Goal: Task Accomplishment & Management: Complete application form

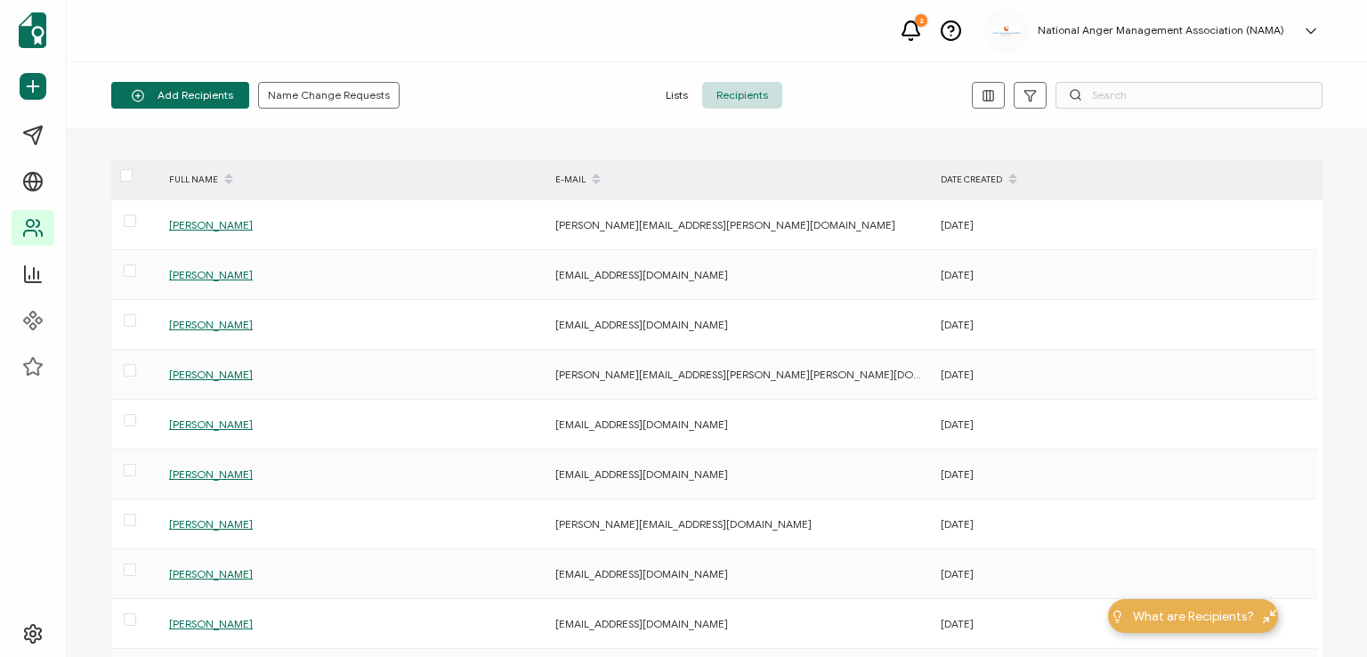
scroll to position [89, 0]
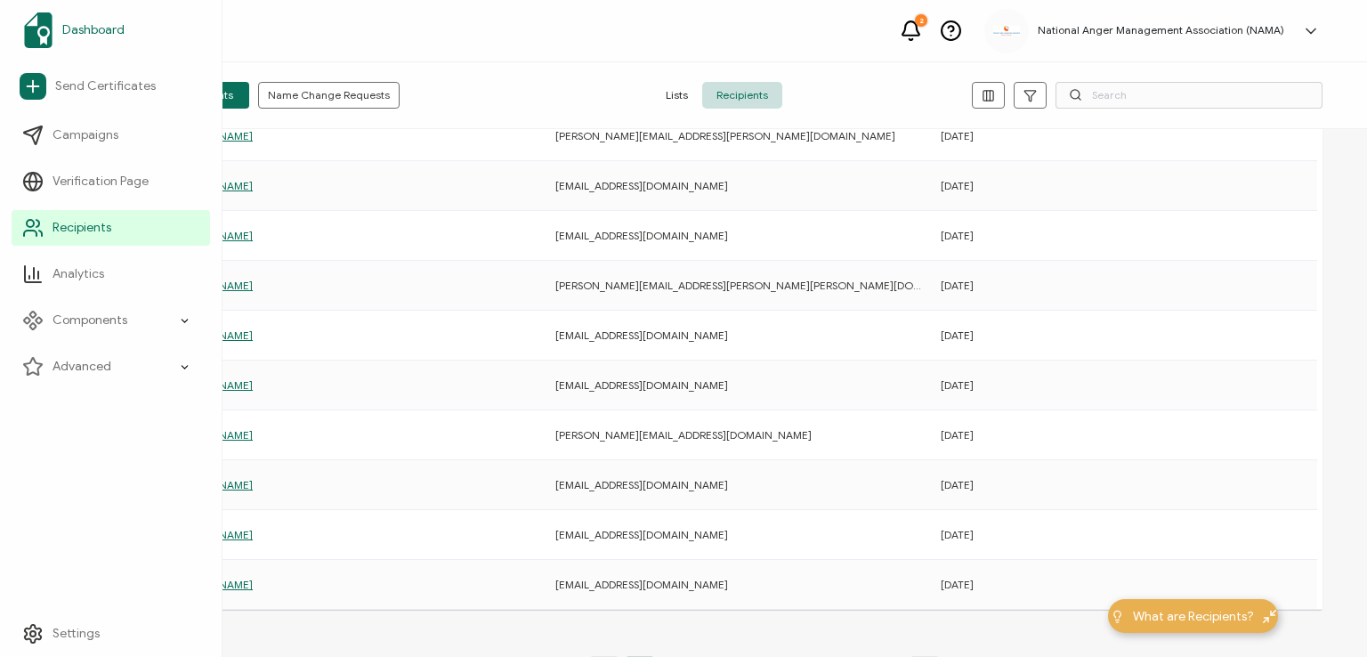
click at [90, 28] on span "Dashboard" at bounding box center [93, 30] width 62 height 18
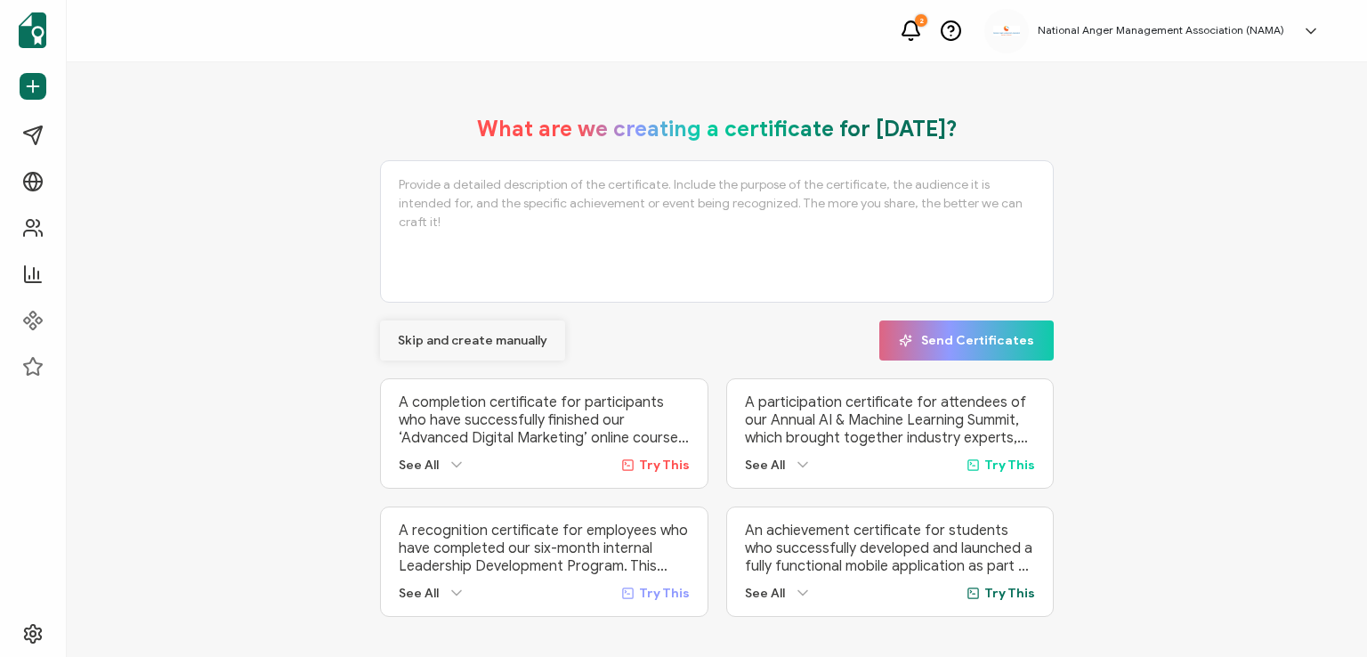
click at [455, 339] on span "Skip and create manually" at bounding box center [473, 341] width 150 height 12
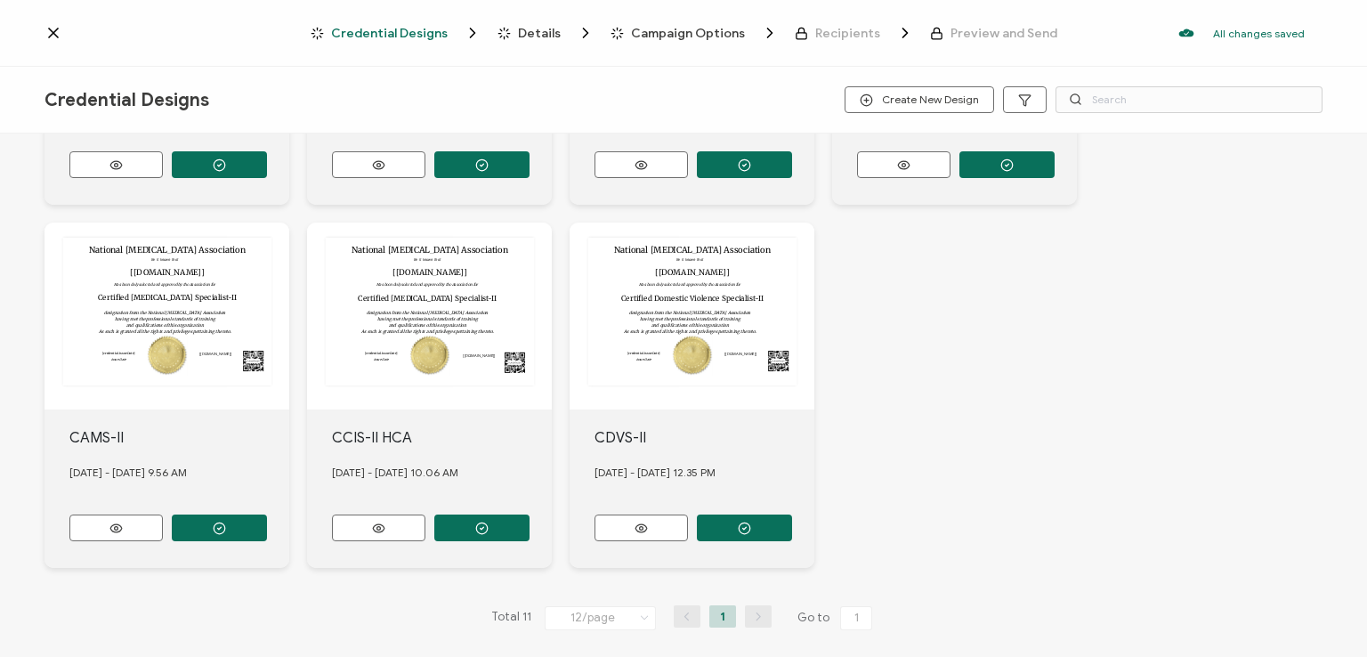
scroll to position [679, 0]
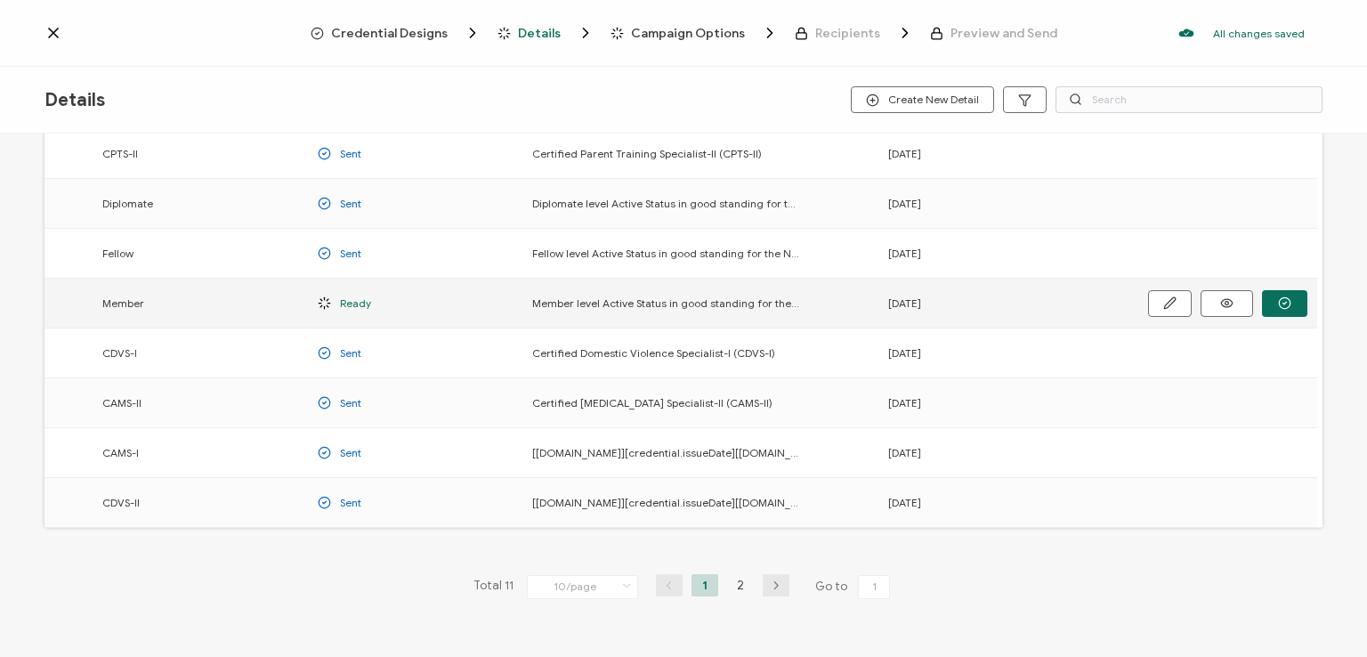
scroll to position [234, 0]
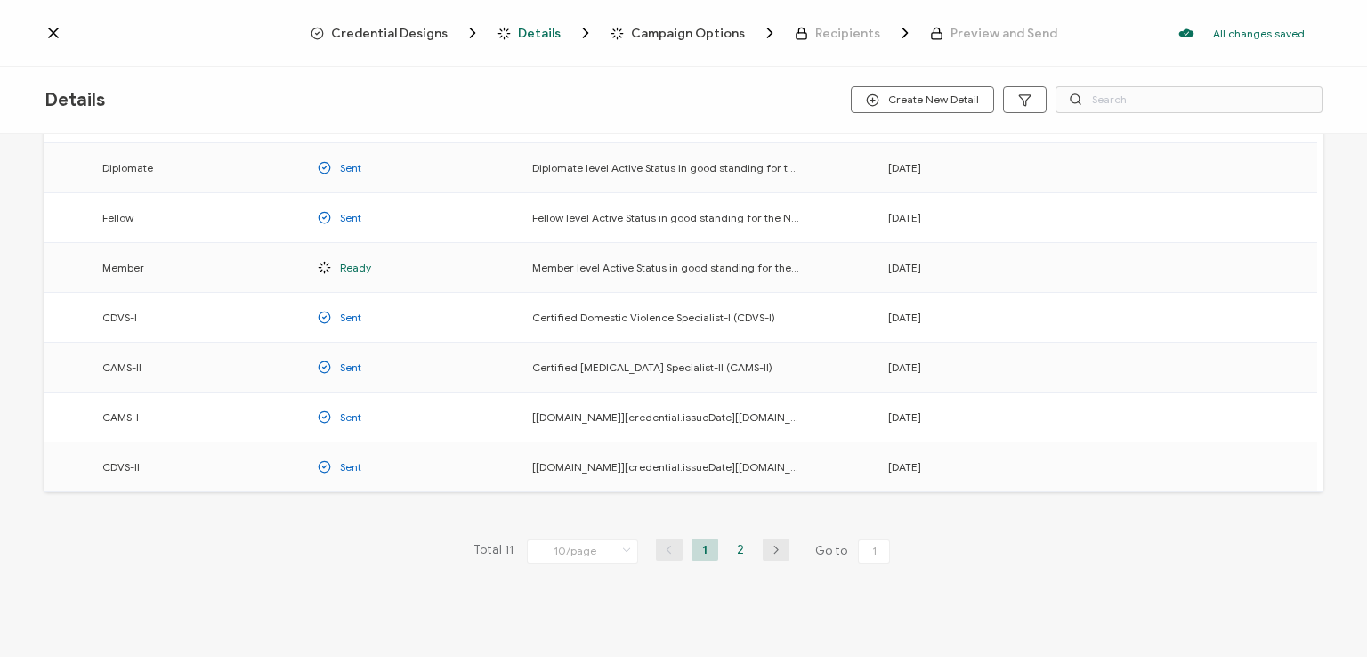
click at [735, 542] on li "2" at bounding box center [740, 550] width 27 height 22
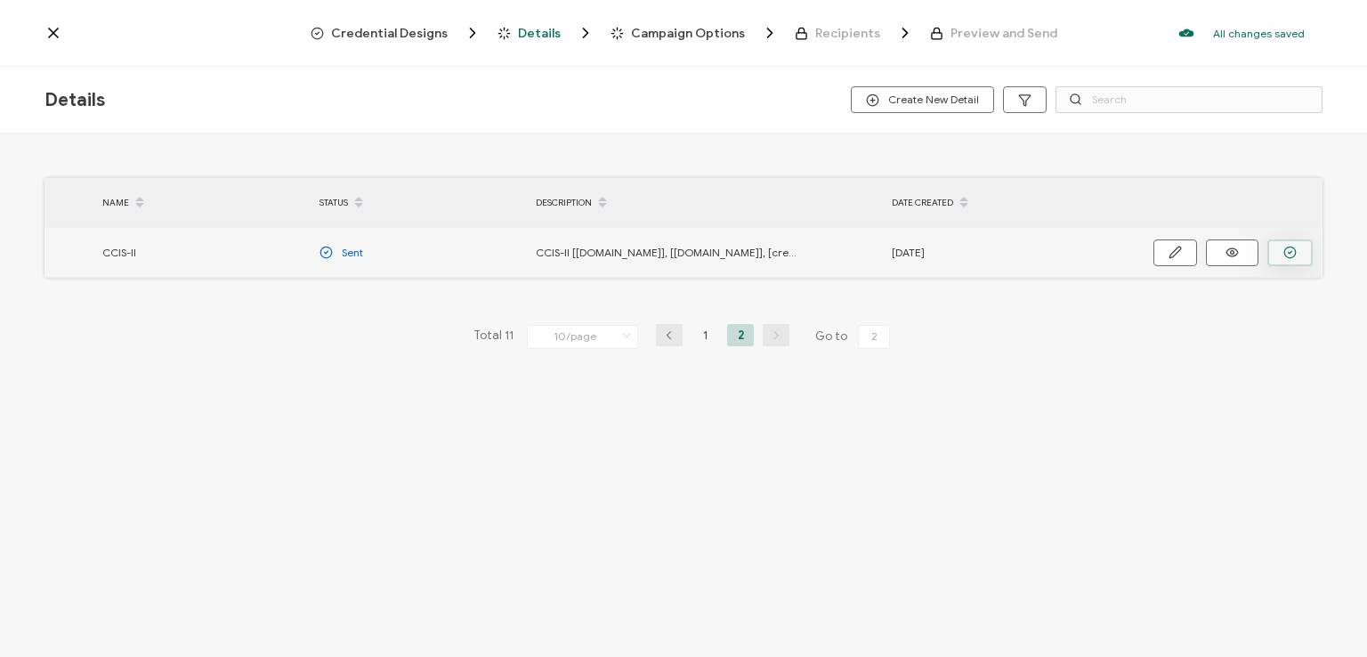
click at [1282, 247] on button "button" at bounding box center [1290, 252] width 45 height 27
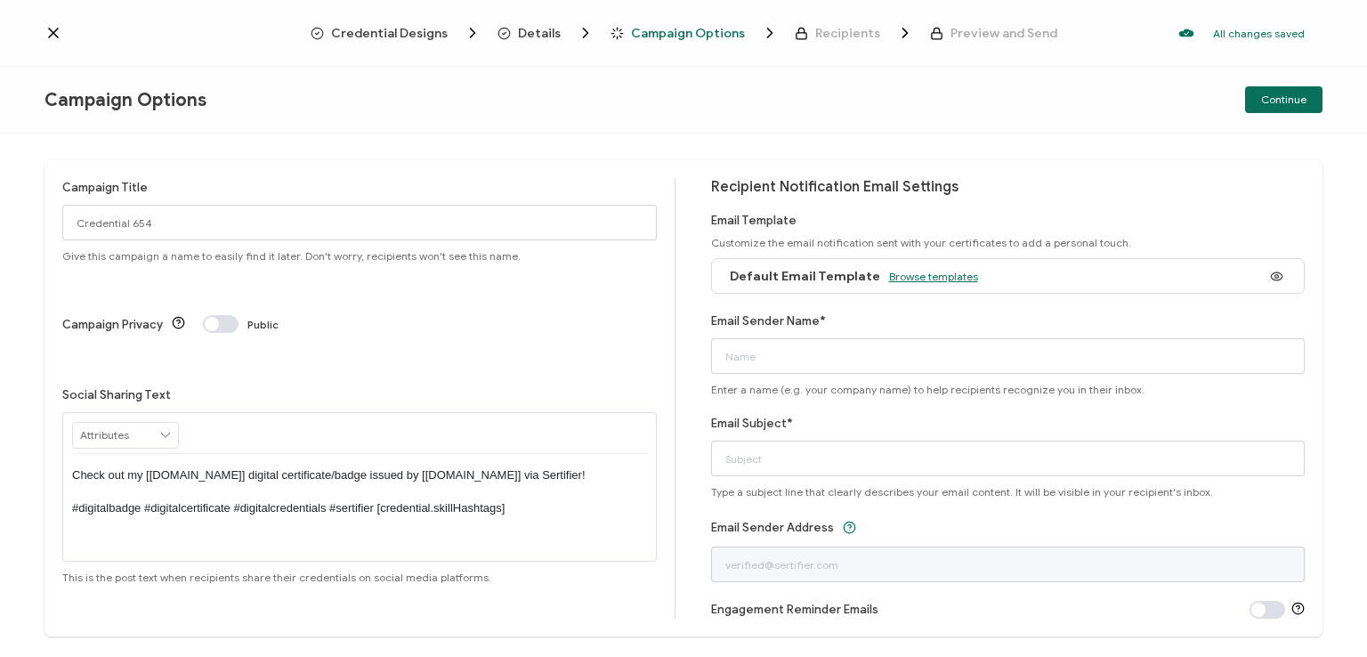
click at [911, 277] on span "Browse templates" at bounding box center [933, 276] width 89 height 13
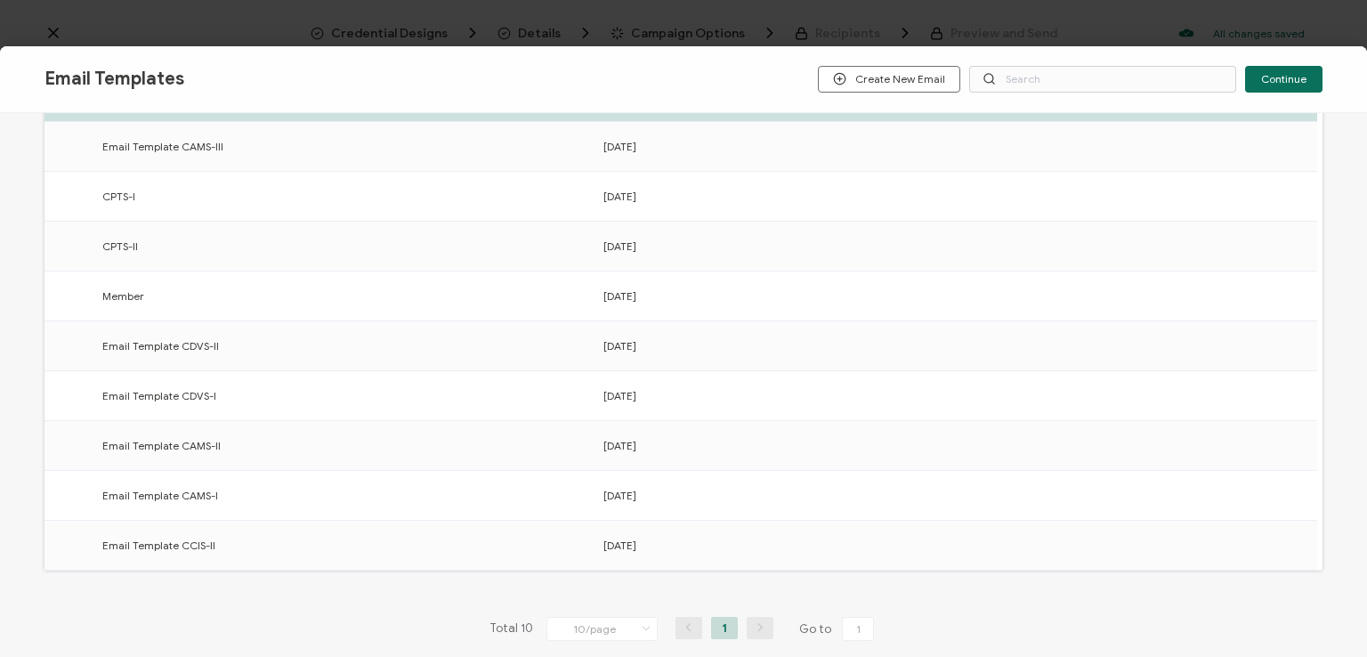
scroll to position [277, 0]
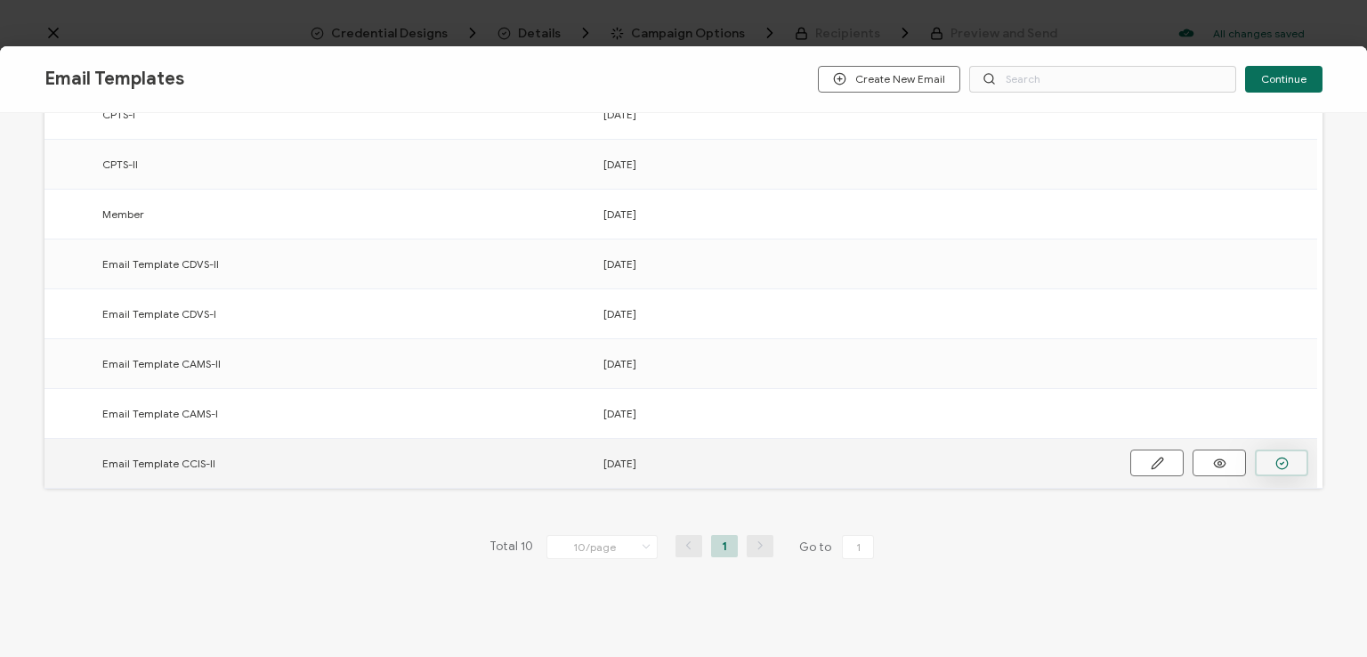
click at [0, 0] on button "button" at bounding box center [0, 0] width 0 height 0
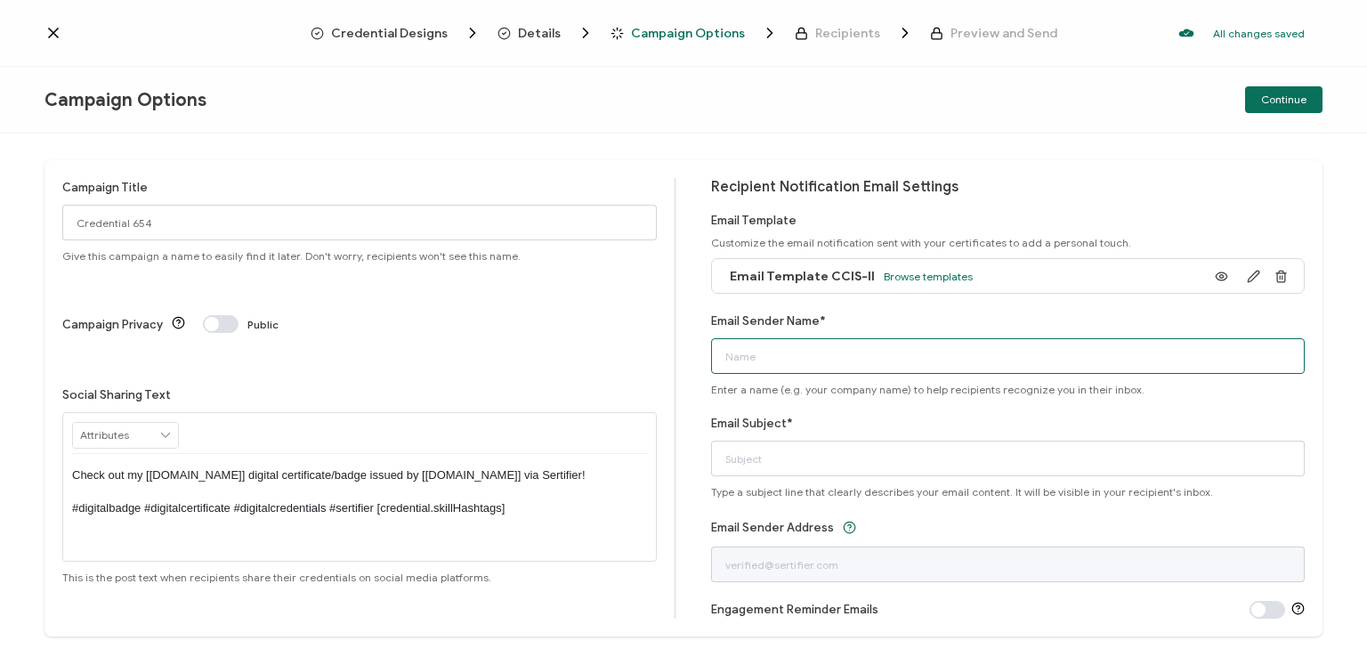
click at [839, 352] on input "Email Sender Name*" at bounding box center [1008, 356] width 595 height 36
type input "National [MEDICAL_DATA] Association"
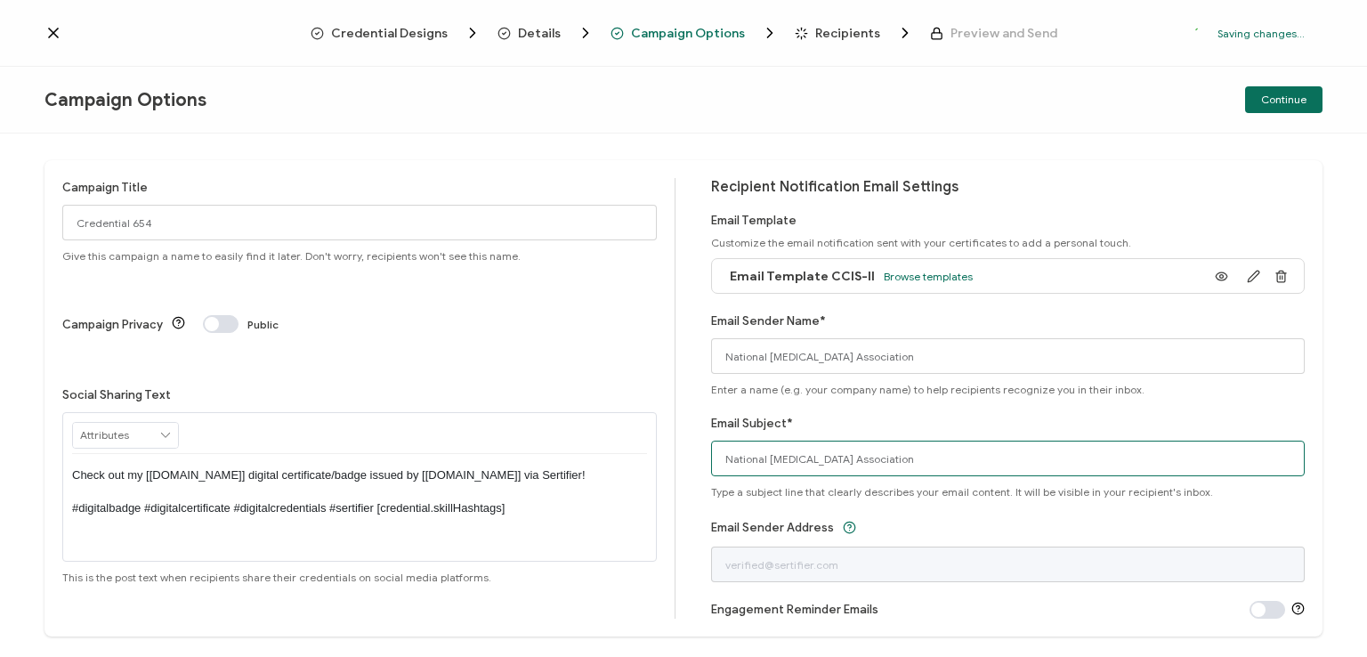
drag, startPoint x: 920, startPoint y: 459, endPoint x: 668, endPoint y: 473, distance: 252.3
click at [668, 473] on div "Campaign Title Credential 654 Give this campaign a name to easily find it later…" at bounding box center [684, 398] width 1278 height 476
click at [741, 459] on input "CCis-II digital certificate" at bounding box center [1008, 459] width 595 height 36
type input "CCIS-II digital certificate"
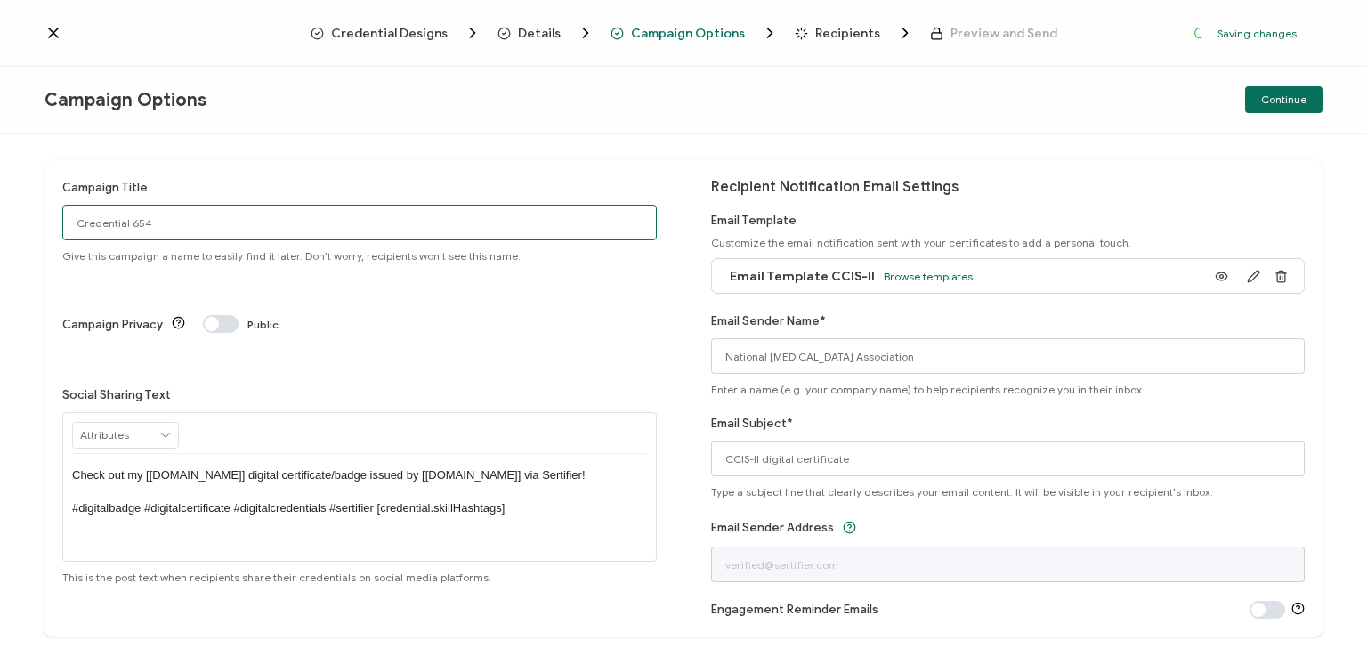
drag, startPoint x: 174, startPoint y: 228, endPoint x: 30, endPoint y: 215, distance: 144.7
click at [30, 215] on div "Campaign Title Credential 654 Give this campaign a name to easily find it later…" at bounding box center [683, 395] width 1367 height 523
type input "CCIS-II HCA 10 - [DATE]"
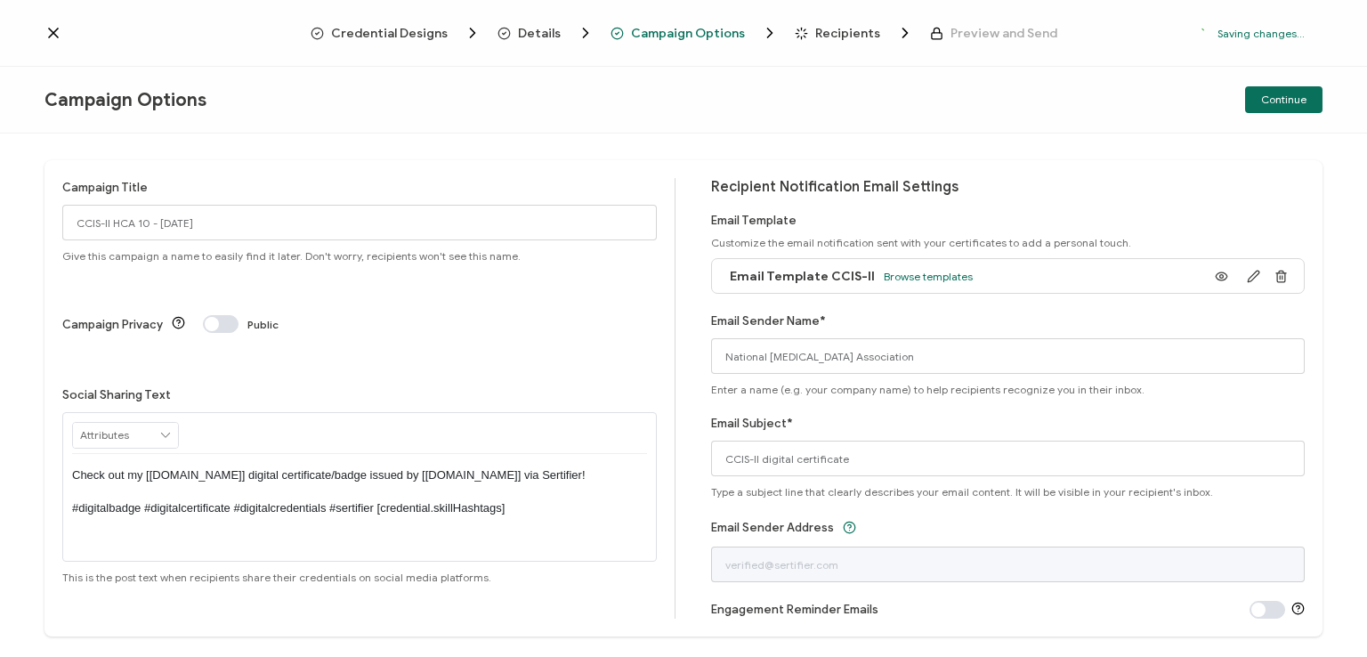
click at [352, 467] on p "Check out my [[DOMAIN_NAME]] digital certificate/badge issued by [[DOMAIN_NAME]…" at bounding box center [359, 491] width 575 height 49
click at [820, 132] on div "Campaign Options Continue" at bounding box center [683, 100] width 1367 height 67
click at [1275, 98] on span "Continue" at bounding box center [1283, 99] width 45 height 11
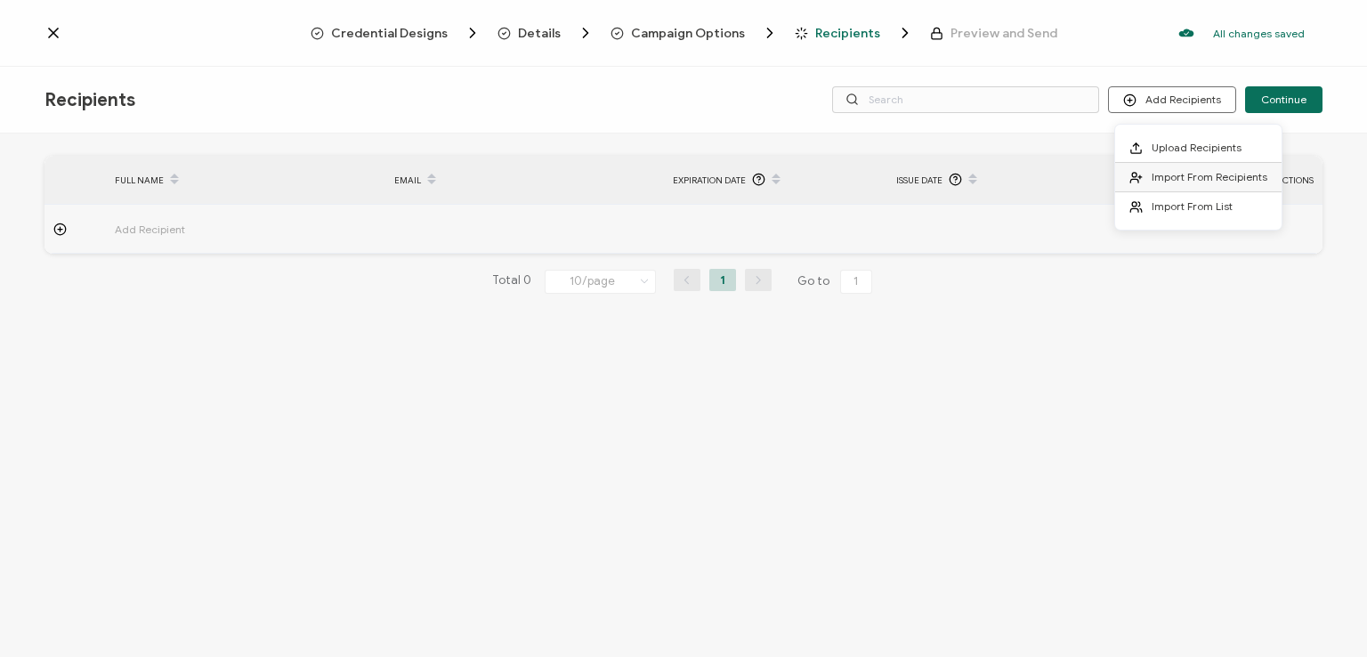
click at [1169, 175] on span "Import From Recipients" at bounding box center [1210, 176] width 116 height 13
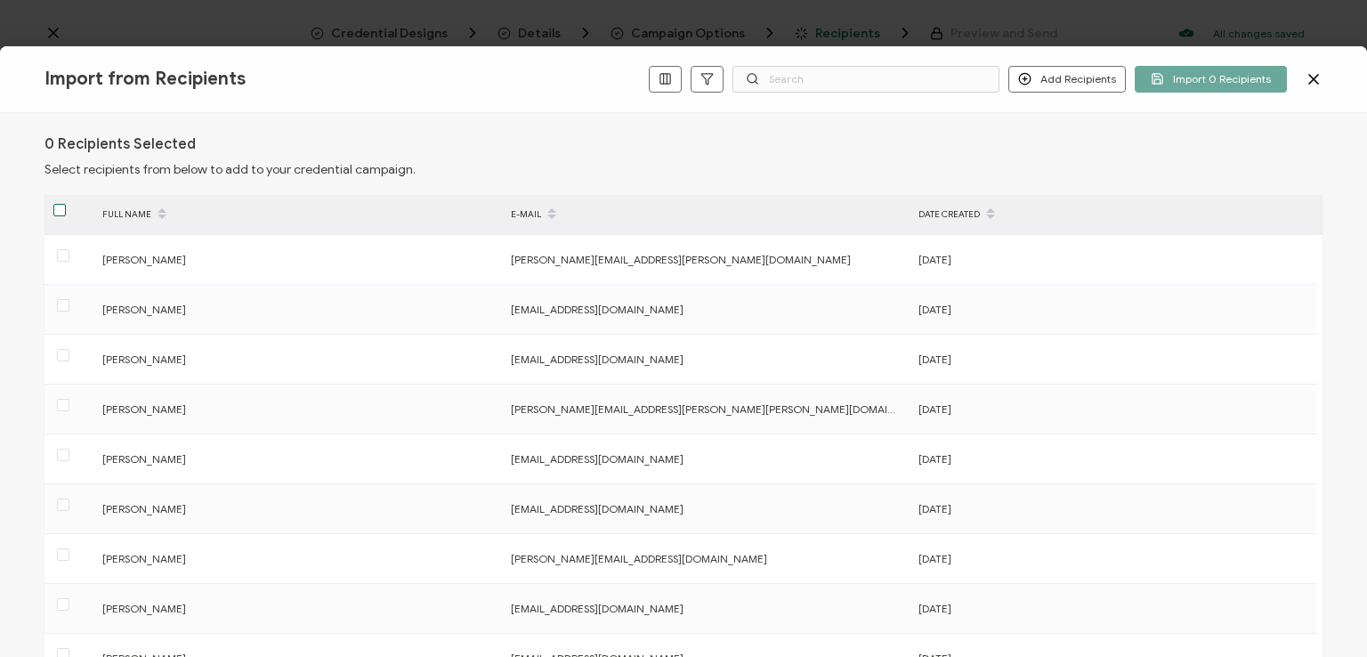
click at [54, 207] on span at bounding box center [59, 210] width 12 height 12
click at [66, 204] on input "checkbox" at bounding box center [66, 204] width 0 height 0
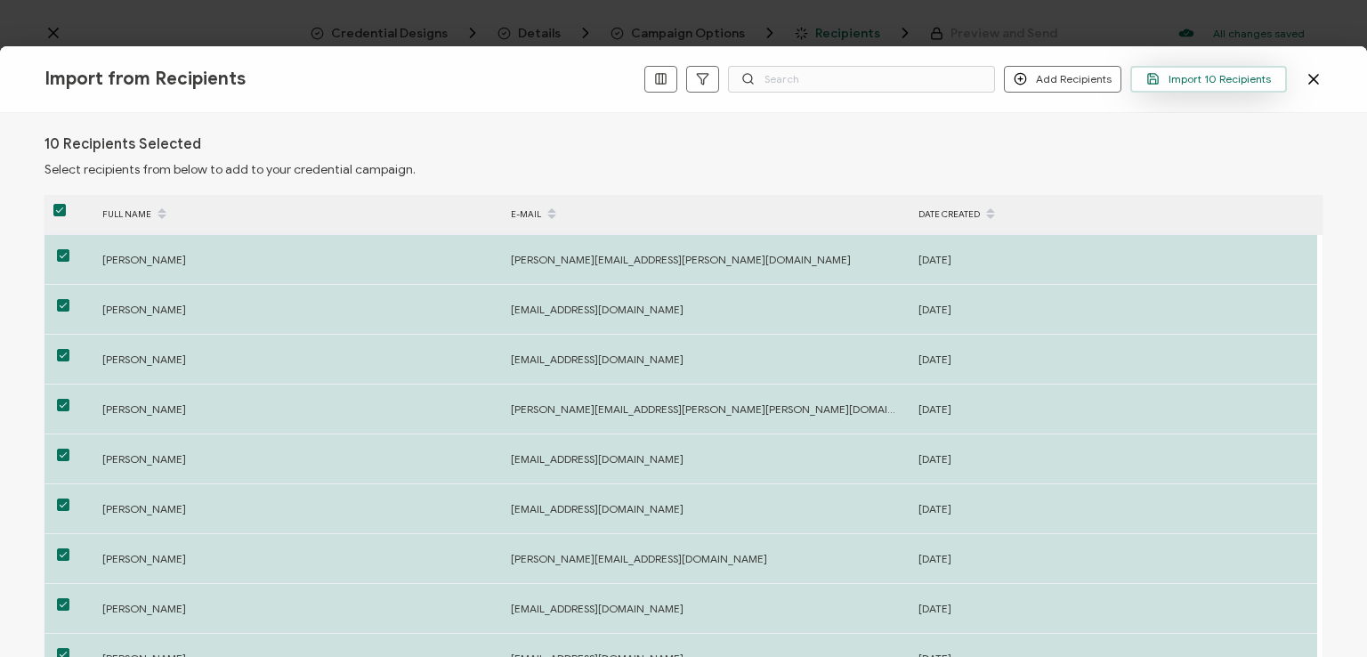
click at [1187, 78] on span "Import 10 Recipients" at bounding box center [1208, 78] width 125 height 13
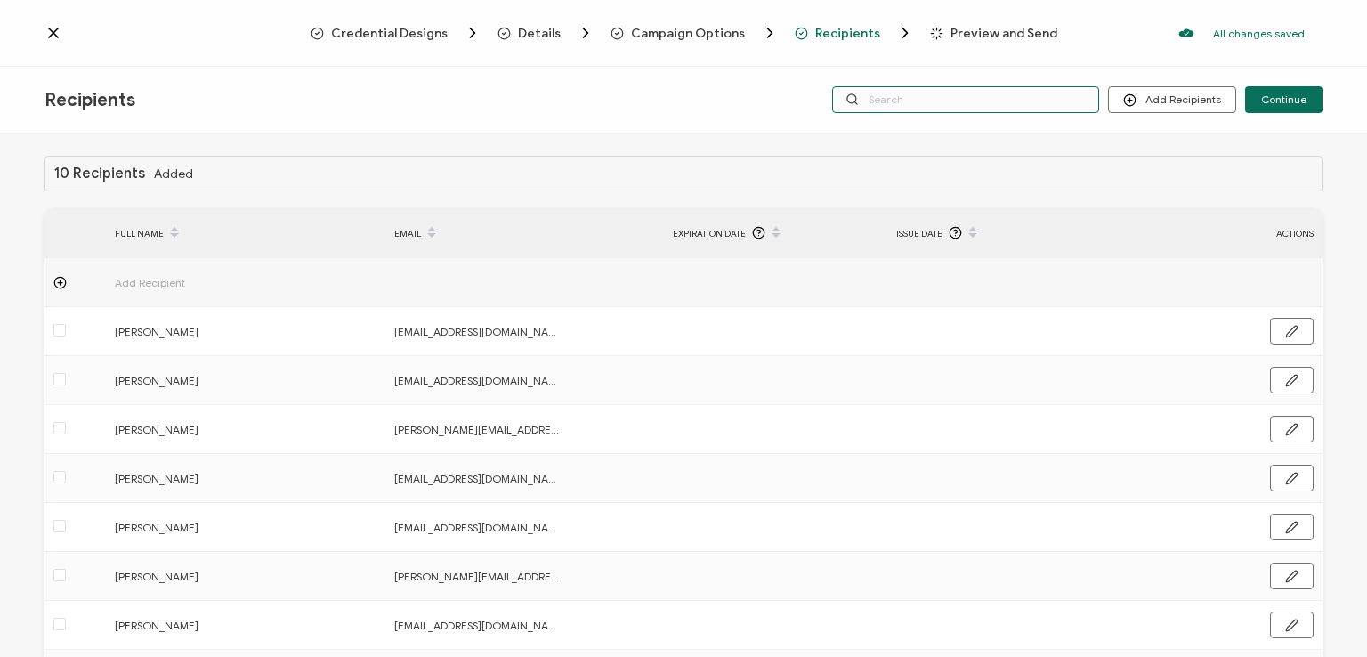
click at [1026, 98] on input "text" at bounding box center [965, 99] width 267 height 27
click at [1000, 64] on div "Credential Designs Details Campaign Options Recipients Preview and Send All cha…" at bounding box center [683, 33] width 1367 height 67
click at [977, 126] on div "Recipients Add Recipients Continue" at bounding box center [683, 100] width 1367 height 67
click at [958, 99] on input "text" at bounding box center [965, 99] width 267 height 27
click at [965, 126] on div "Recipients Add Recipients Continue" at bounding box center [683, 100] width 1367 height 67
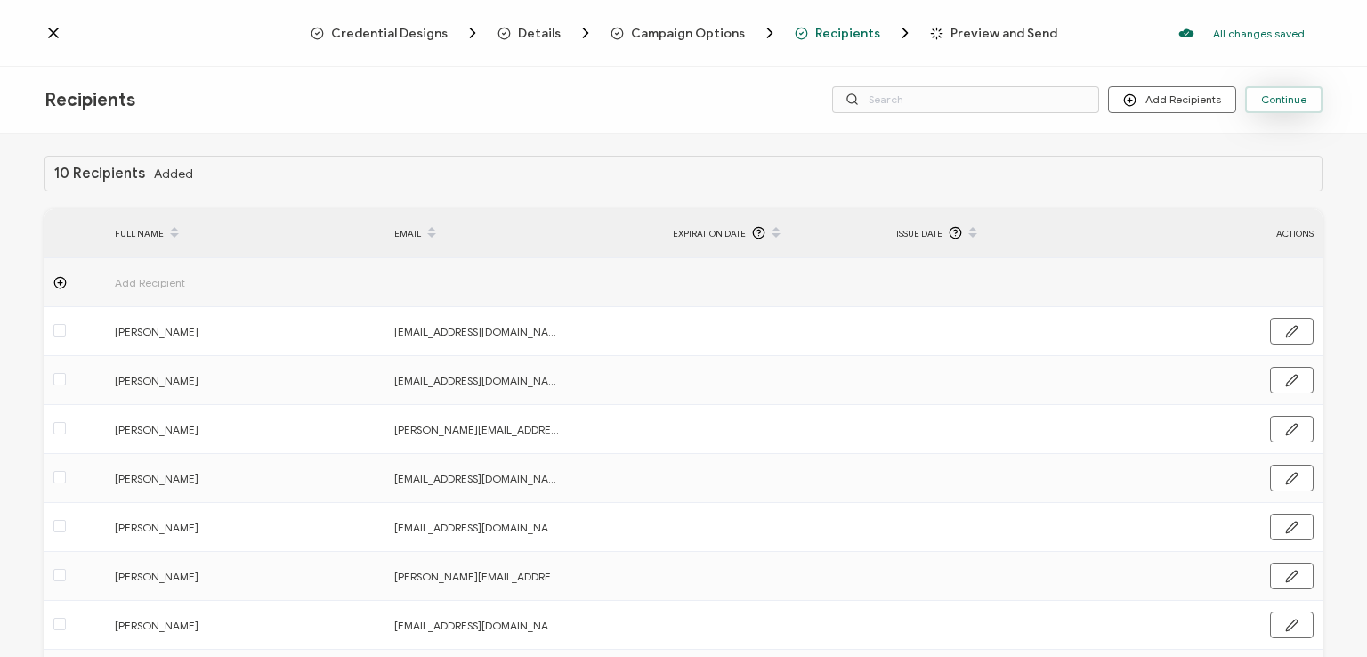
click at [1282, 97] on span "Continue" at bounding box center [1283, 99] width 45 height 11
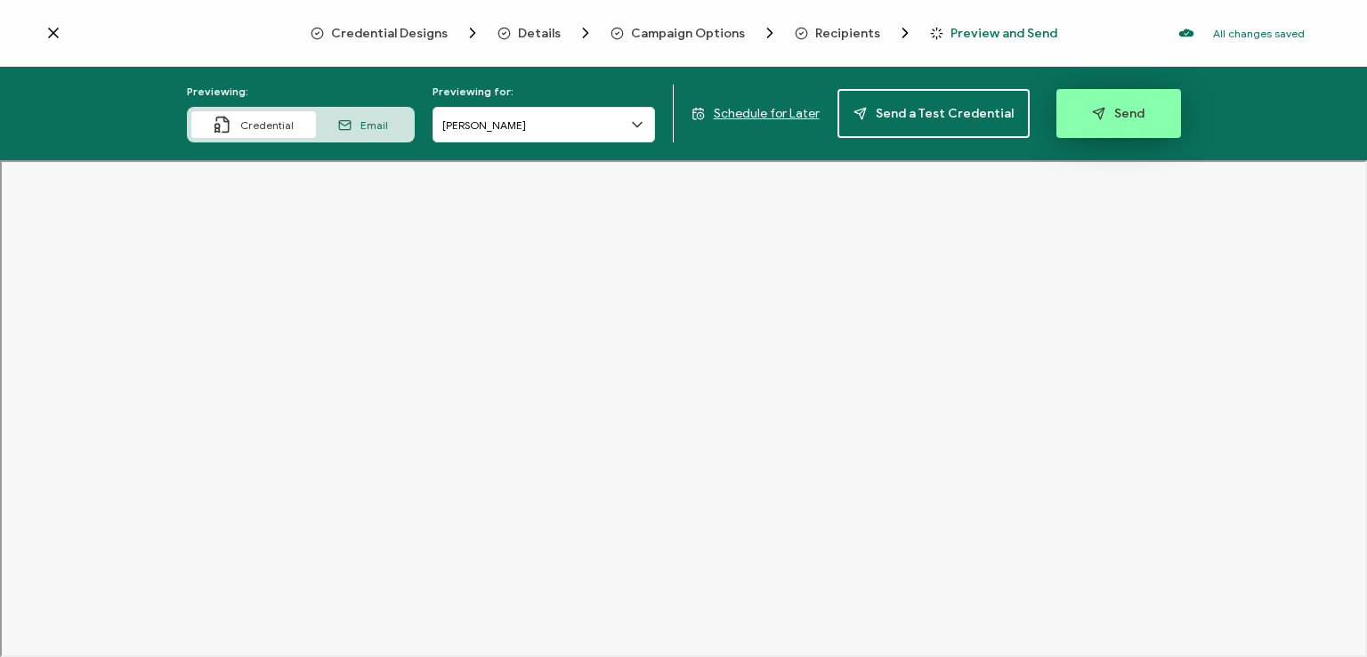
click at [1108, 110] on span "Send" at bounding box center [1118, 113] width 53 height 13
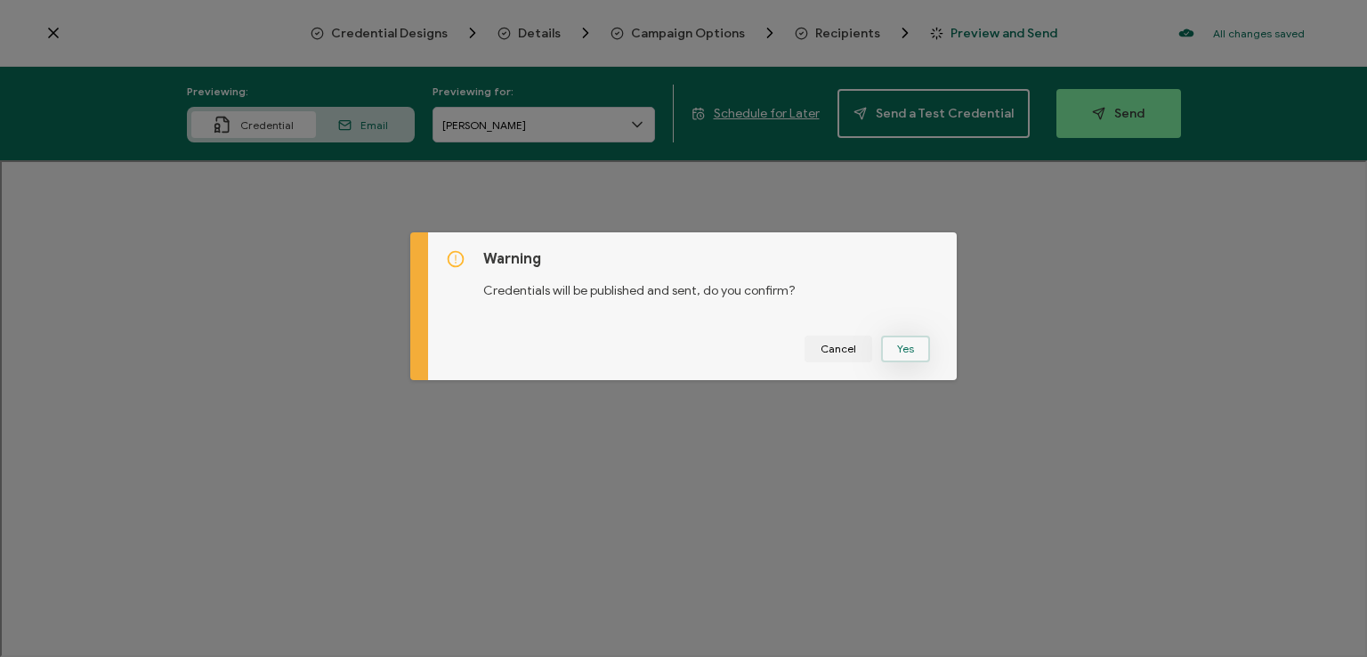
click at [899, 338] on button "Yes" at bounding box center [905, 349] width 49 height 27
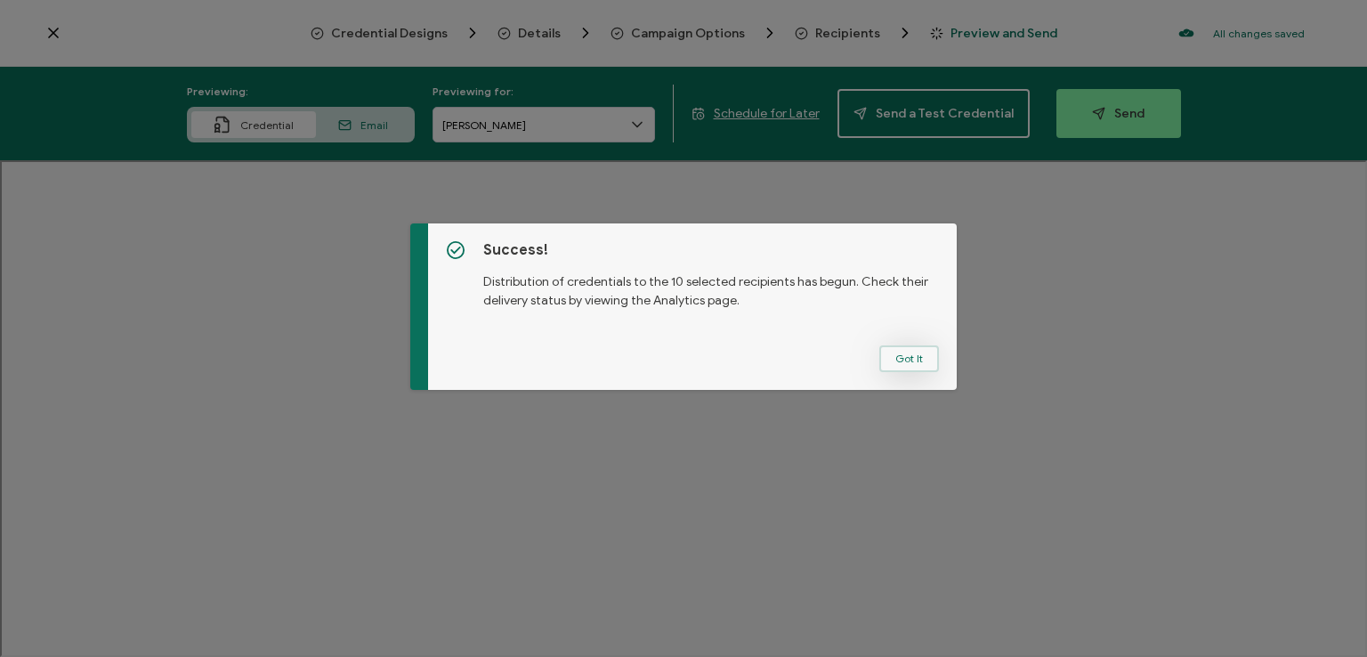
click at [906, 350] on button "Got It" at bounding box center [909, 358] width 60 height 27
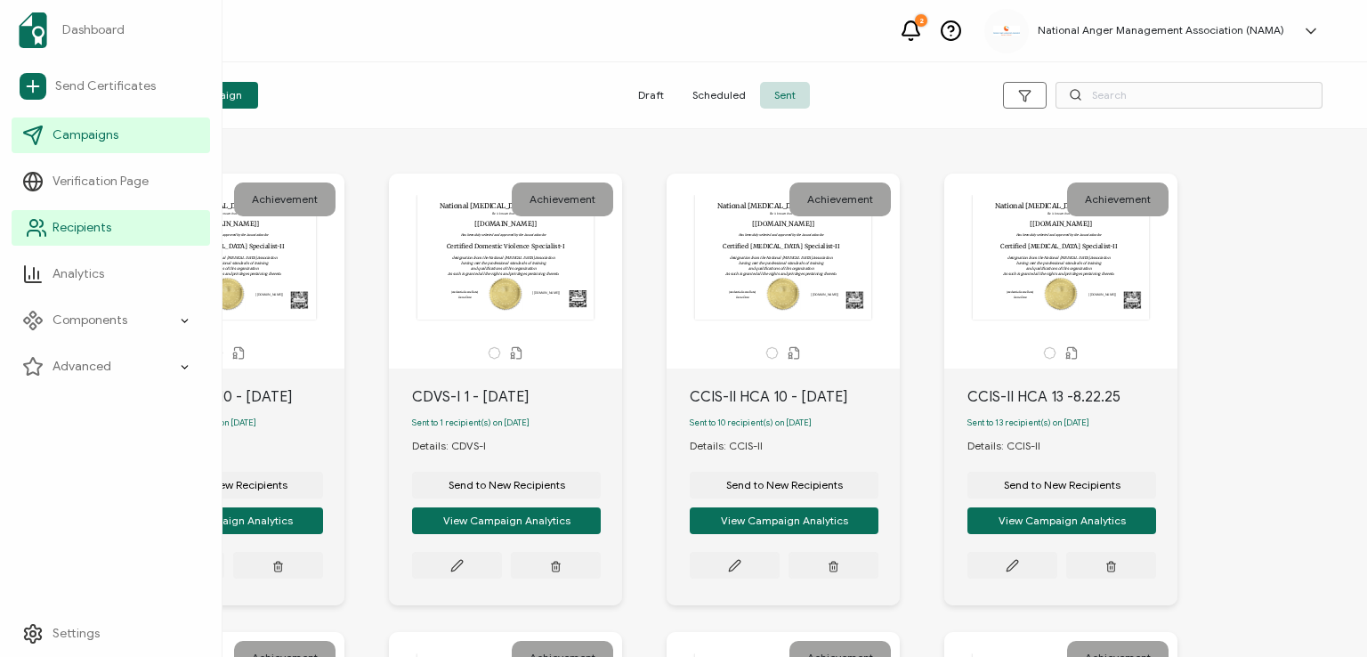
click at [67, 229] on span "Recipients" at bounding box center [82, 228] width 59 height 18
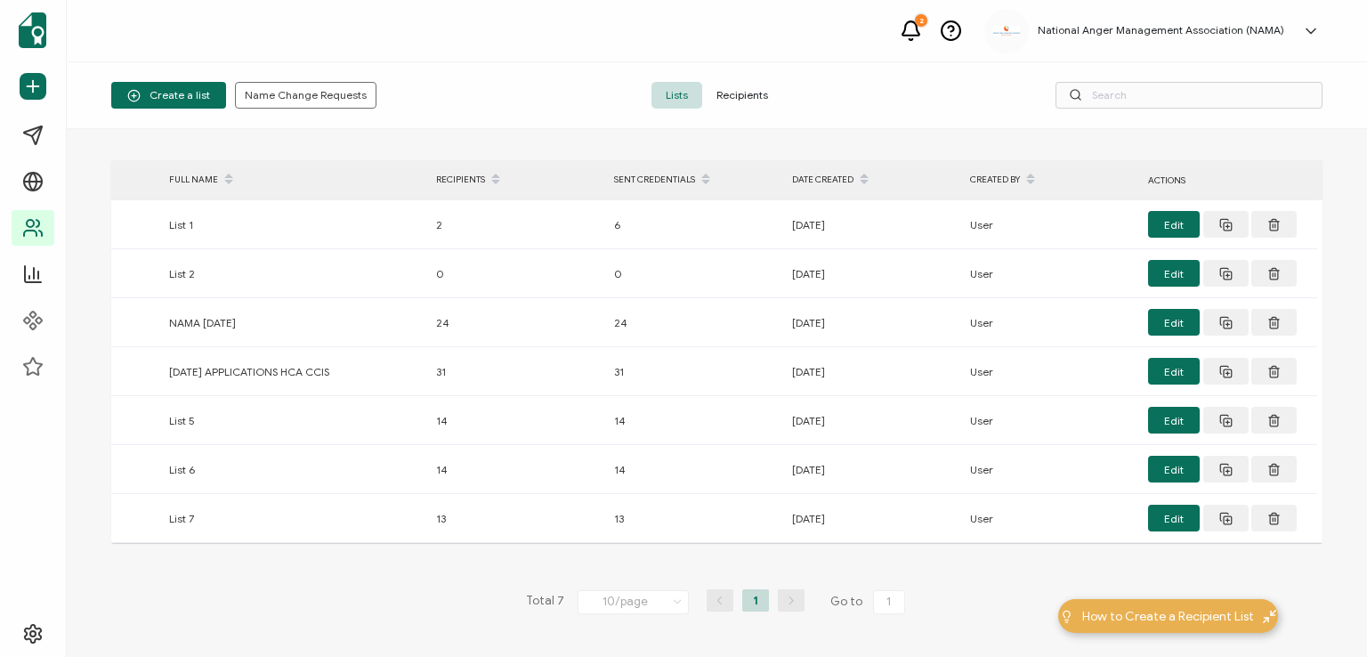
click at [726, 91] on span "Recipients" at bounding box center [742, 95] width 80 height 27
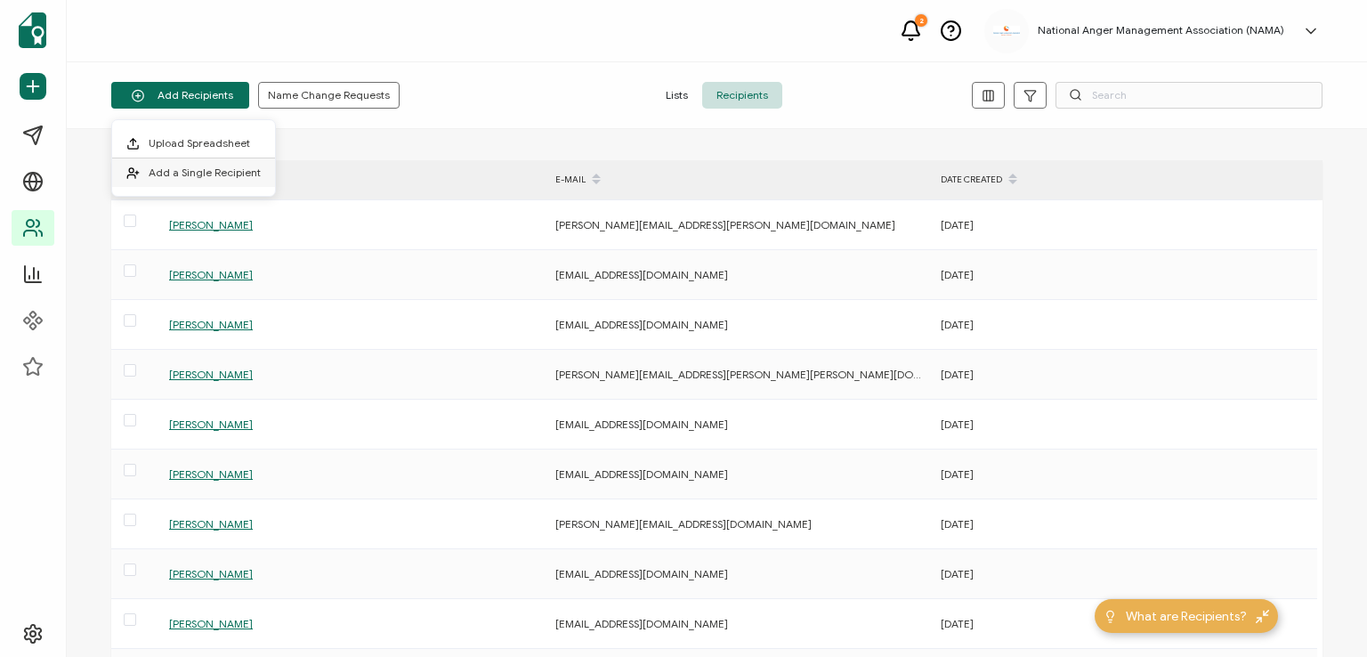
click at [207, 167] on span "Add a Single Recipient" at bounding box center [205, 172] width 112 height 13
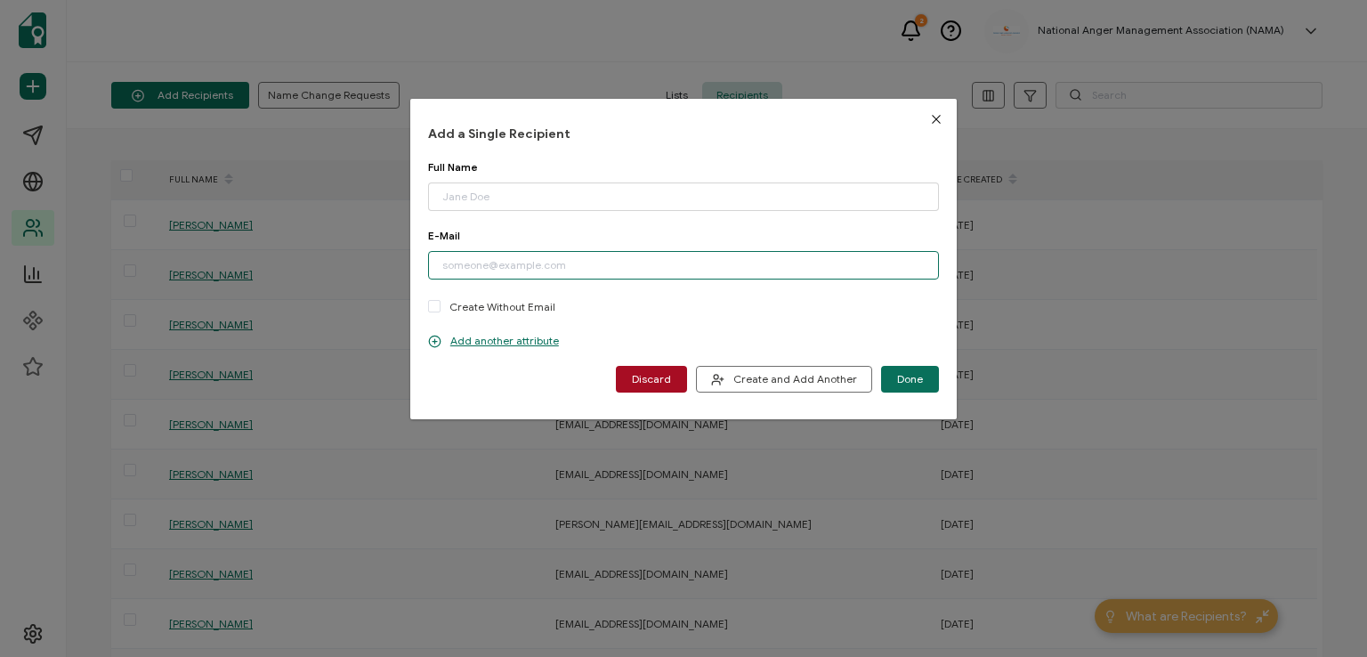
paste input "[EMAIL_ADDRESS][DOMAIN_NAME]"
type input "[EMAIL_ADDRESS][DOMAIN_NAME]"
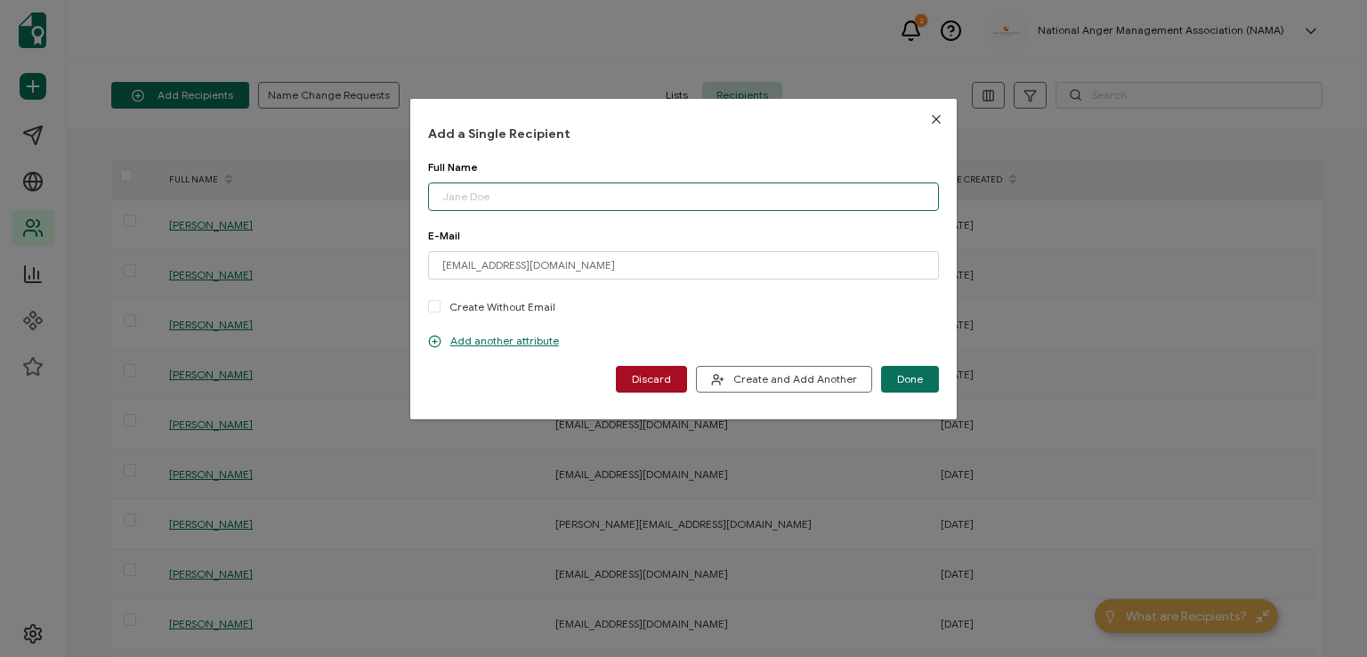
paste input "[PERSON_NAME]"
type input "[PERSON_NAME]"
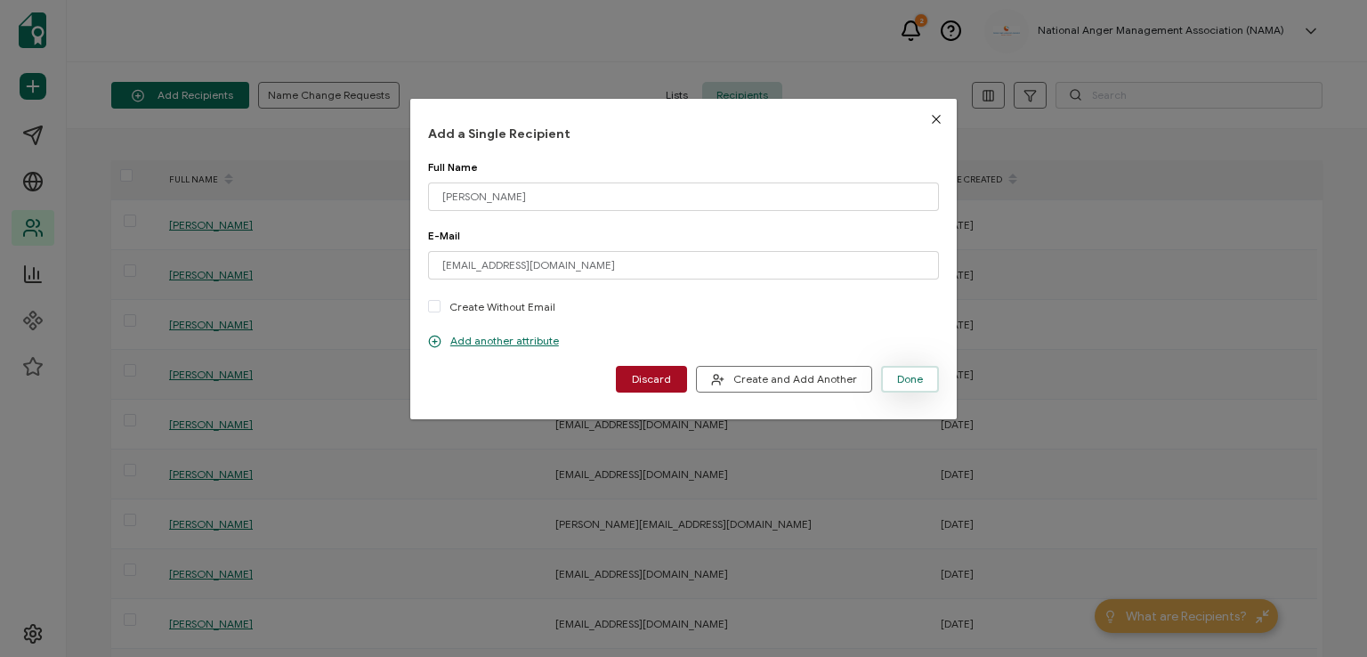
click at [904, 375] on span "Done" at bounding box center [910, 379] width 26 height 11
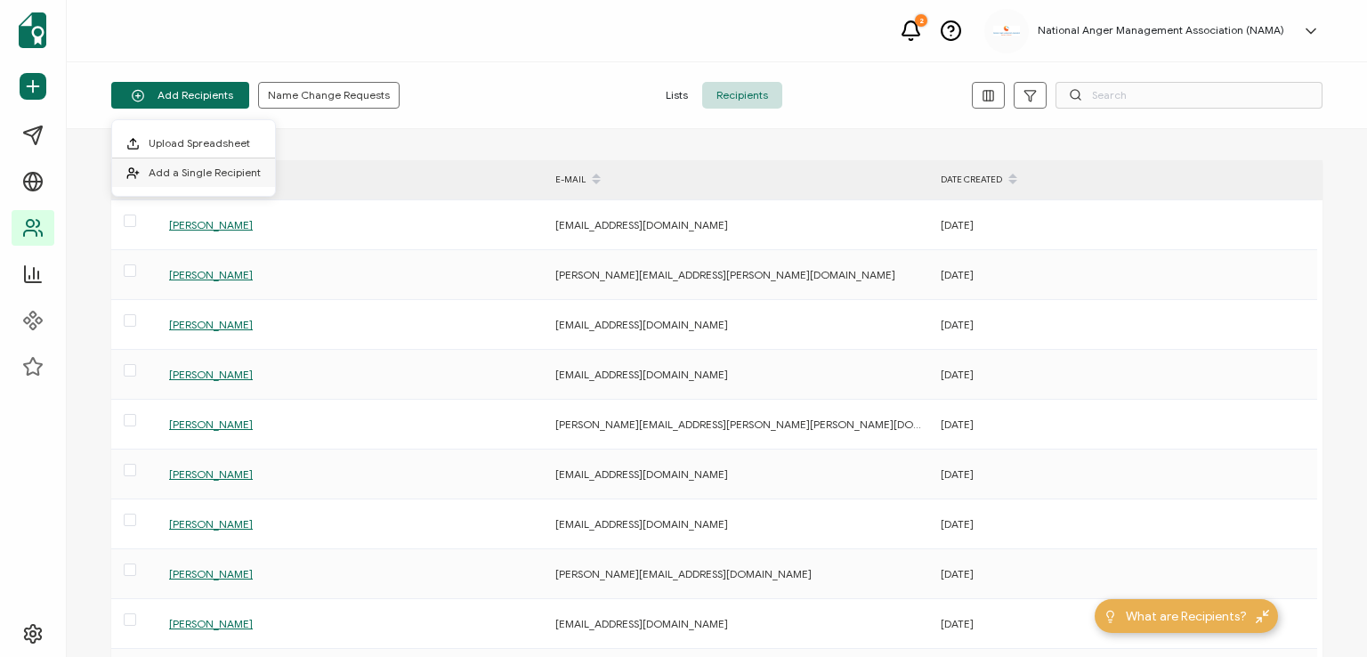
click at [211, 162] on li "Add a Single Recipient" at bounding box center [193, 172] width 163 height 28
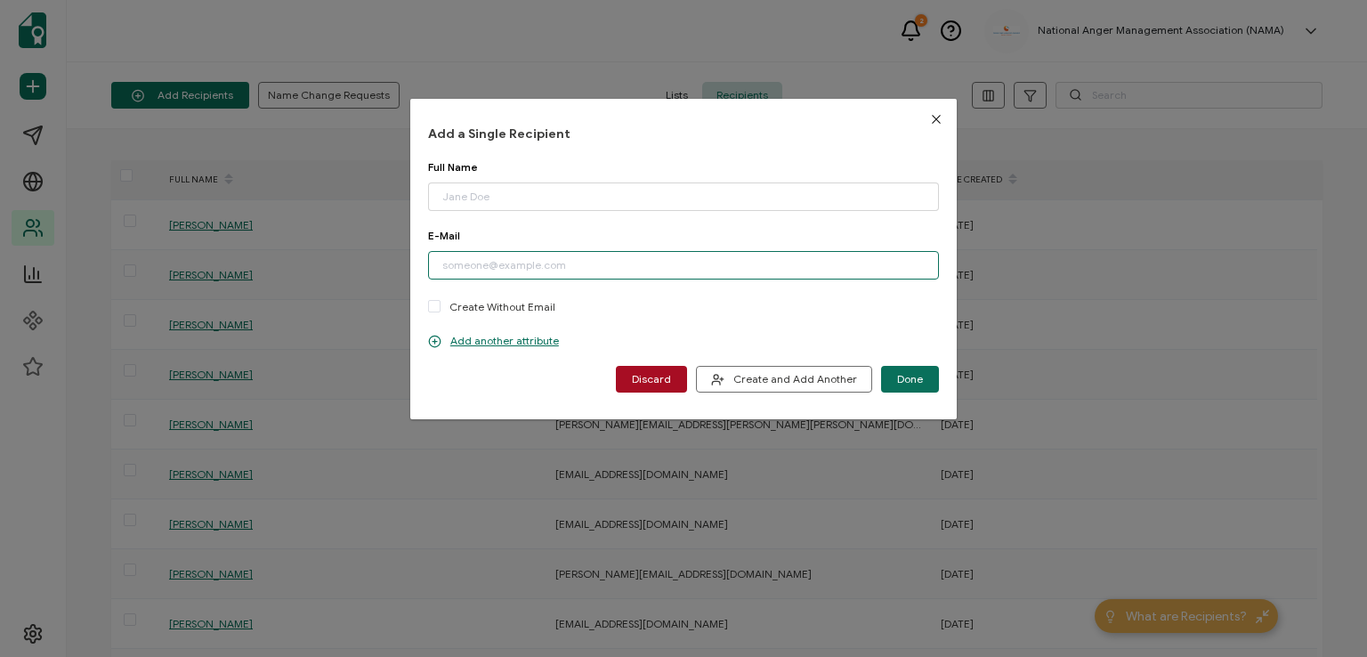
paste input "[EMAIL_ADDRESS][DOMAIN_NAME]"
type input "[EMAIL_ADDRESS][DOMAIN_NAME]"
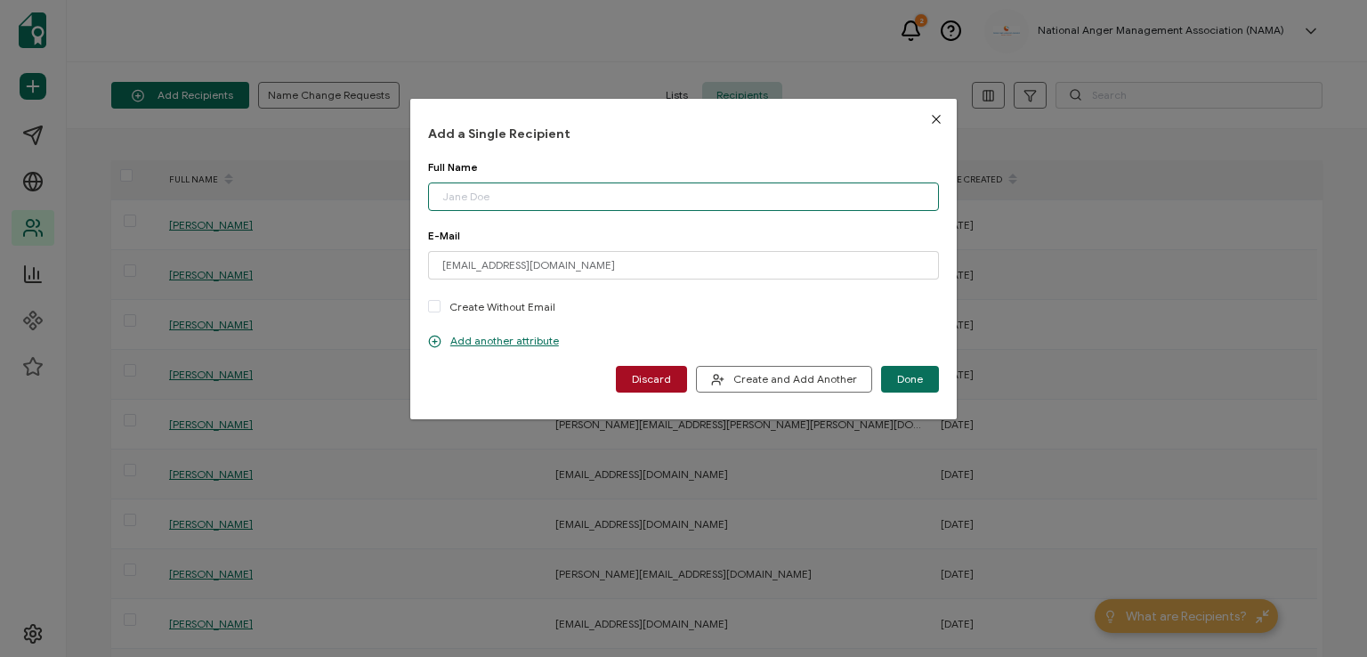
paste input "[PERSON_NAME]"
type input "[PERSON_NAME]"
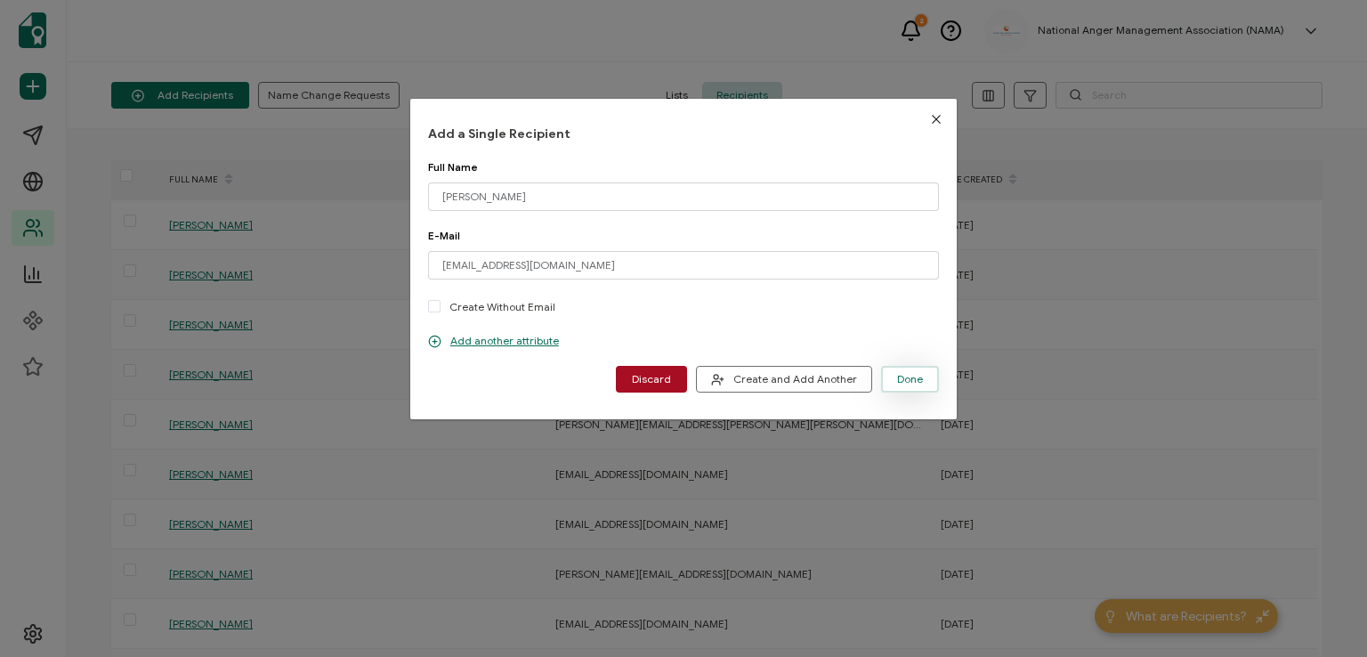
click at [906, 374] on span "Done" at bounding box center [910, 379] width 26 height 11
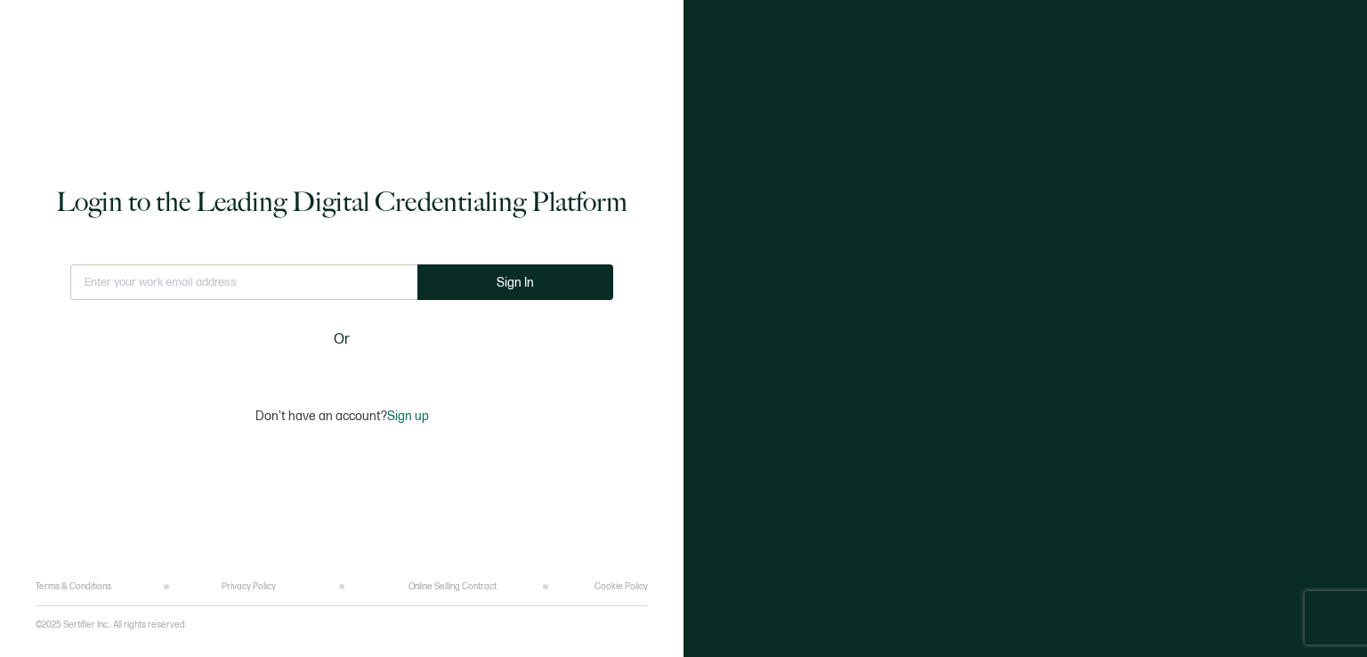
type input "[EMAIL_ADDRESS][DOMAIN_NAME]"
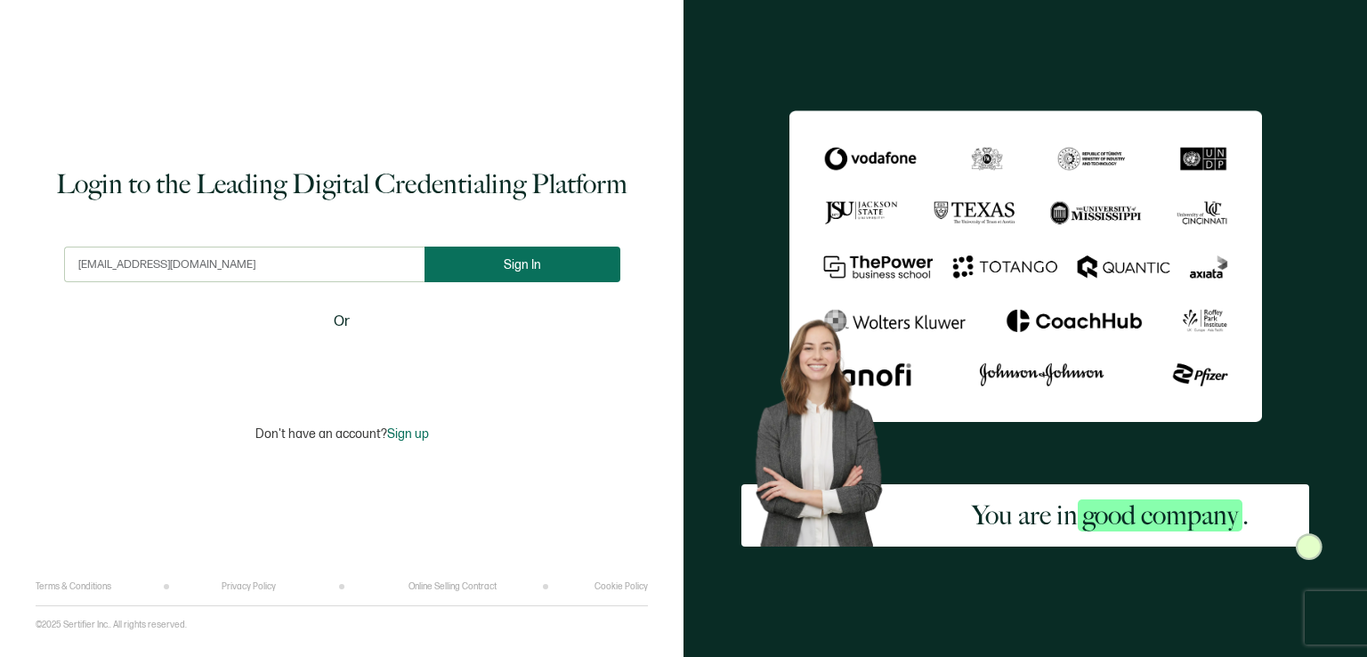
click at [498, 264] on button "Sign In" at bounding box center [523, 265] width 196 height 36
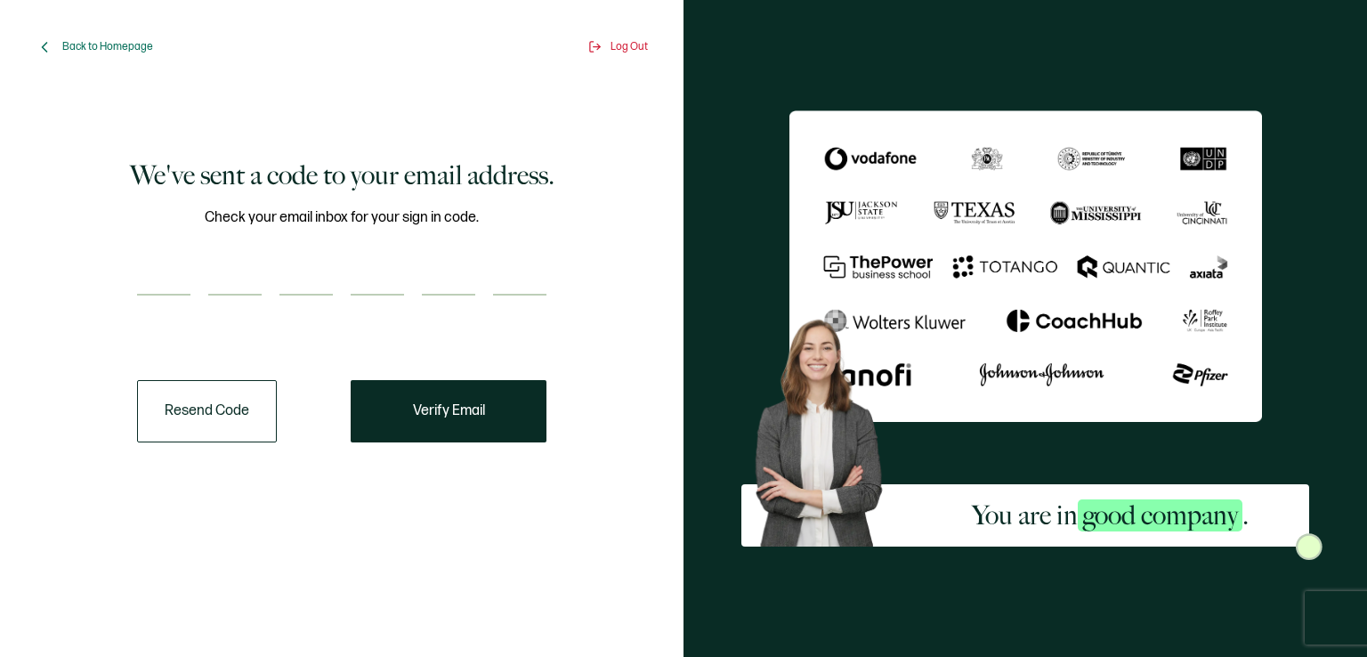
click at [176, 263] on input "number" at bounding box center [163, 278] width 53 height 36
type input "4"
type input "9"
type input "1"
type input "0"
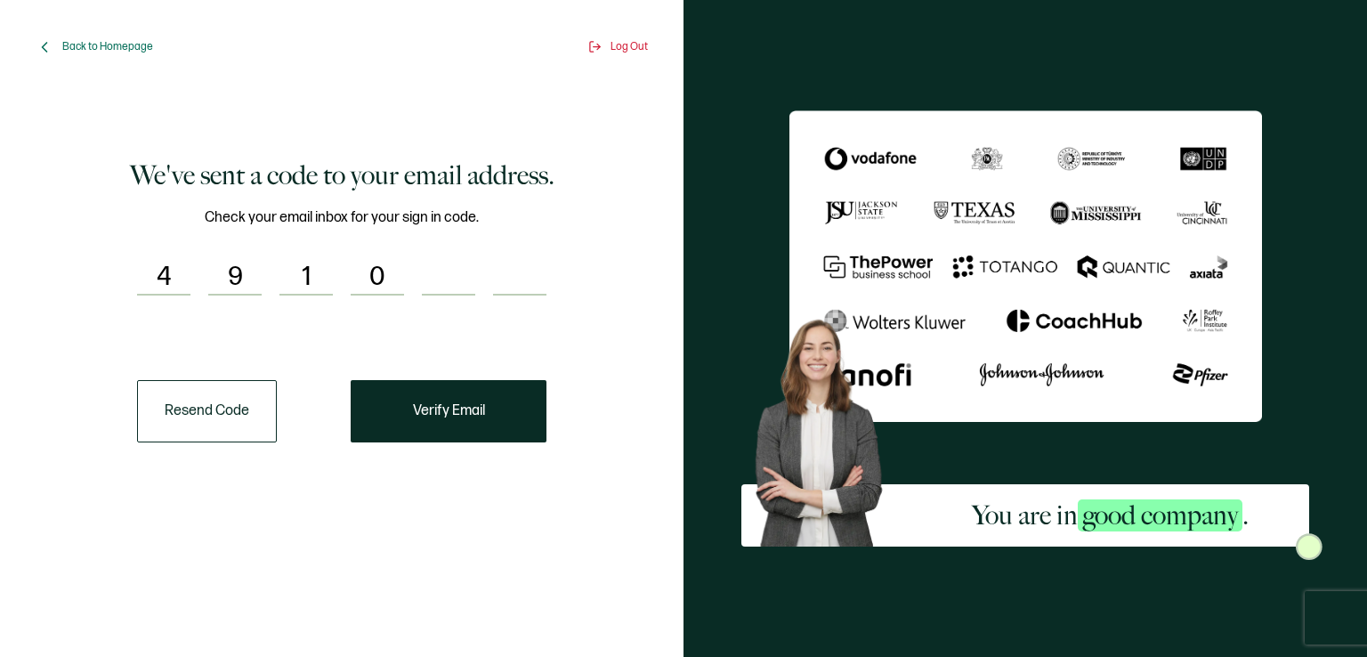
type input "5"
type input "4"
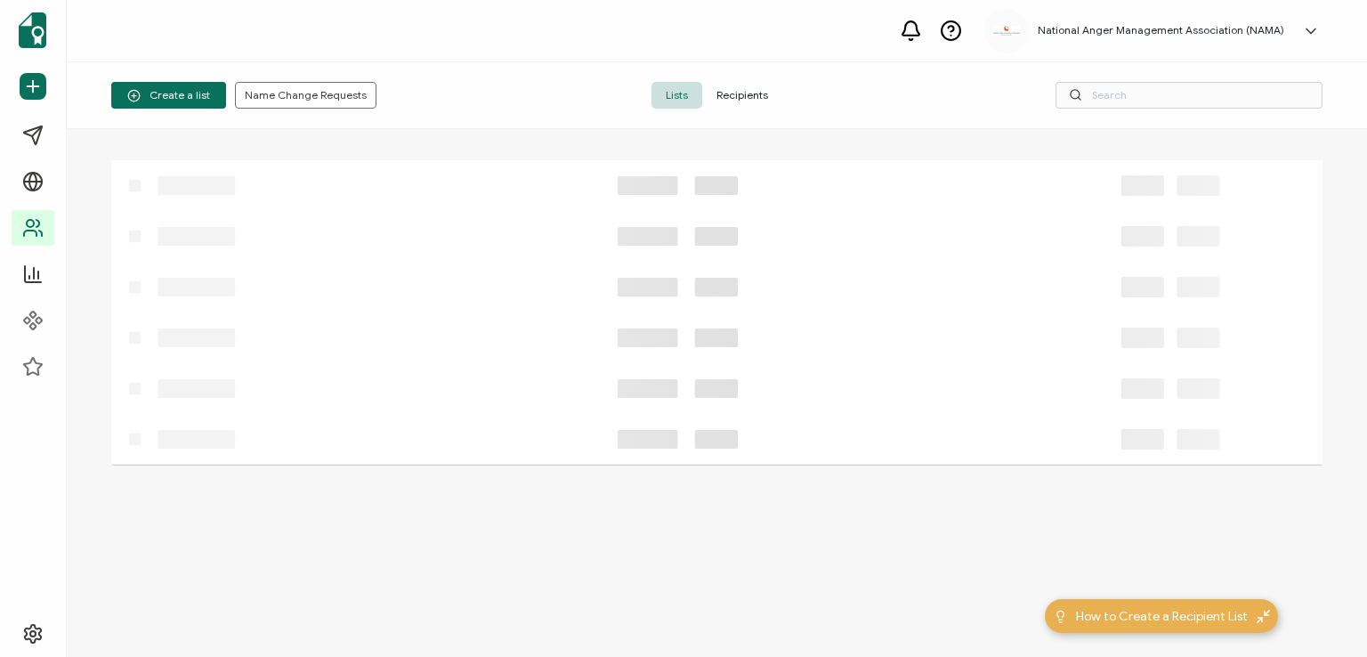
click at [731, 89] on span "Recipients" at bounding box center [742, 95] width 80 height 27
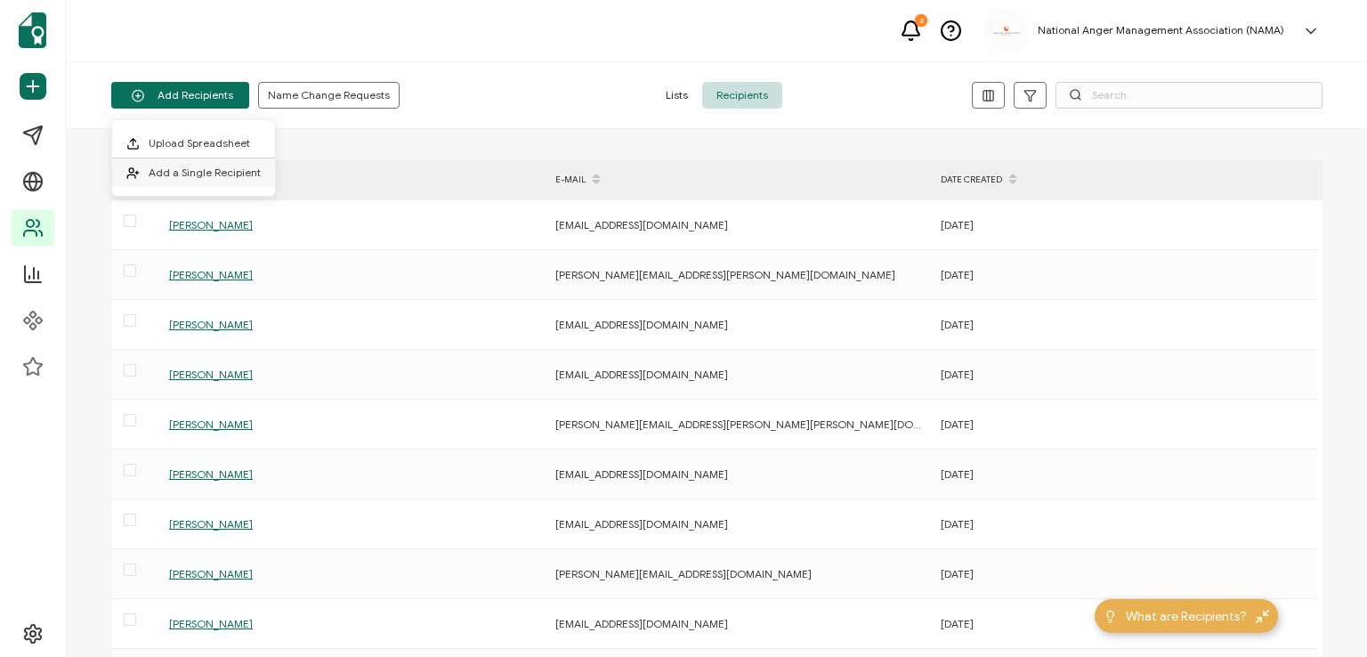
click at [196, 166] on span "Add a Single Recipient" at bounding box center [205, 172] width 112 height 13
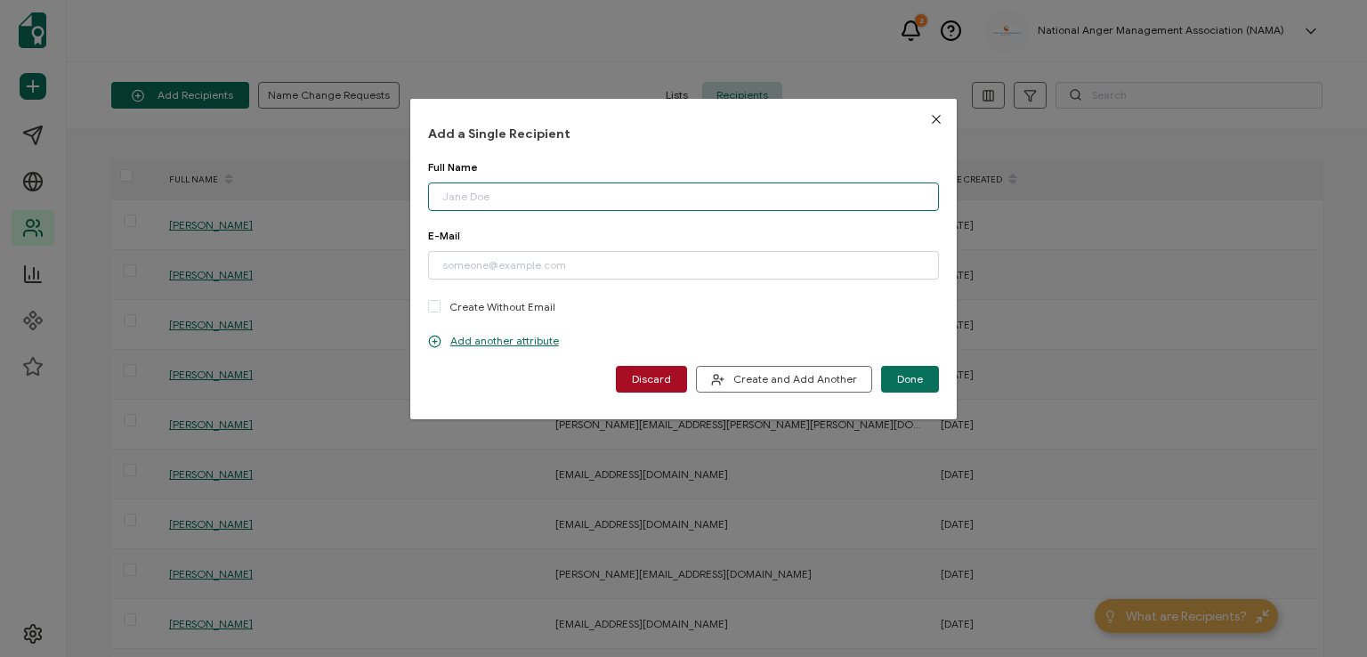
paste input "[PERSON_NAME]"
type input "[PERSON_NAME]"
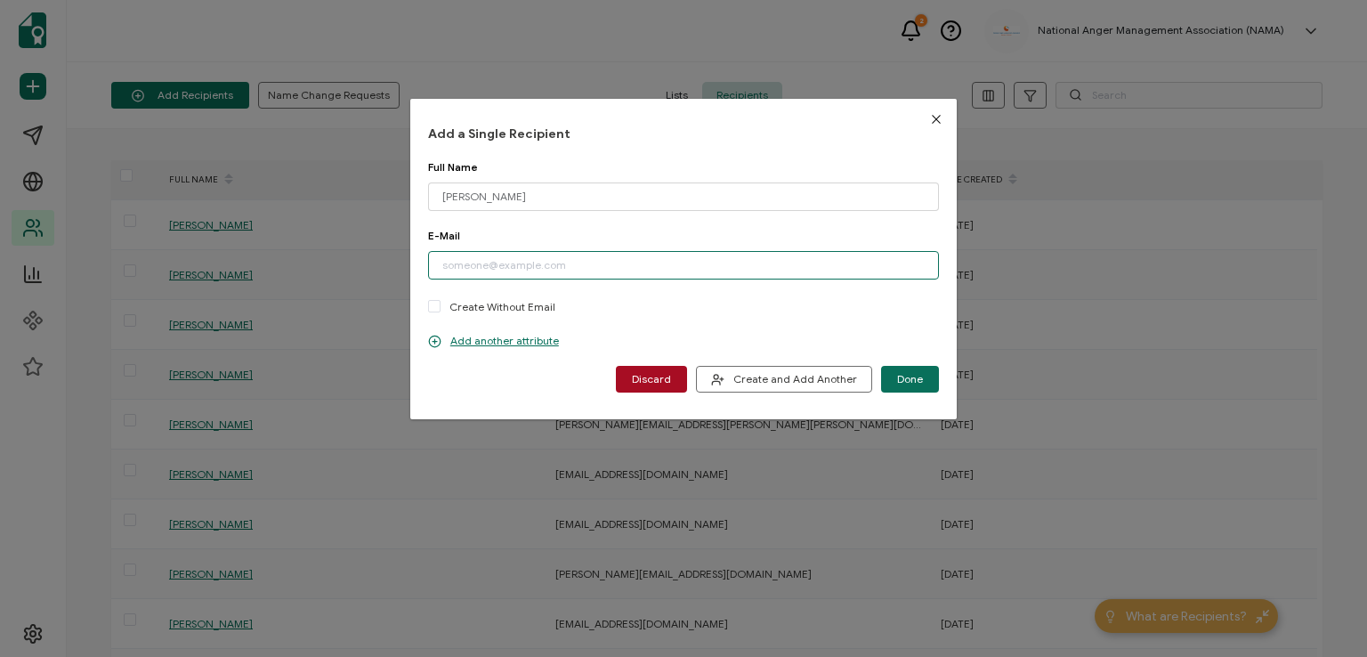
click at [528, 265] on input "dialog" at bounding box center [683, 265] width 511 height 28
type input "[EMAIL_ADDRESS][DOMAIN_NAME]"
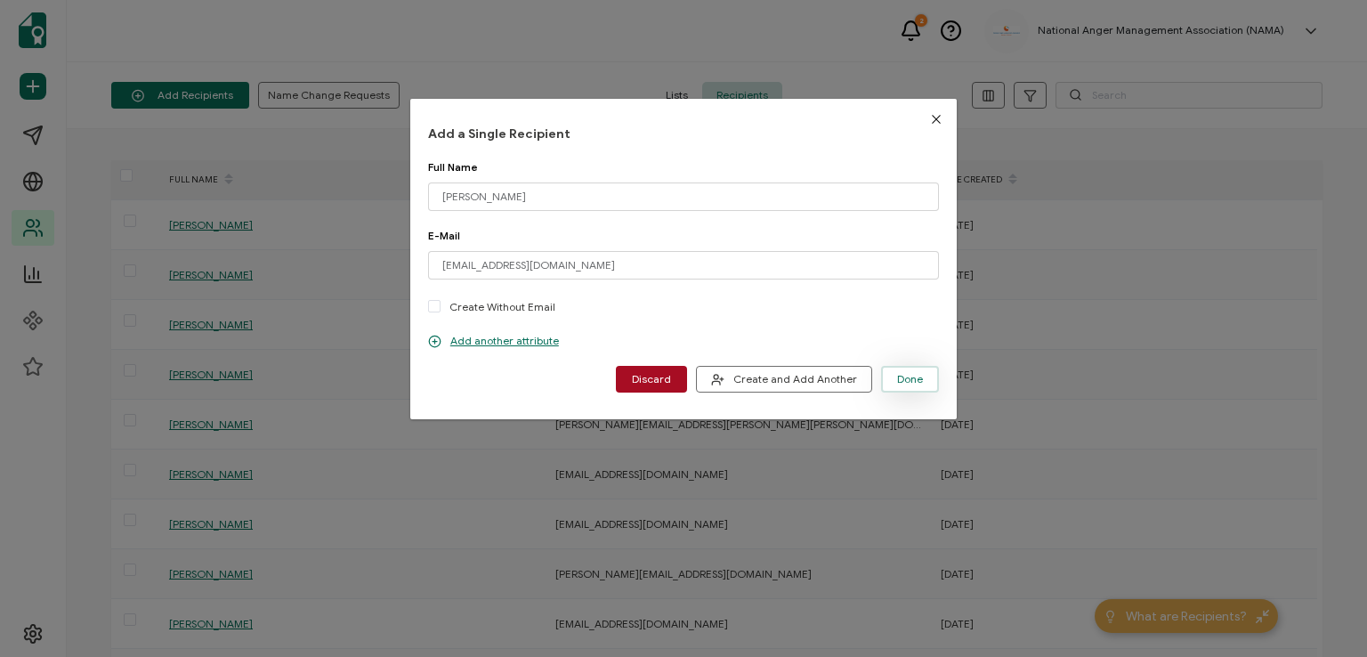
click at [911, 380] on span "Done" at bounding box center [910, 379] width 26 height 11
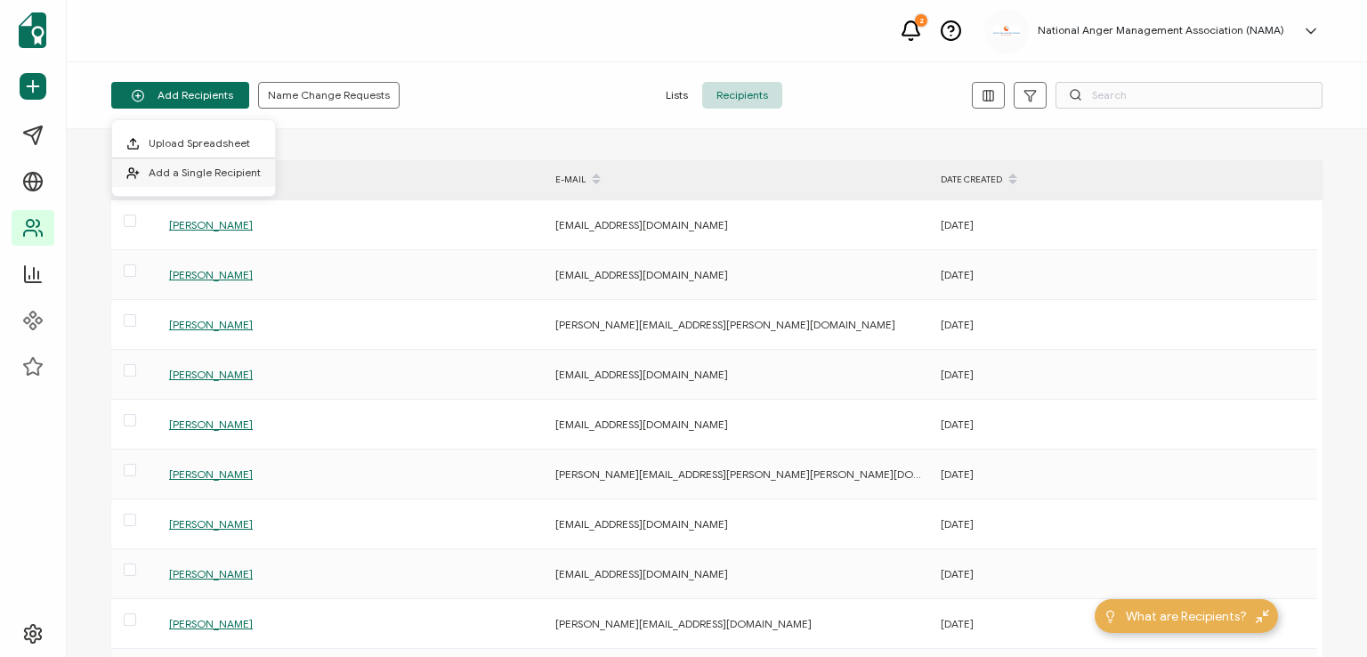
click at [220, 165] on li "Add a Single Recipient" at bounding box center [193, 172] width 163 height 28
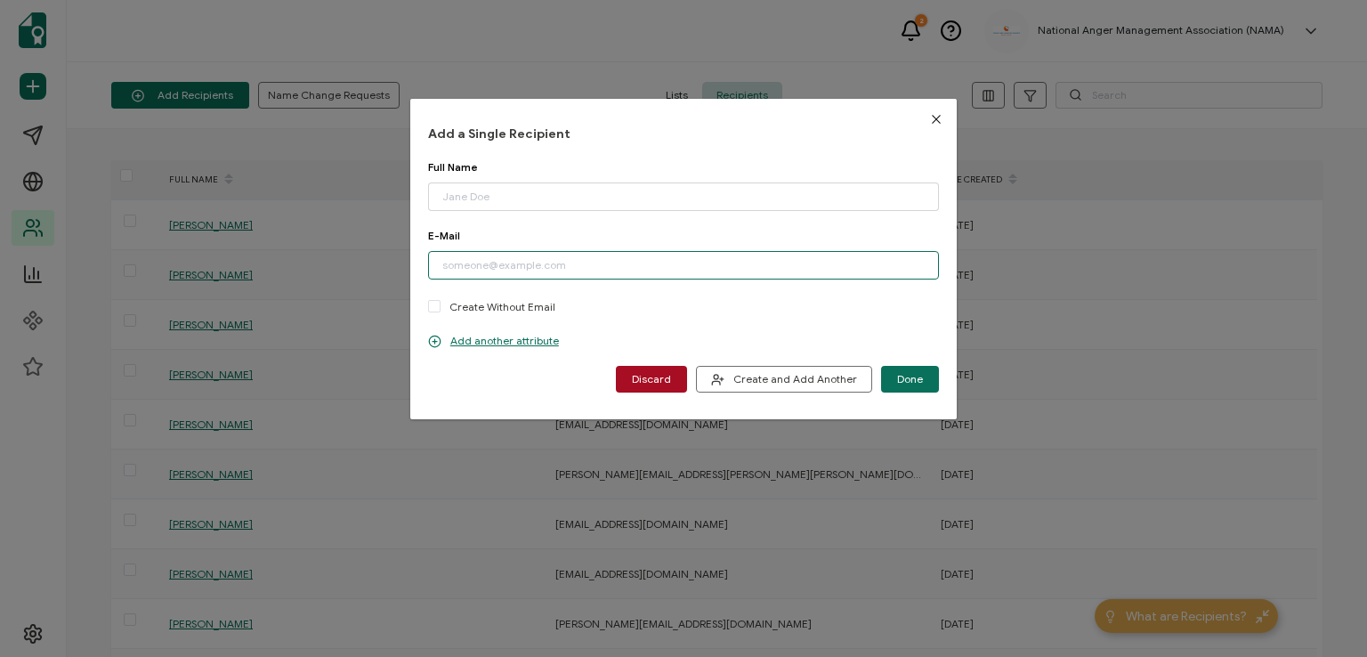
paste input "[EMAIL_ADDRESS][DOMAIN_NAME]"
type input "[EMAIL_ADDRESS][DOMAIN_NAME]"
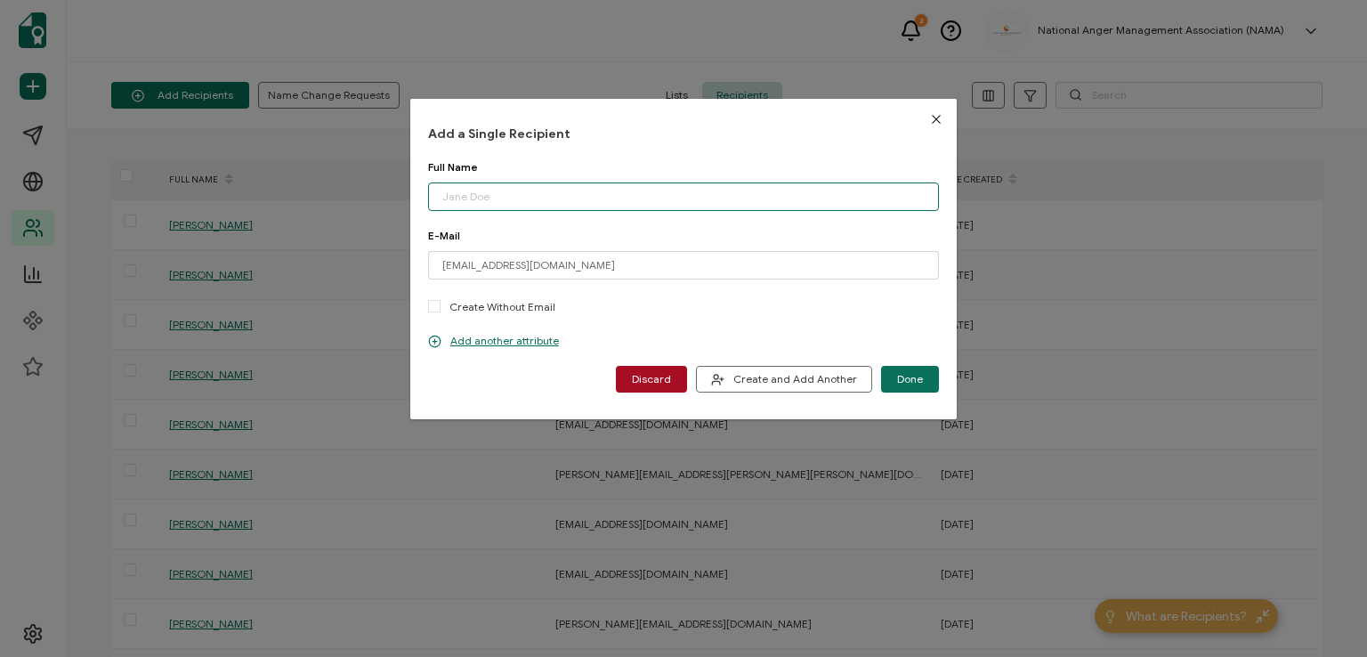
paste input "[PERSON_NAME]"
type input "[PERSON_NAME]"
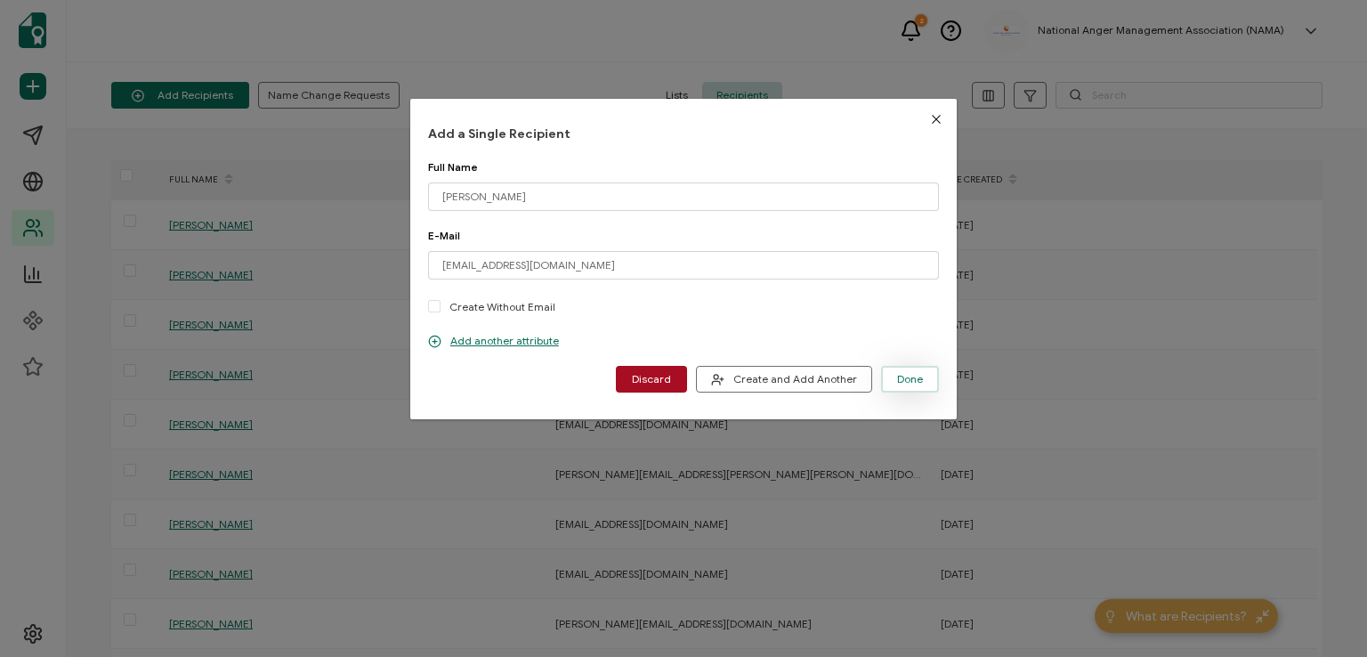
click at [906, 377] on span "Done" at bounding box center [910, 379] width 26 height 11
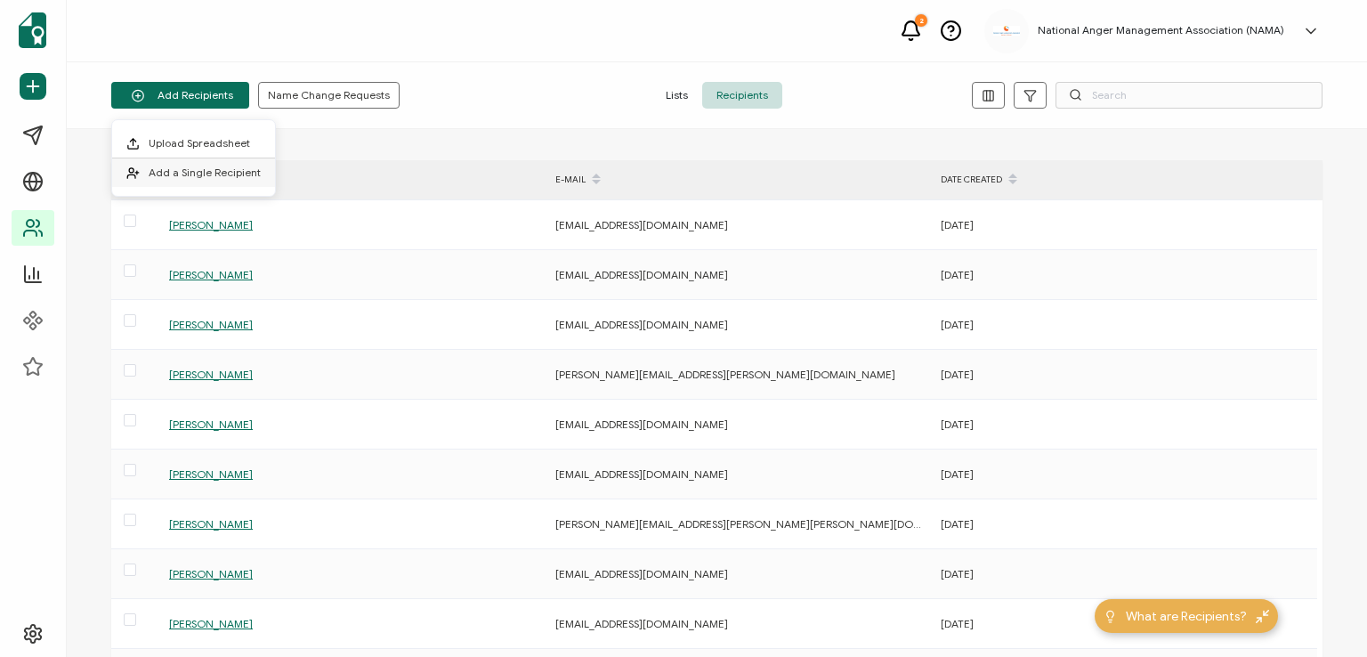
click at [189, 170] on span "Add a Single Recipient" at bounding box center [205, 172] width 112 height 13
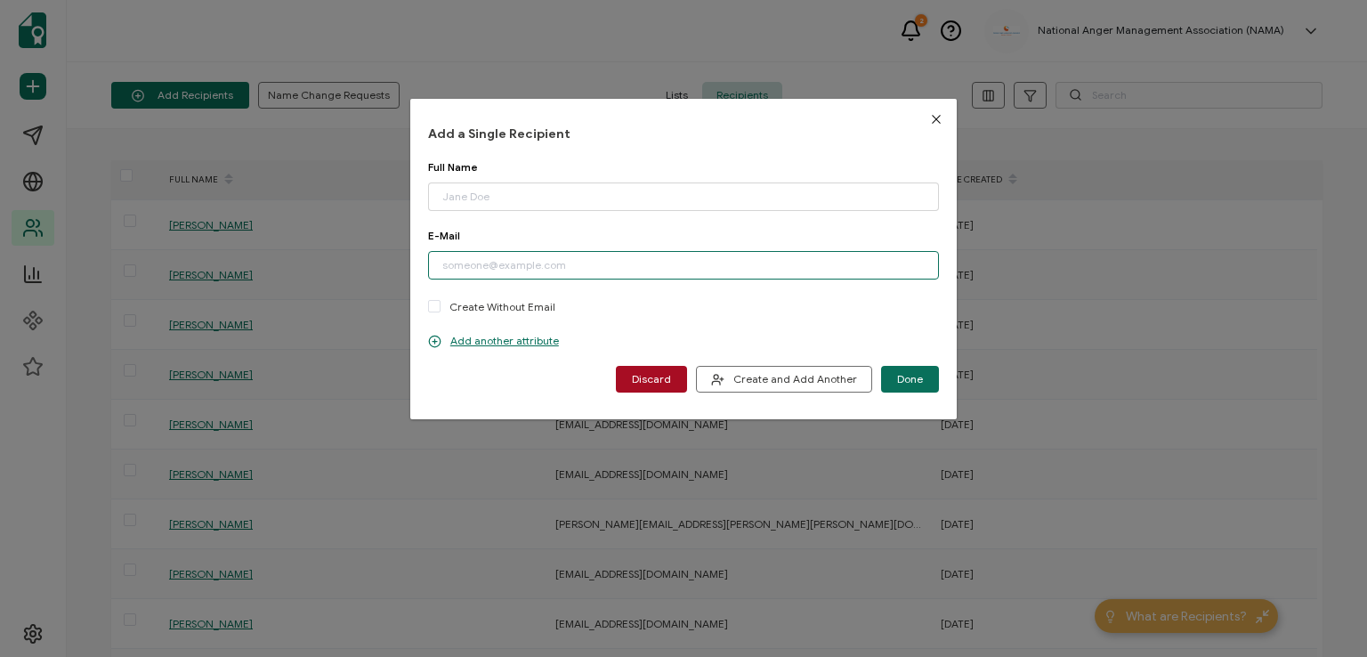
paste input "[EMAIL_ADDRESS][DOMAIN_NAME]"
type input "[EMAIL_ADDRESS][DOMAIN_NAME]"
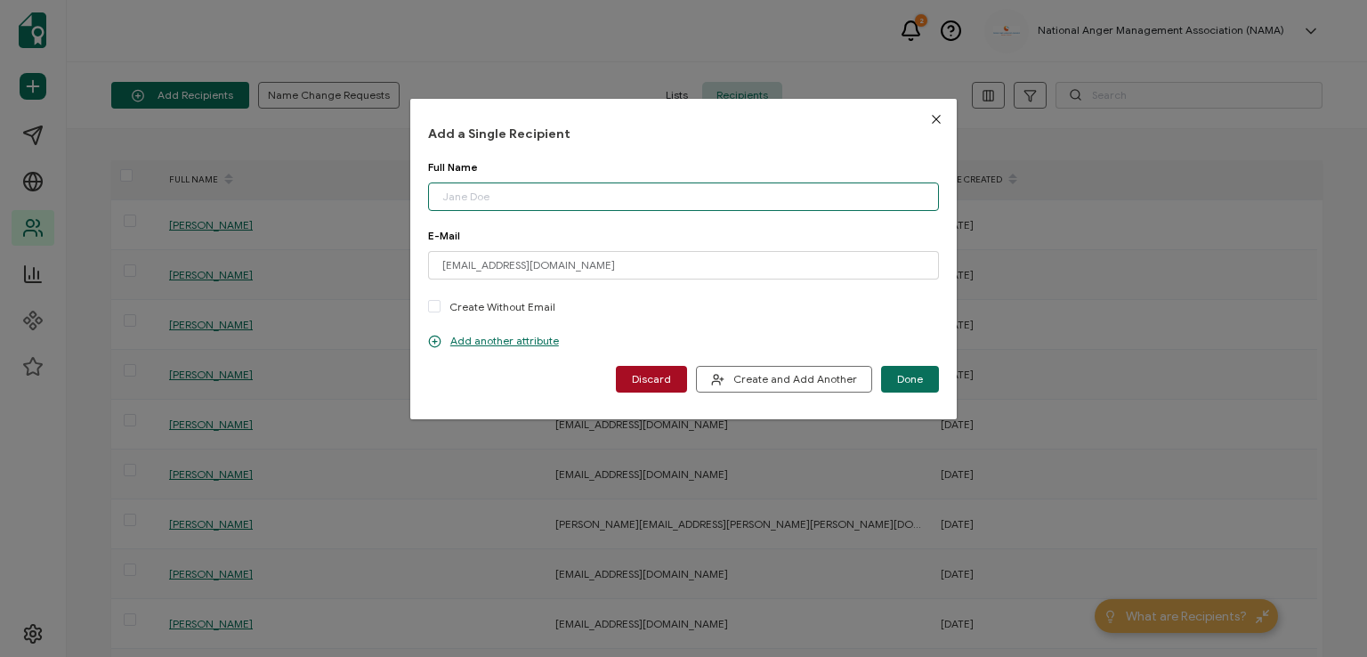
click at [500, 193] on input "dialog" at bounding box center [683, 196] width 511 height 28
click at [471, 198] on input "[PERSON_NAME]" at bounding box center [683, 196] width 511 height 28
type input "[PERSON_NAME]"
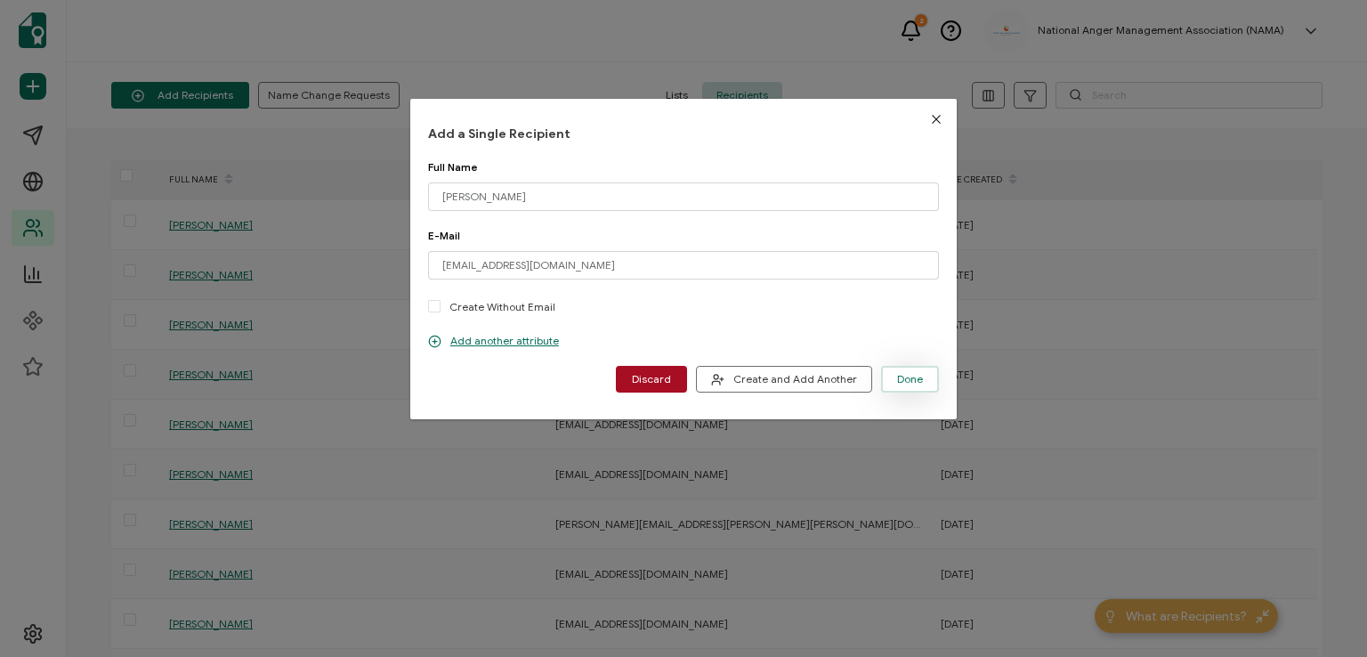
click at [902, 384] on span "Done" at bounding box center [910, 379] width 26 height 11
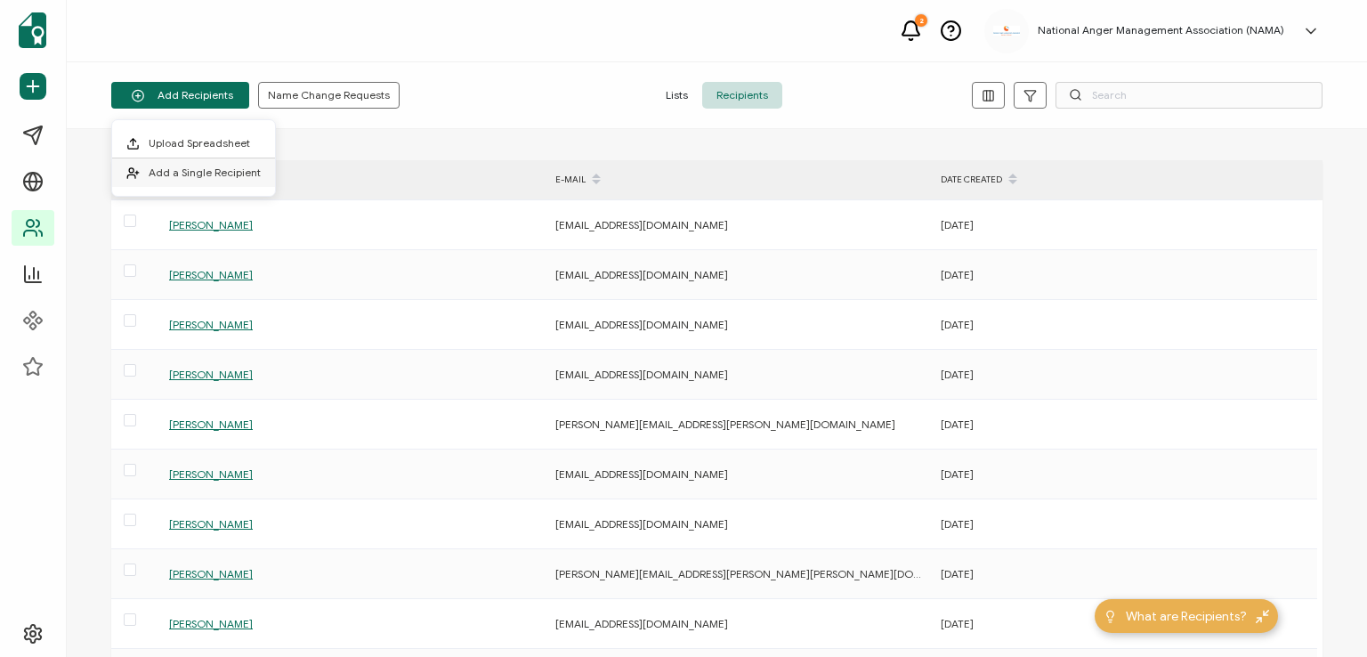
click at [189, 166] on span "Add a Single Recipient" at bounding box center [205, 172] width 112 height 13
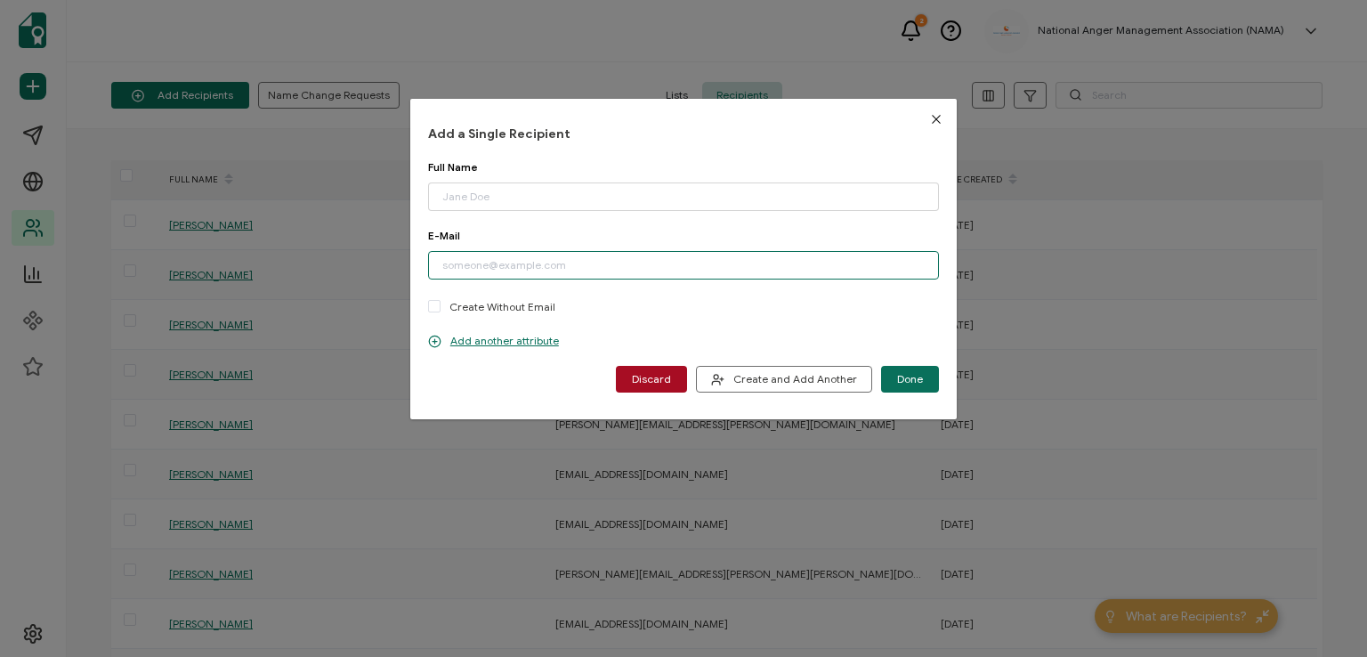
paste input "[EMAIL_ADDRESS][DOMAIN_NAME]"
type input "[EMAIL_ADDRESS][DOMAIN_NAME]"
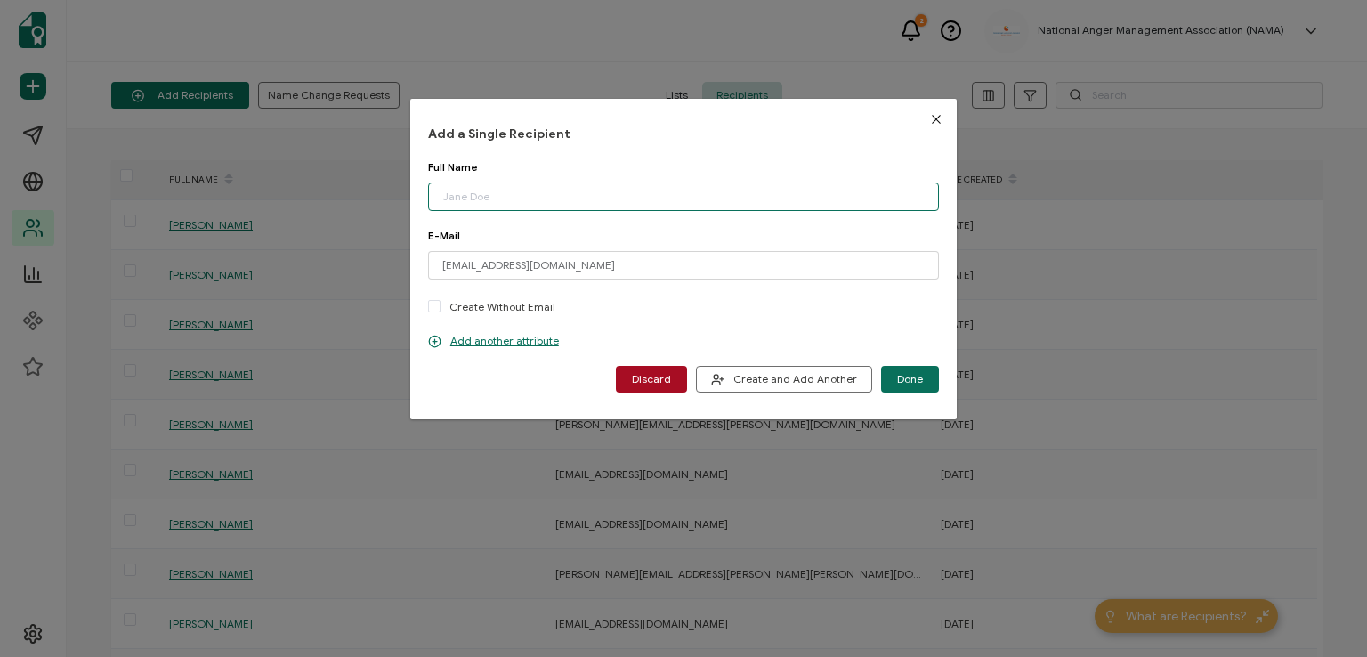
paste input "[PERSON_NAME]"
type input "[PERSON_NAME]"
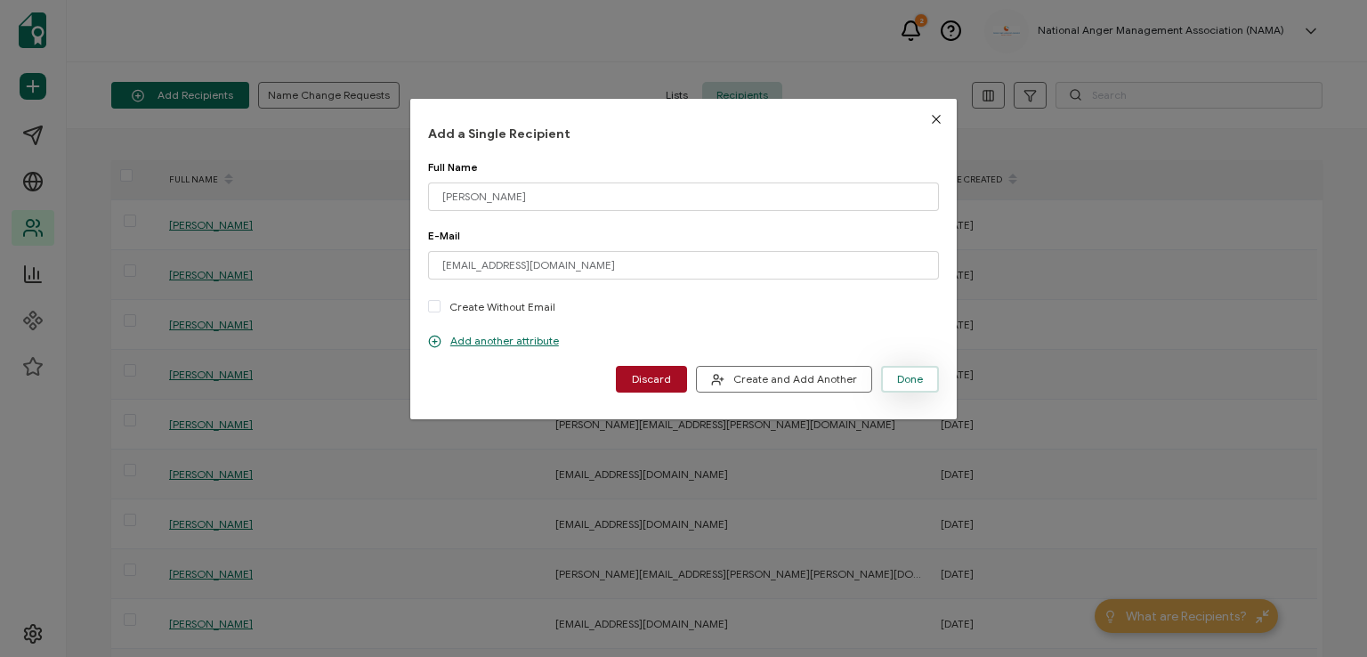
click at [908, 374] on span "Done" at bounding box center [910, 379] width 26 height 11
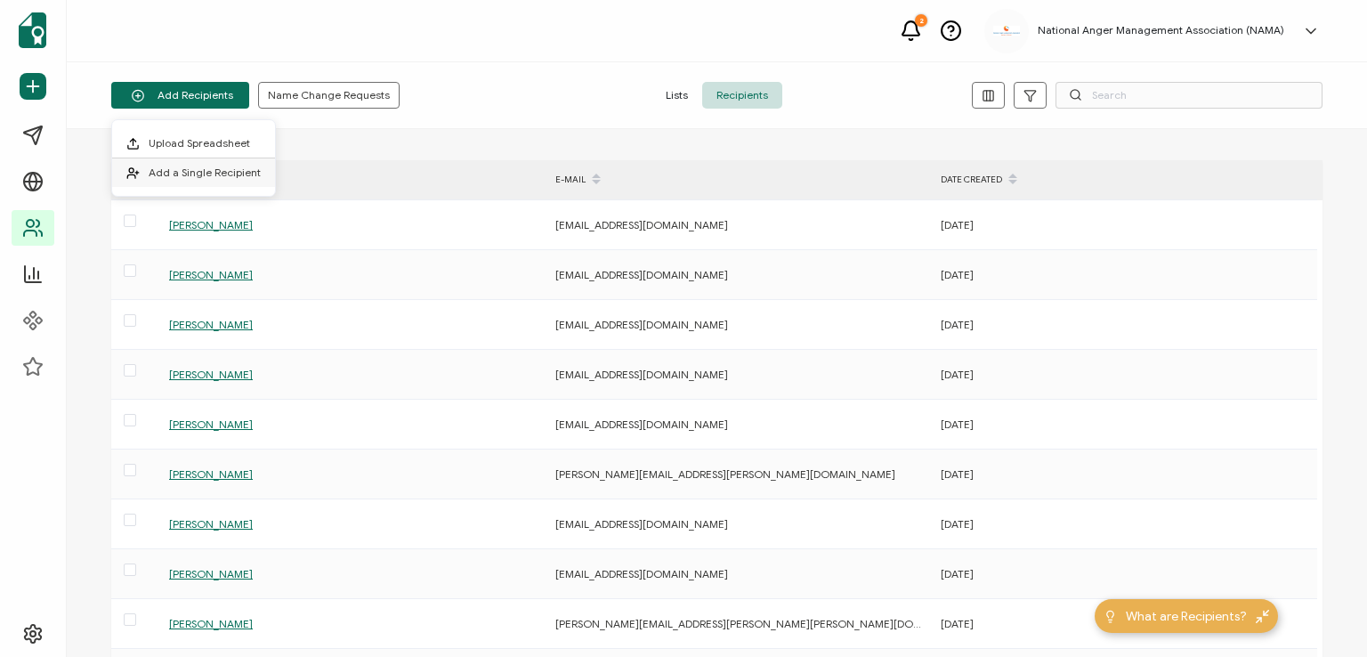
click at [203, 166] on span "Add a Single Recipient" at bounding box center [205, 172] width 112 height 13
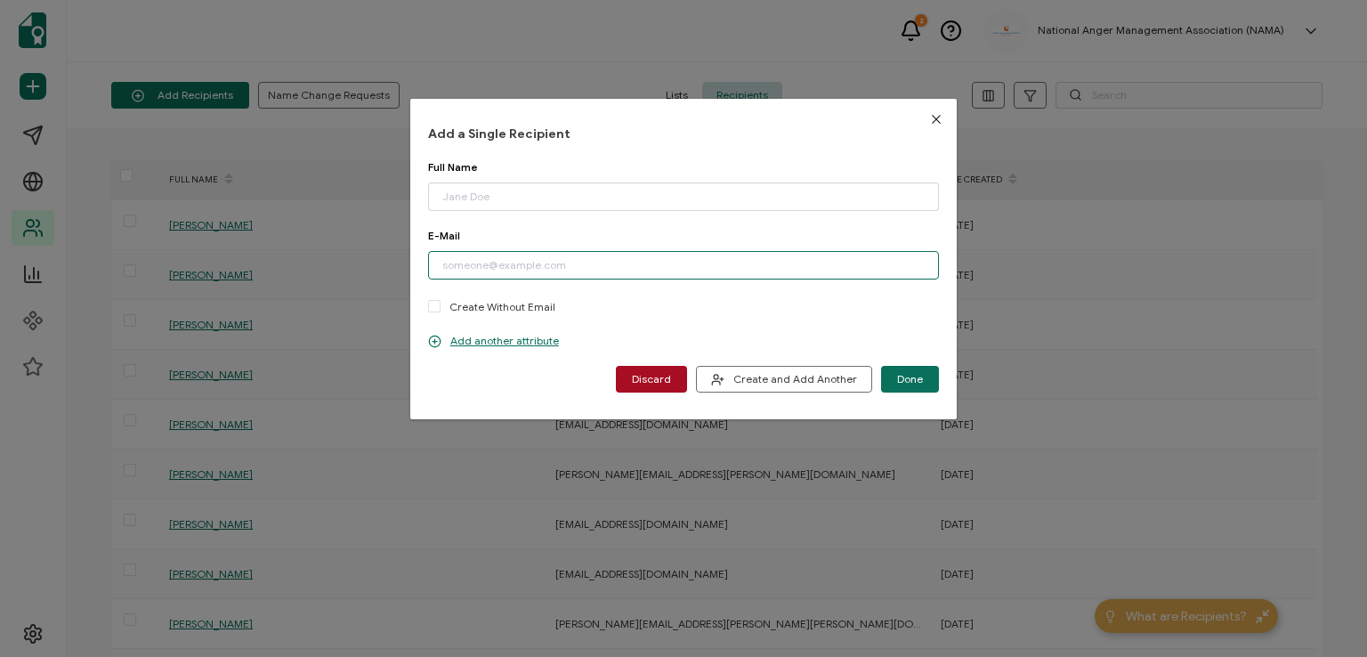
paste input "[EMAIL_ADDRESS][DOMAIN_NAME]"
type input "[EMAIL_ADDRESS][DOMAIN_NAME]"
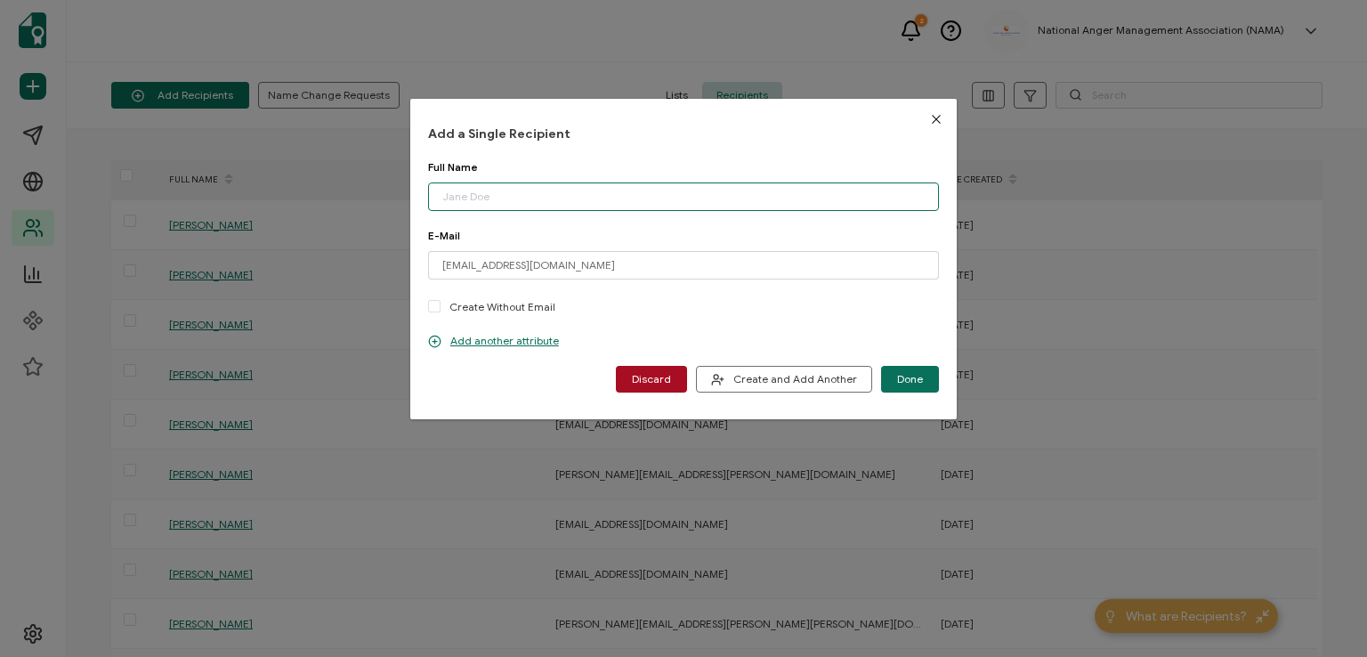
paste input "[PERSON_NAME]"
type input "[PERSON_NAME]"
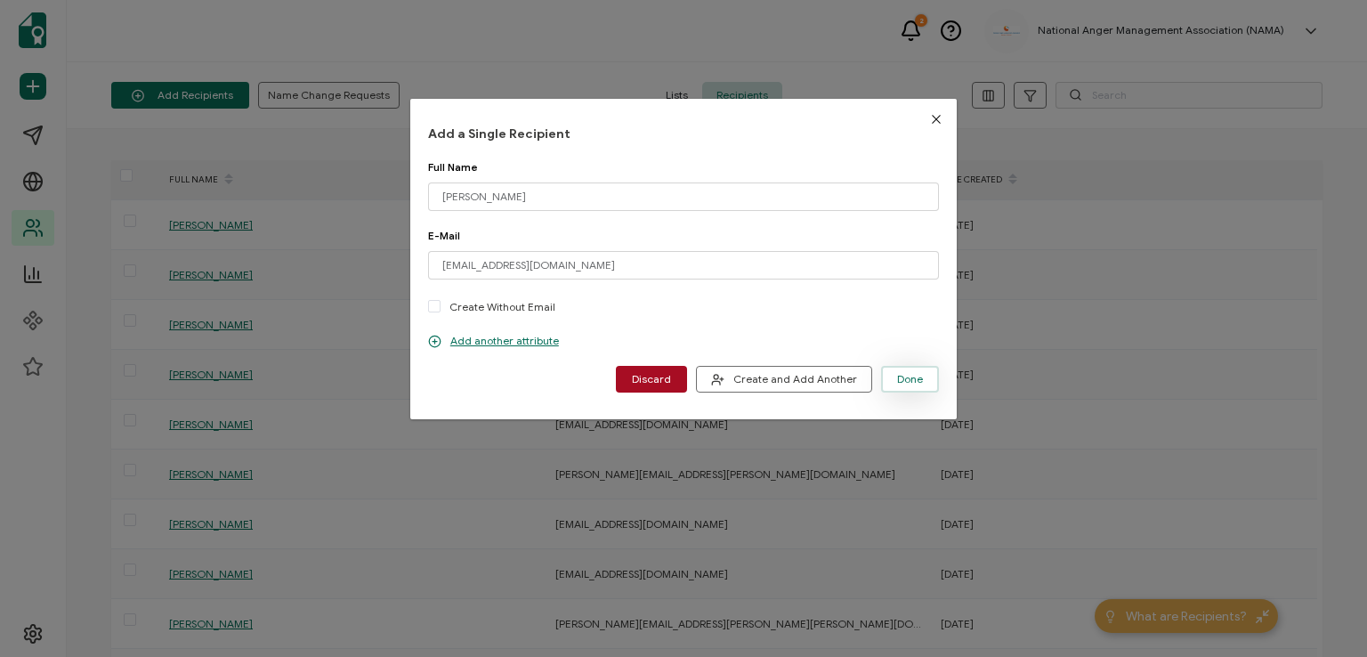
click at [908, 376] on span "Done" at bounding box center [910, 379] width 26 height 11
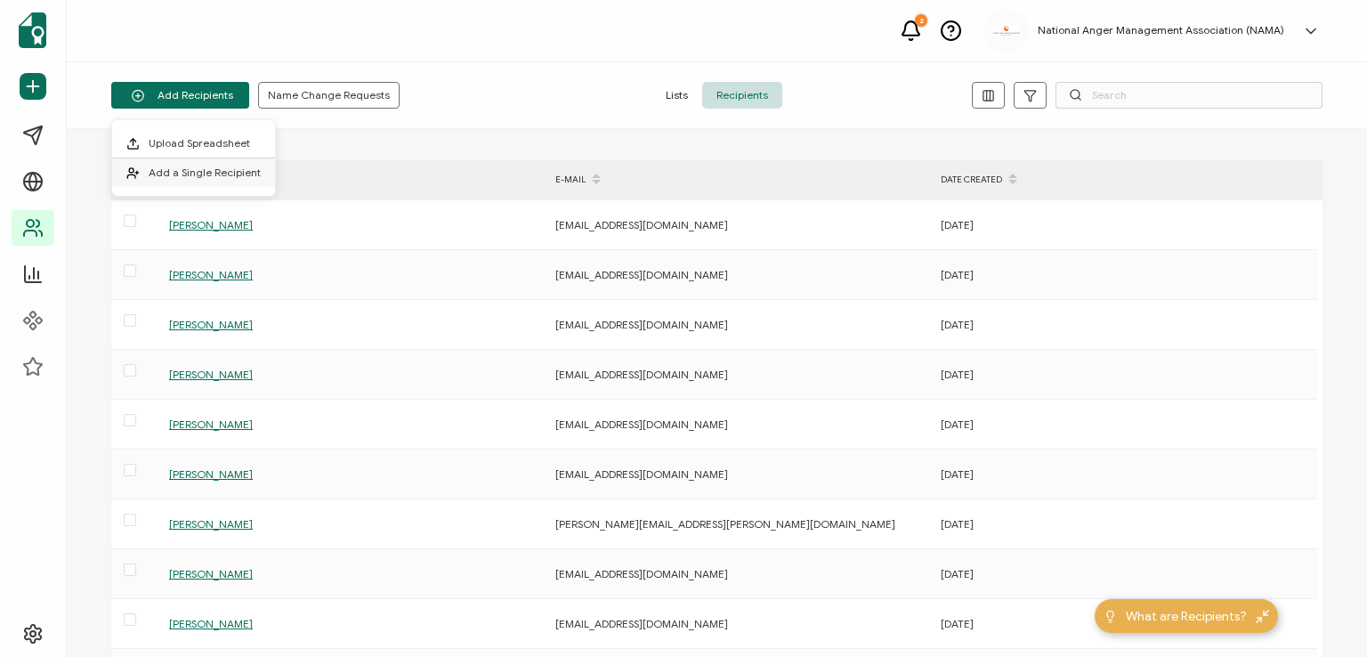
click at [194, 171] on span "Add a Single Recipient" at bounding box center [205, 172] width 112 height 13
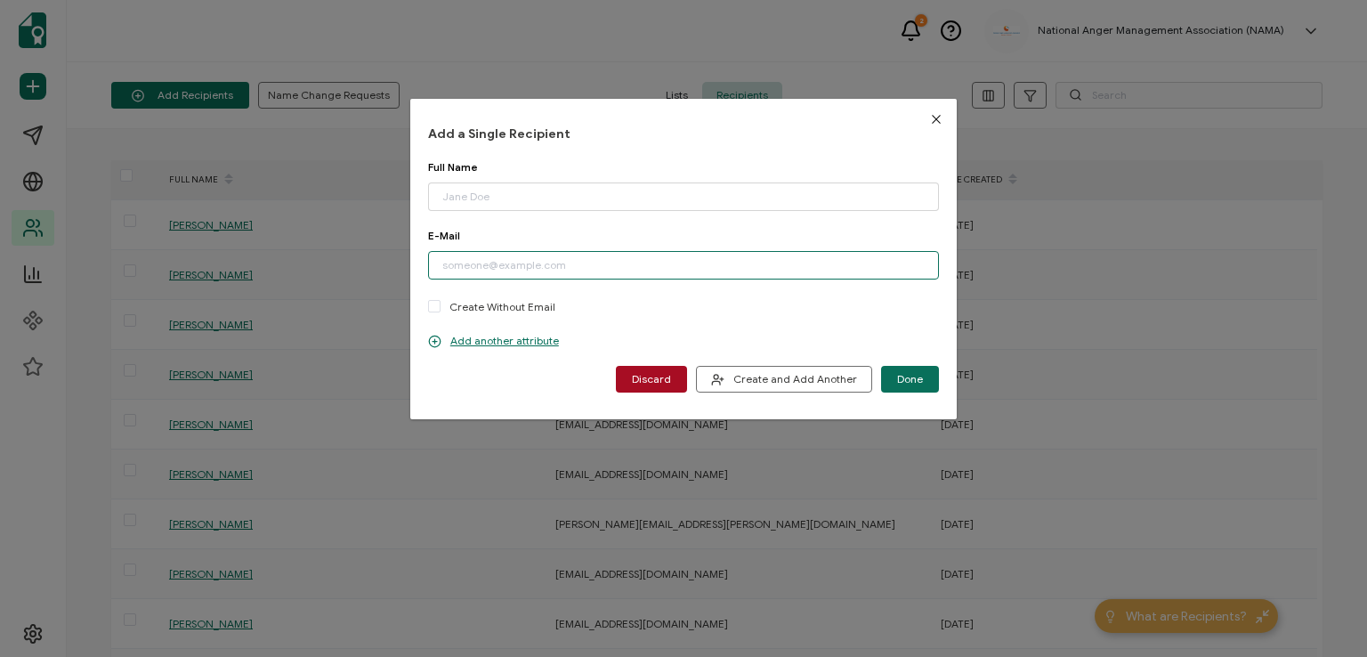
paste input "[PERSON_NAME][EMAIL_ADDRESS][DOMAIN_NAME]"
type input "[PERSON_NAME][EMAIL_ADDRESS][DOMAIN_NAME]"
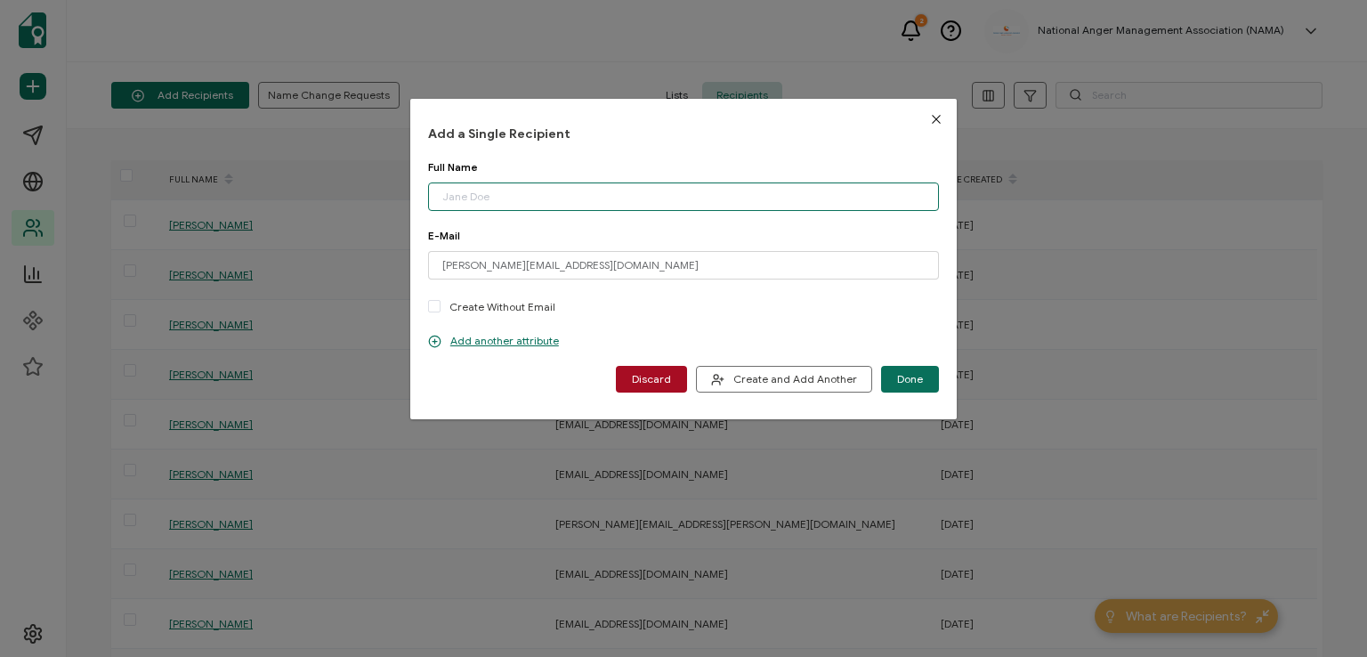
paste input "[PERSON_NAME]"
type input "[PERSON_NAME]"
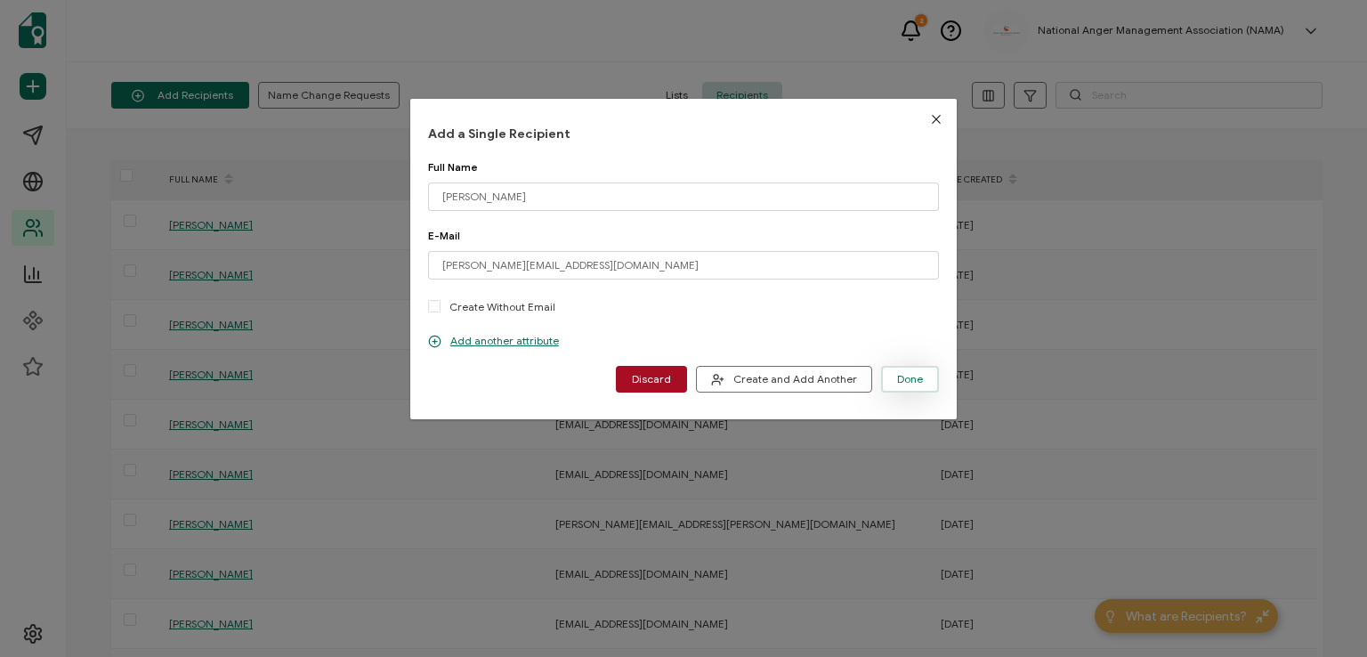
click at [908, 376] on span "Done" at bounding box center [910, 379] width 26 height 11
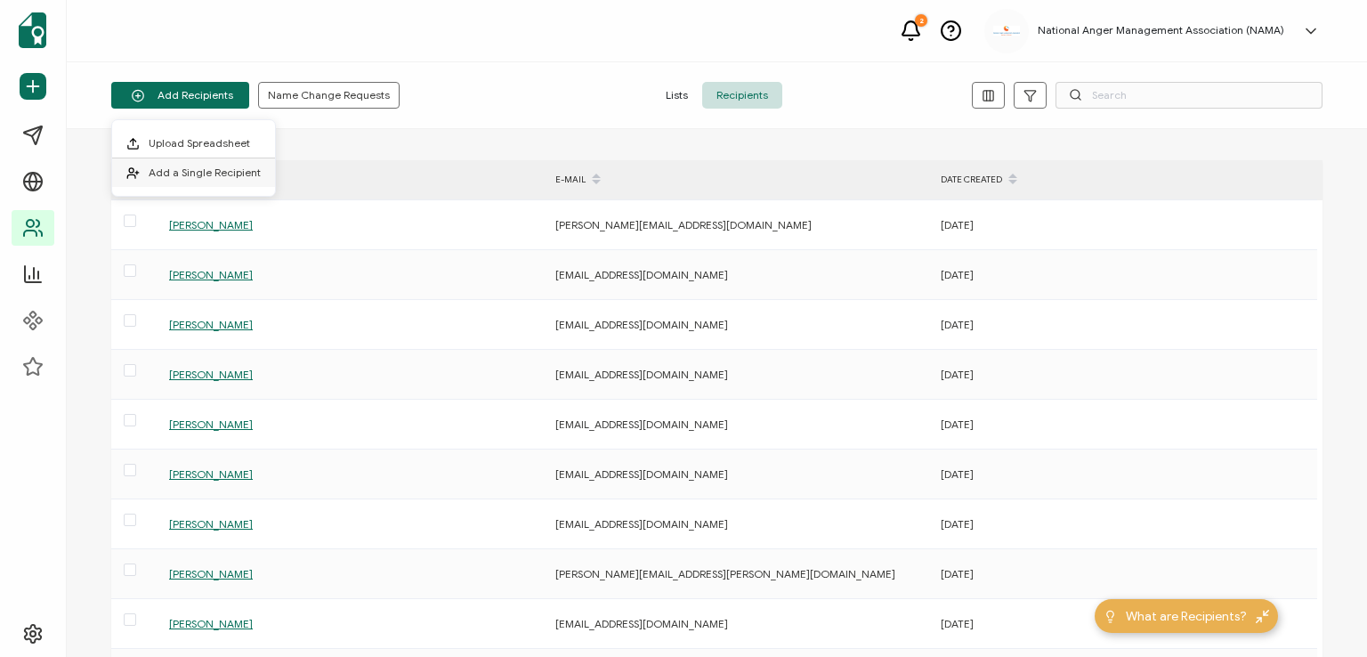
click at [223, 168] on span "Add a Single Recipient" at bounding box center [205, 172] width 112 height 13
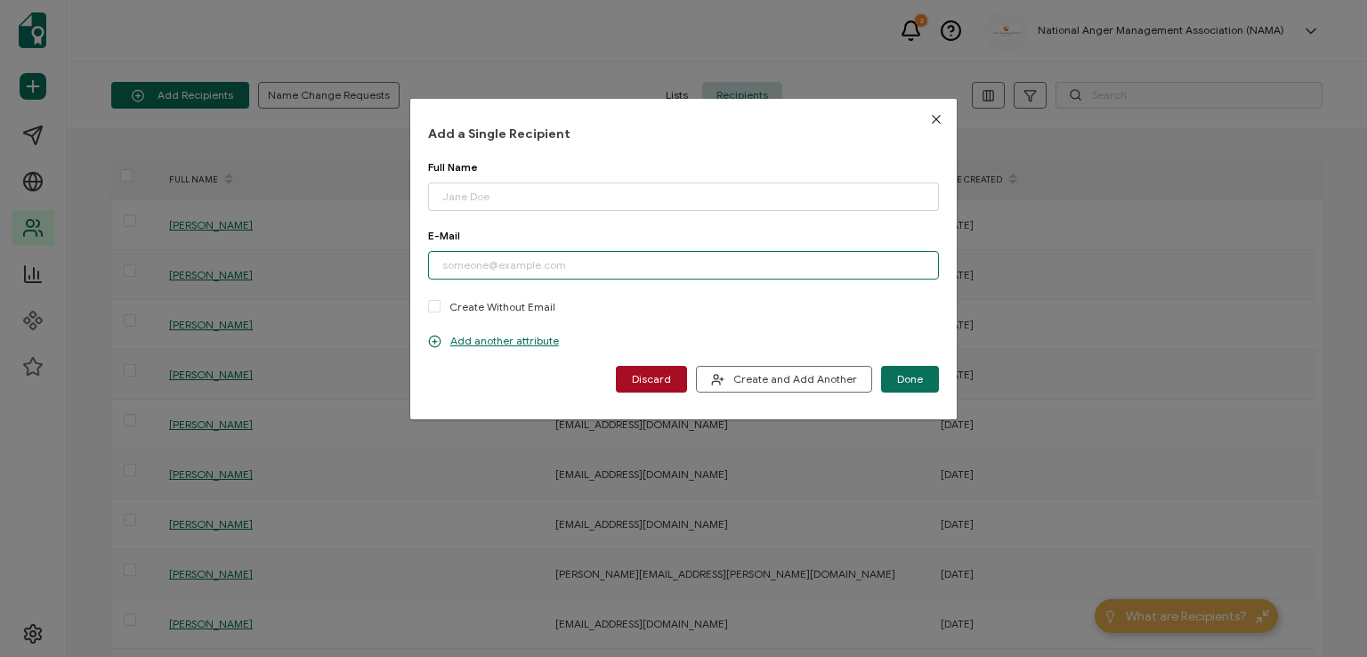
paste input "[EMAIL_ADDRESS][DOMAIN_NAME]"
type input "[EMAIL_ADDRESS][DOMAIN_NAME]"
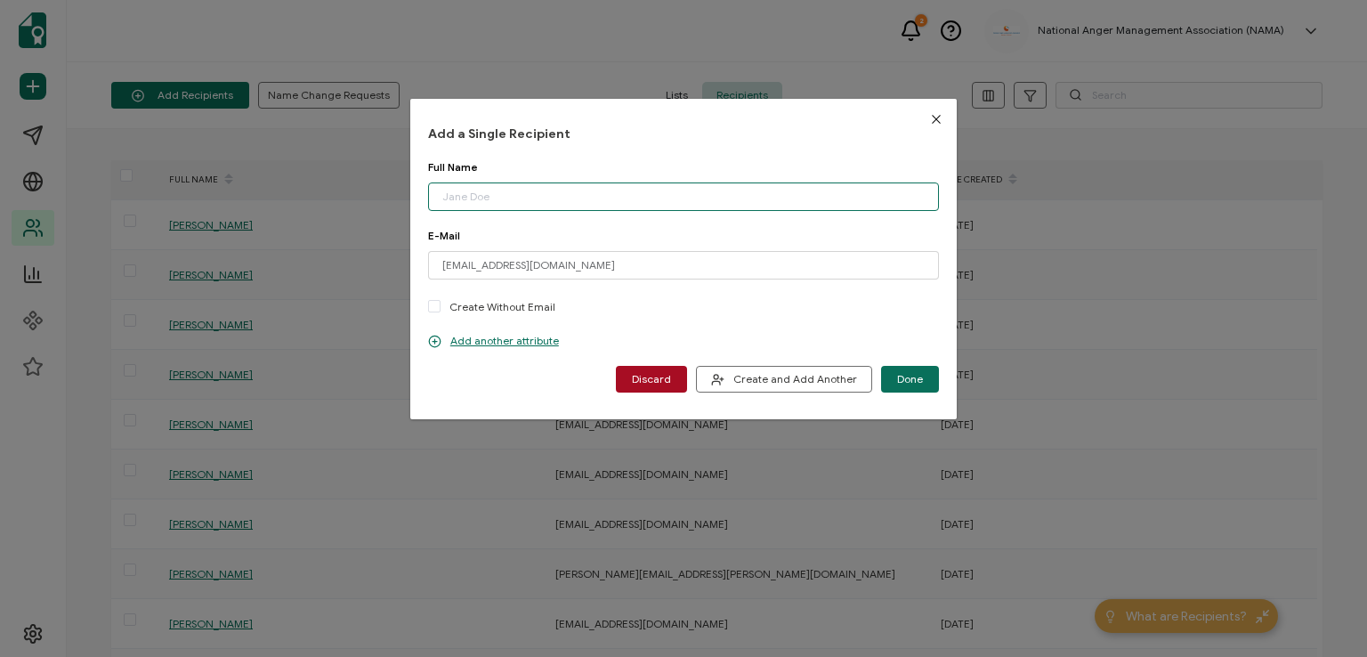
paste input "[PERSON_NAME]"
type input "[PERSON_NAME]"
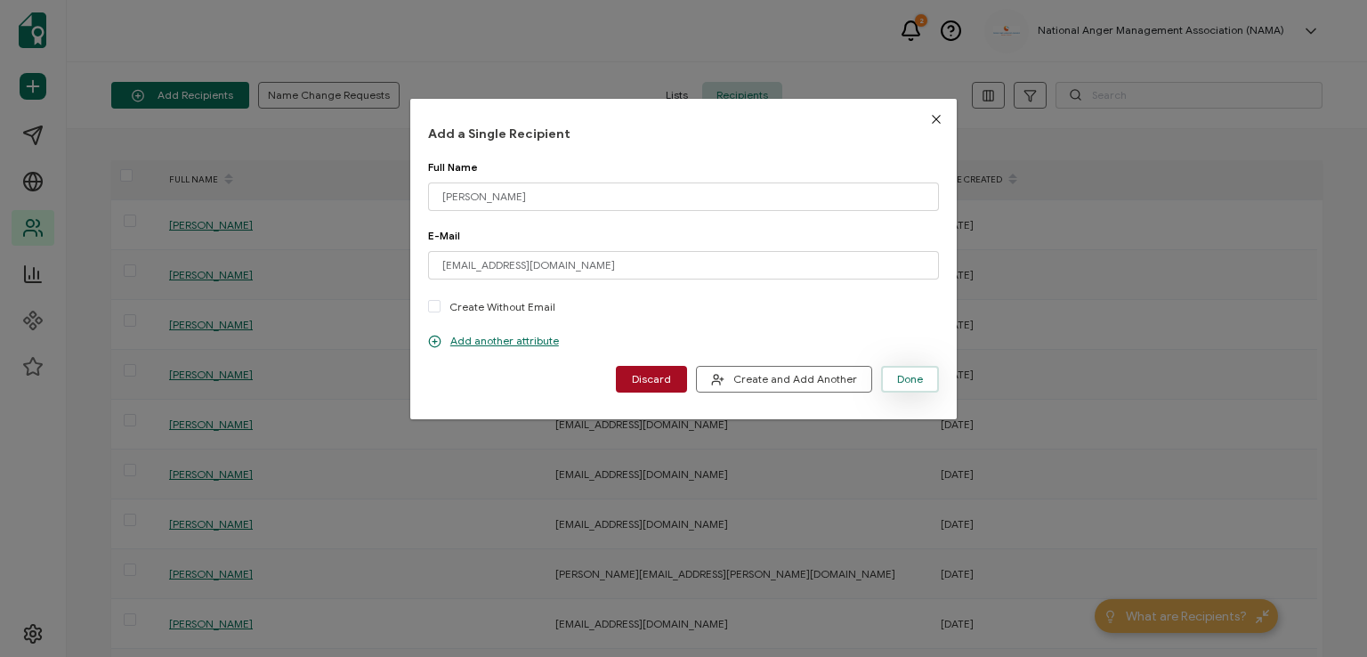
click at [901, 374] on span "Done" at bounding box center [910, 379] width 26 height 11
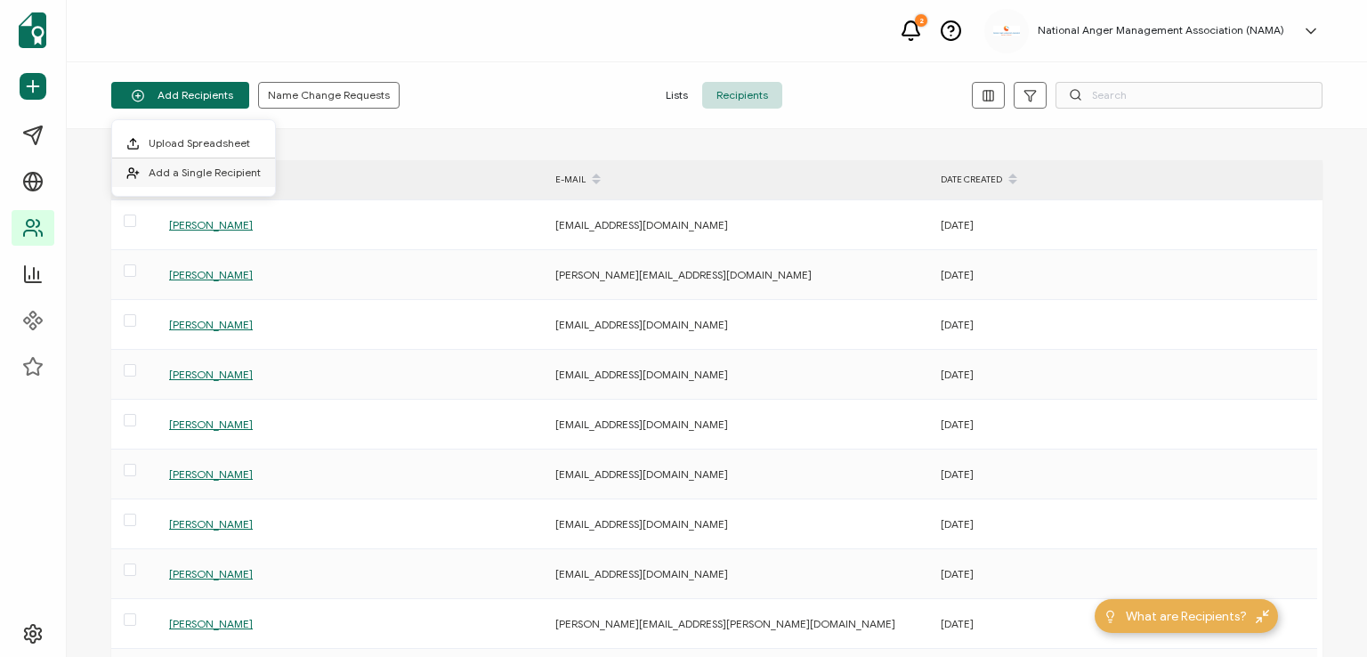
click at [223, 165] on li "Add a Single Recipient" at bounding box center [193, 172] width 163 height 28
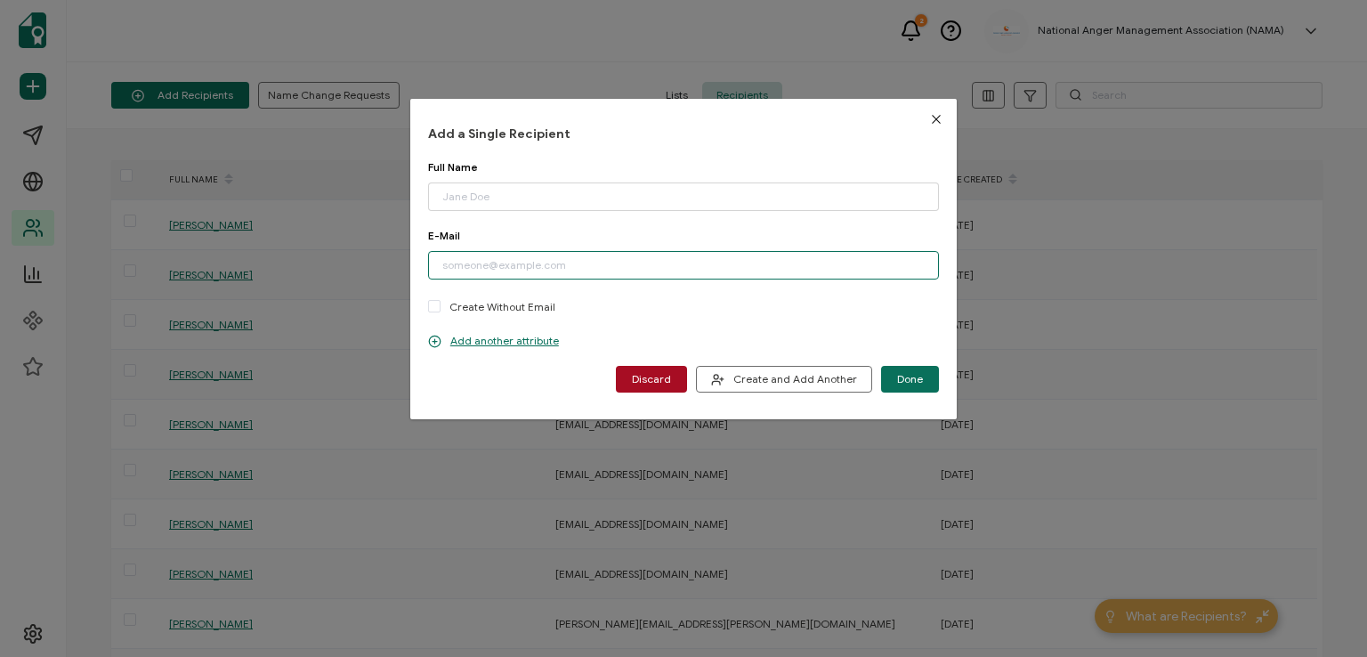
paste input "[EMAIL_ADDRESS][DOMAIN_NAME]"
type input "[EMAIL_ADDRESS][DOMAIN_NAME]"
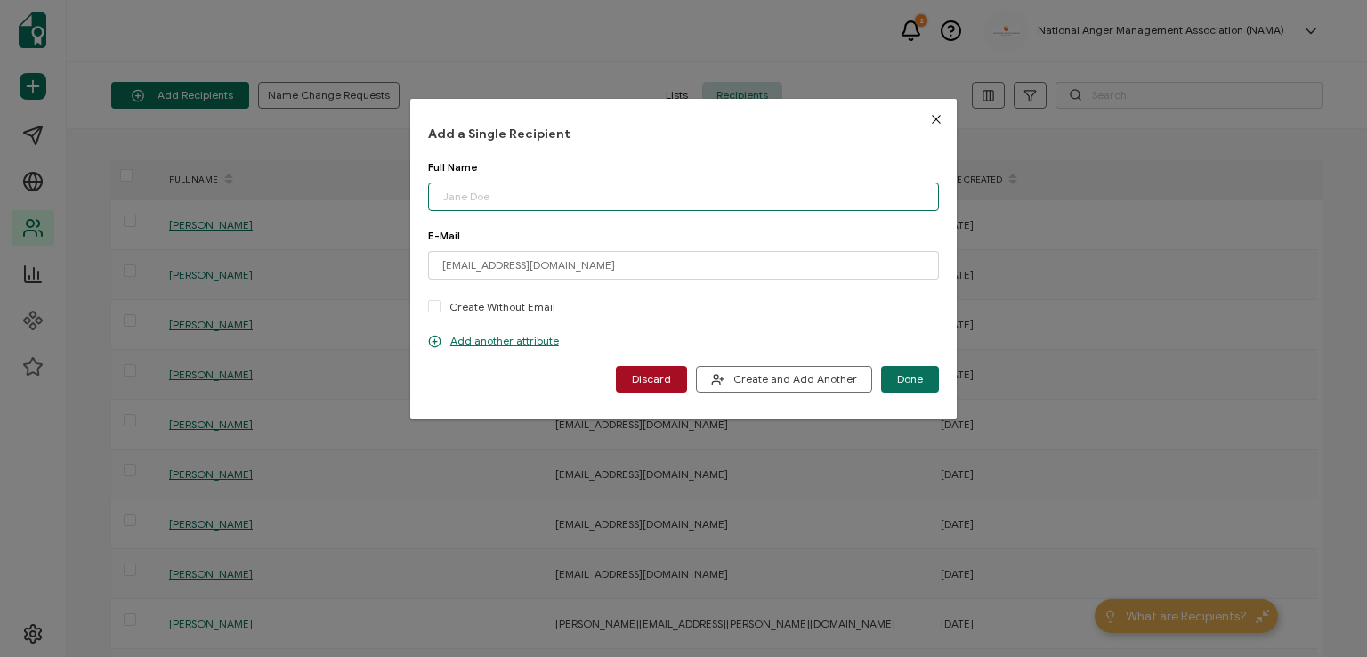
paste input "[PERSON_NAME]"
type input "[PERSON_NAME]"
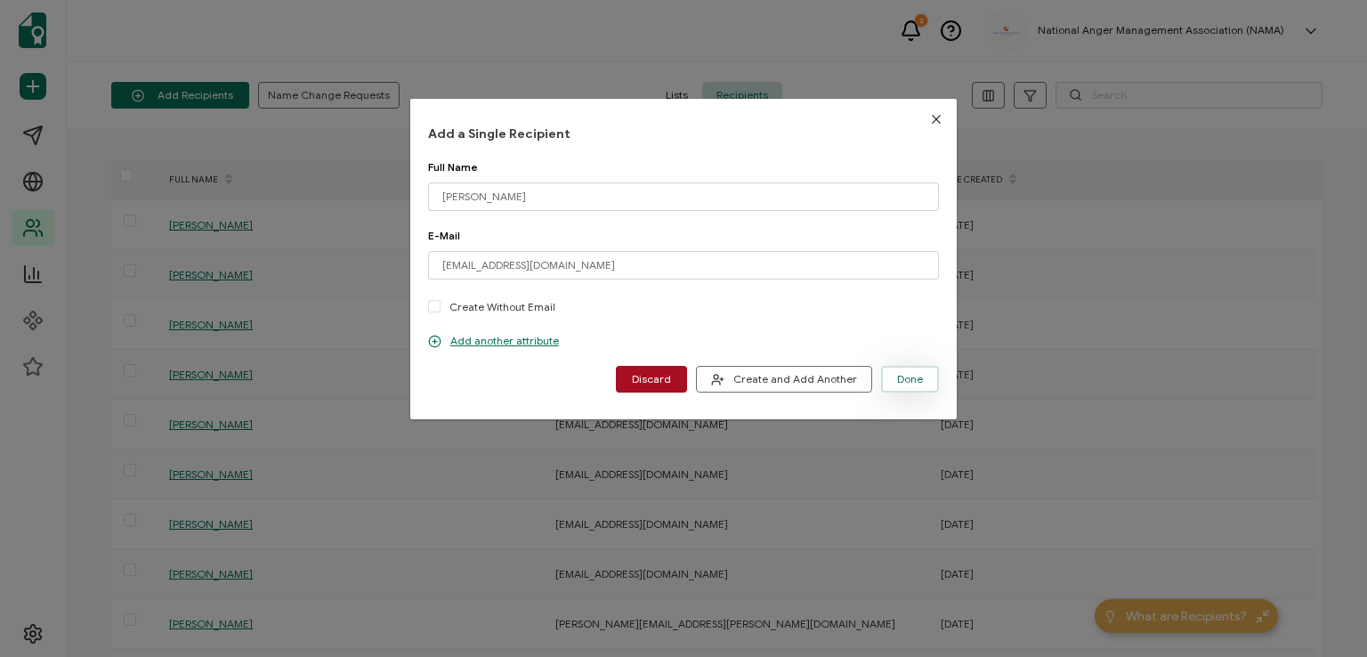
click at [897, 375] on span "Done" at bounding box center [910, 379] width 26 height 11
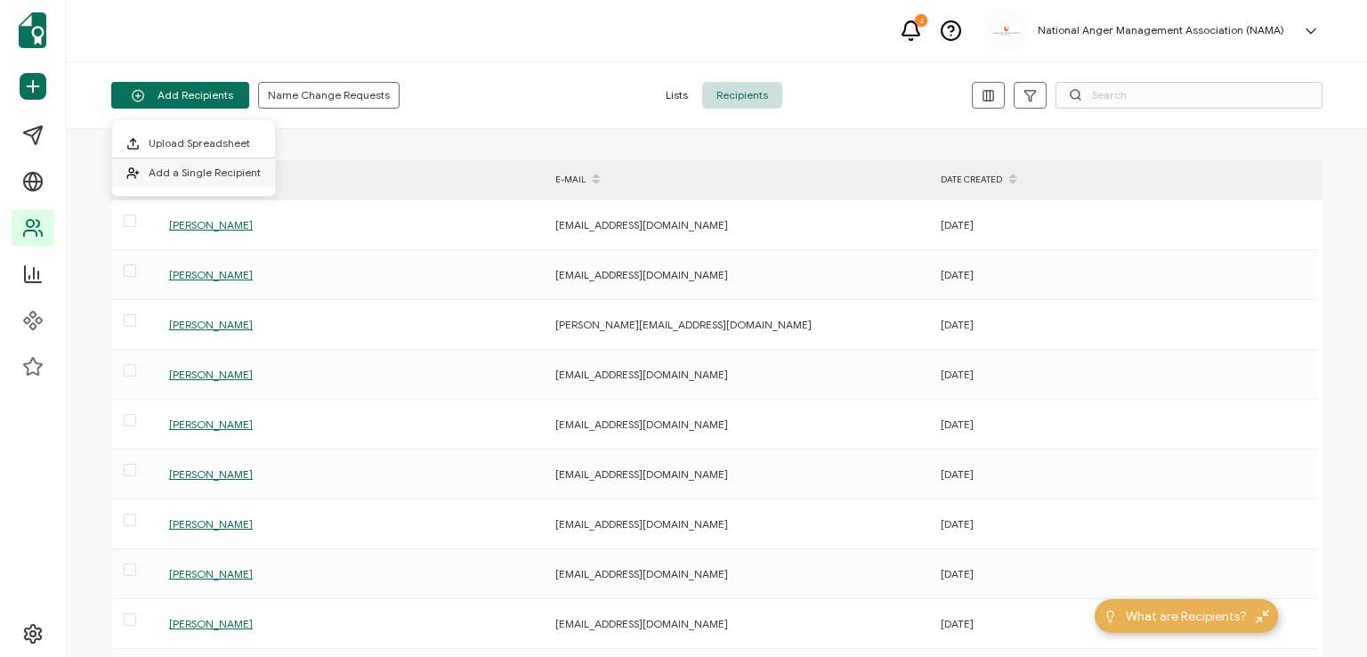
click at [201, 171] on span "Add a Single Recipient" at bounding box center [205, 172] width 112 height 13
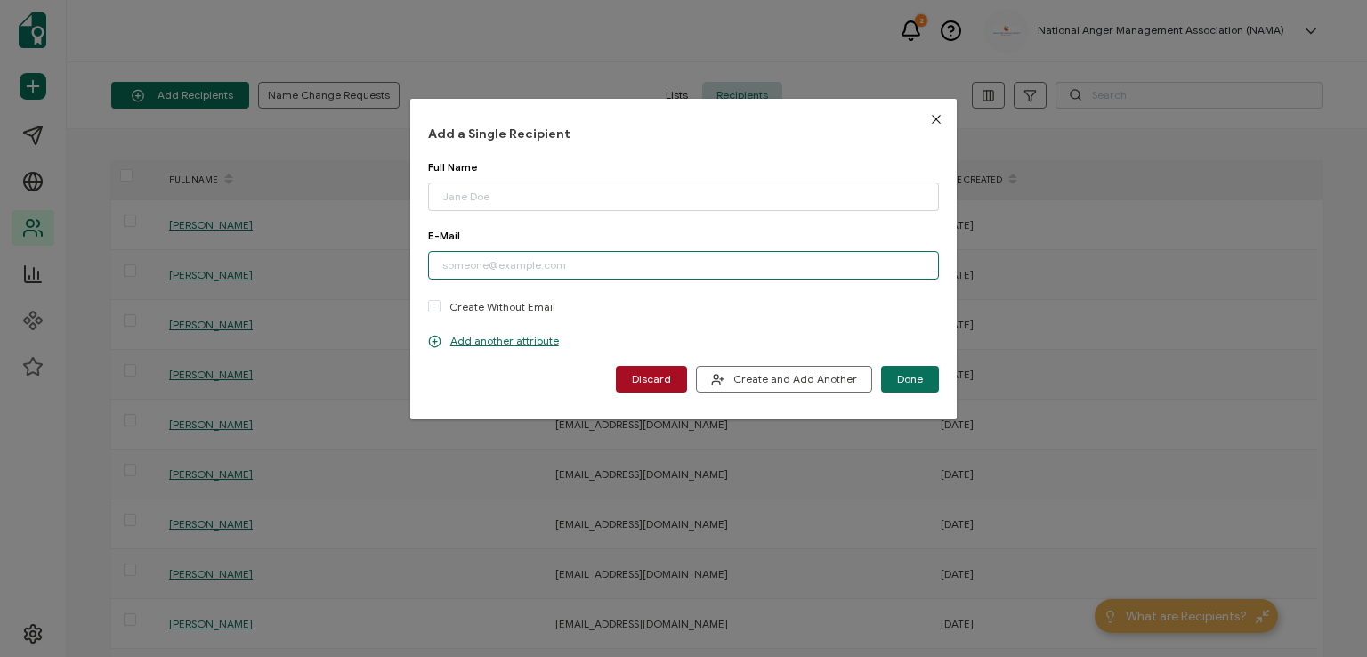
paste input "[EMAIL_ADDRESS][DOMAIN_NAME]"
click at [441, 263] on input "[EMAIL_ADDRESS][DOMAIN_NAME]" at bounding box center [683, 265] width 511 height 28
type input "[EMAIL_ADDRESS][DOMAIN_NAME]"
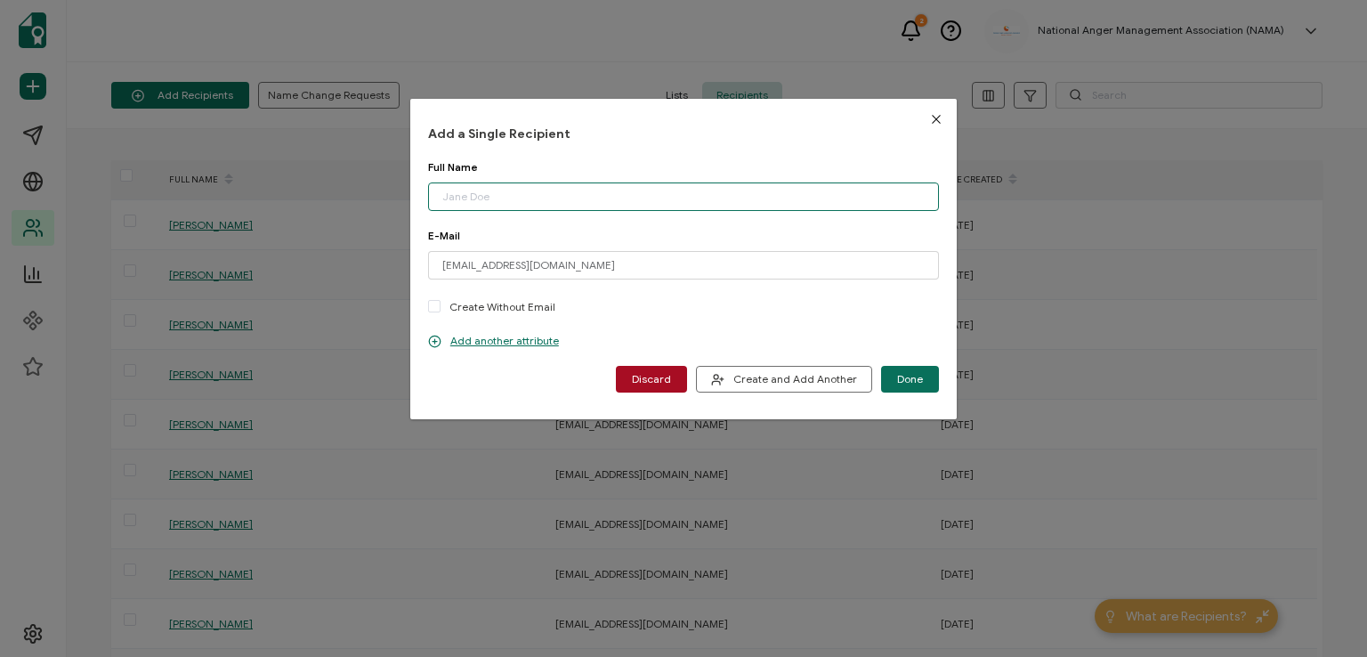
paste input "[PERSON_NAME]"
type input "[PERSON_NAME]"
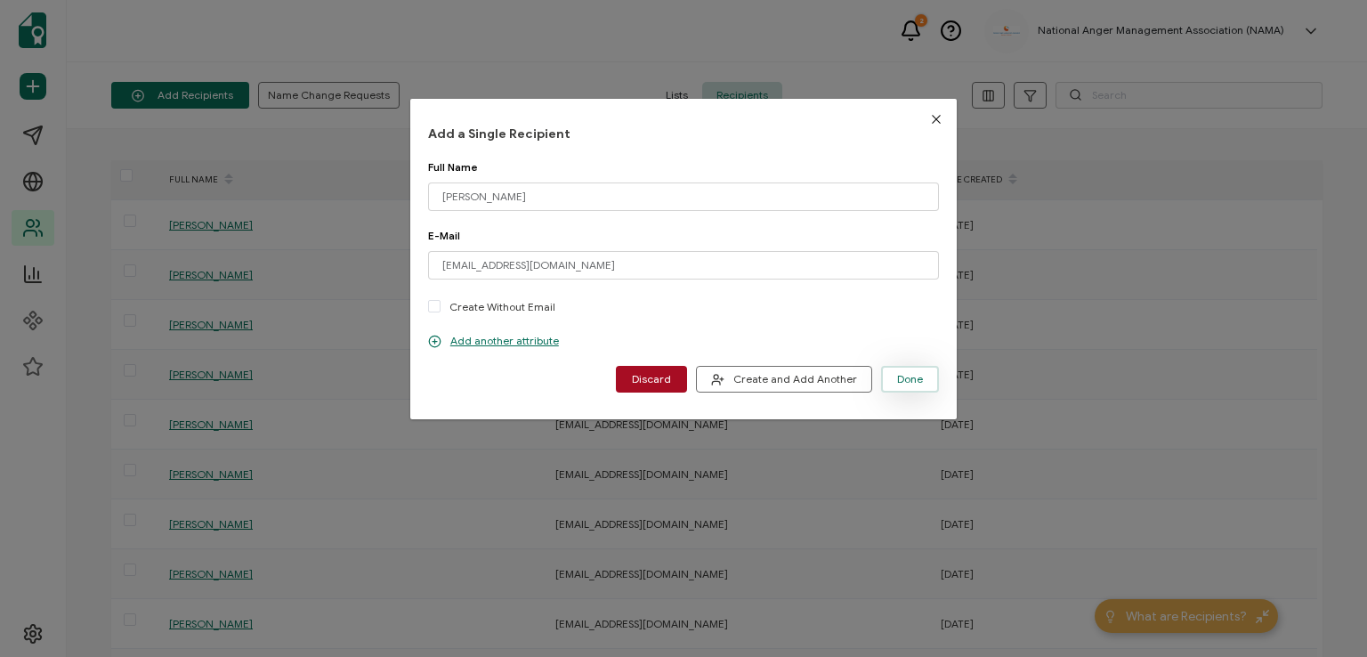
click at [901, 369] on button "Done" at bounding box center [910, 379] width 58 height 27
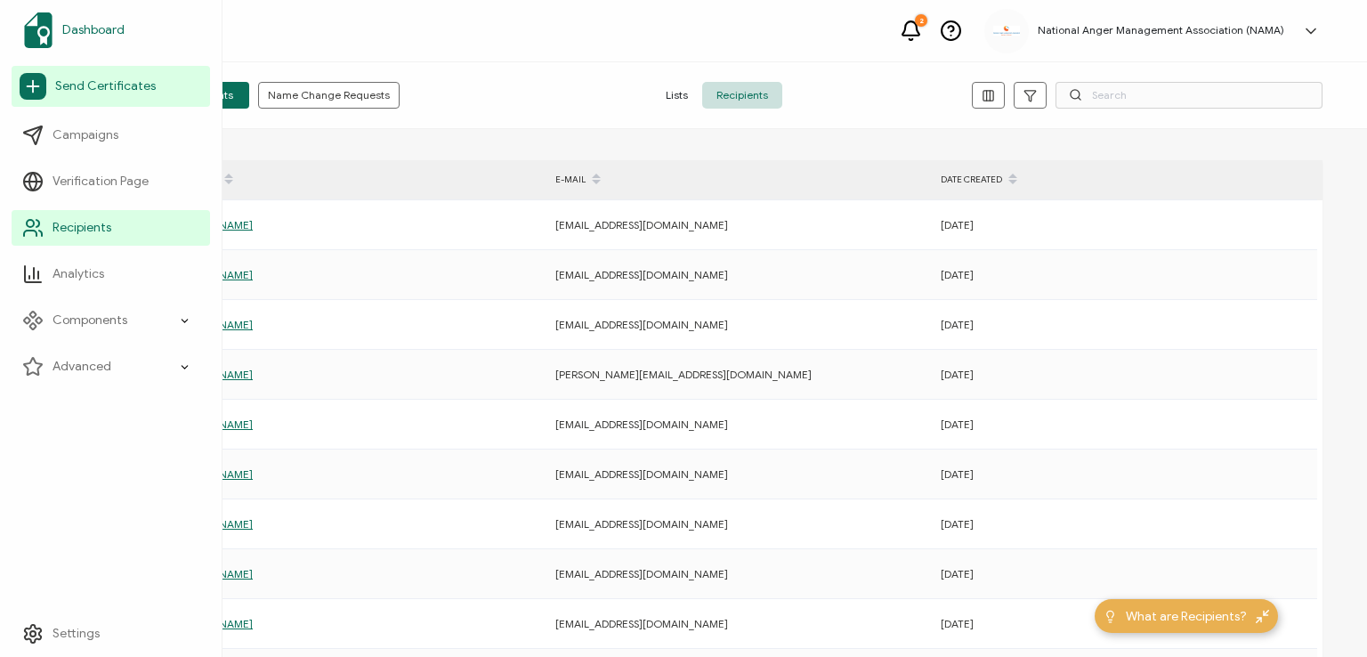
click at [86, 26] on span "Dashboard" at bounding box center [93, 30] width 62 height 18
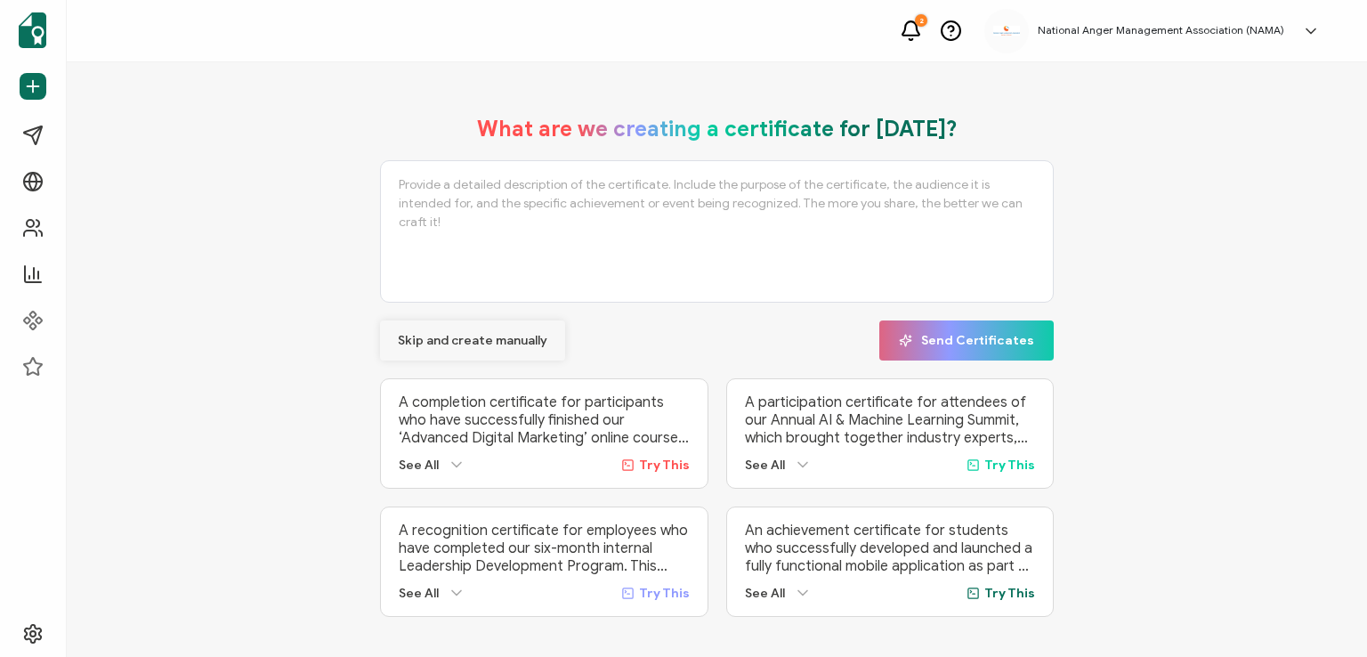
click at [434, 336] on span "Skip and create manually" at bounding box center [473, 341] width 150 height 12
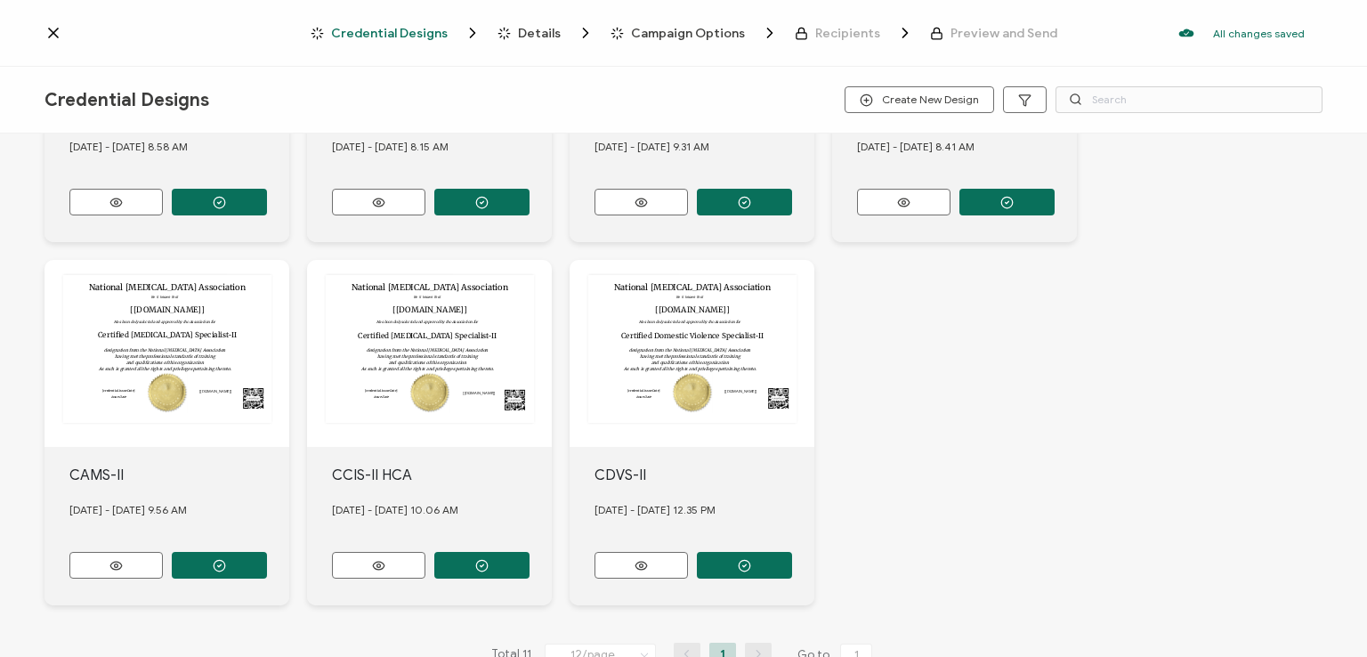
scroll to position [679, 0]
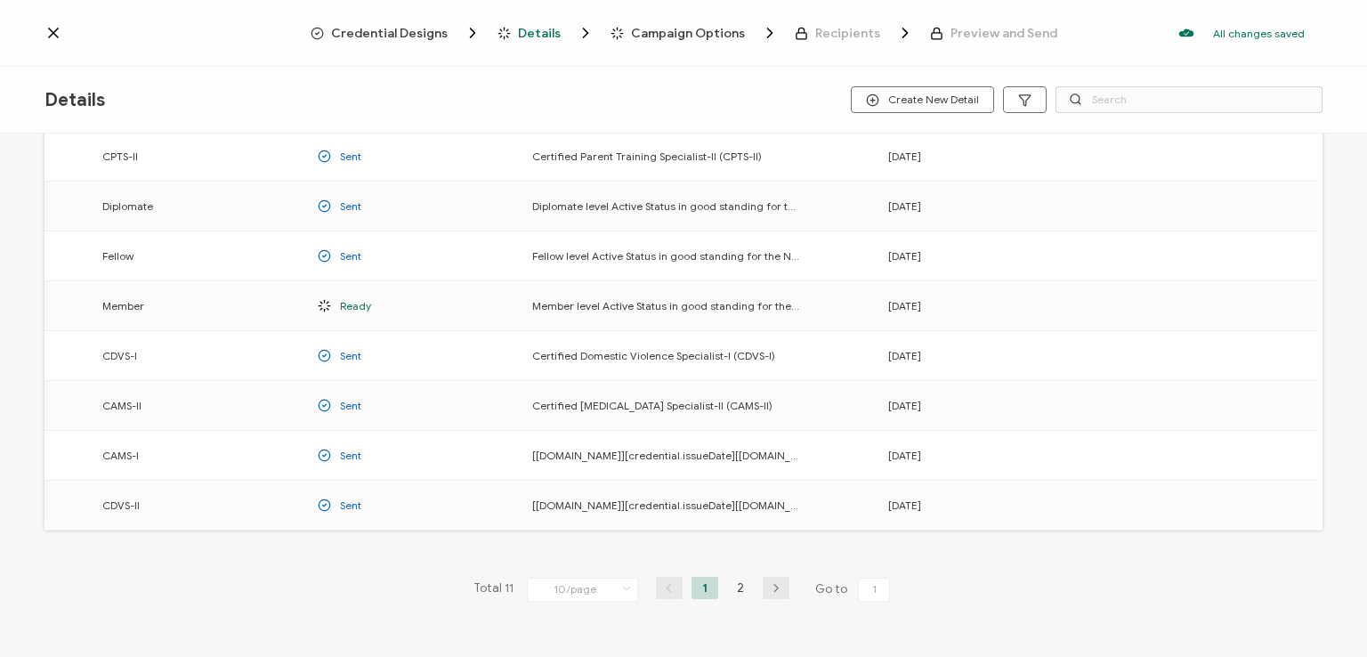
scroll to position [234, 0]
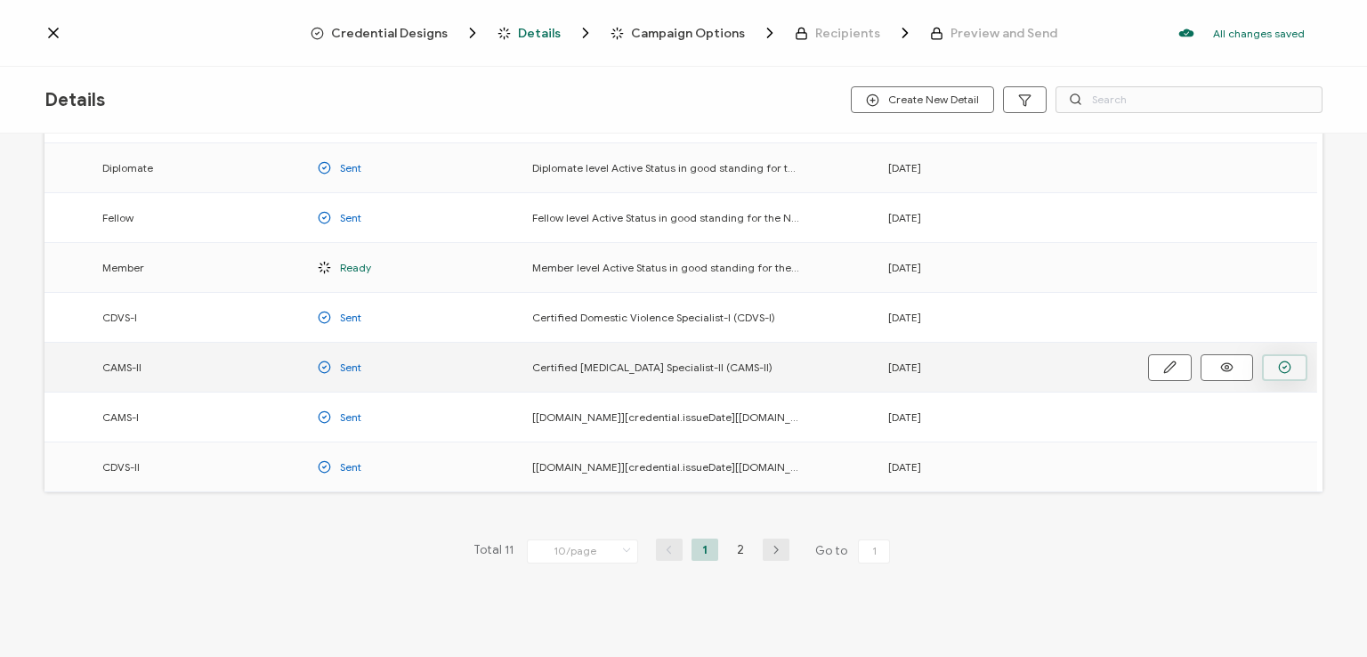
click at [0, 0] on icon "button" at bounding box center [0, 0] width 0 height 0
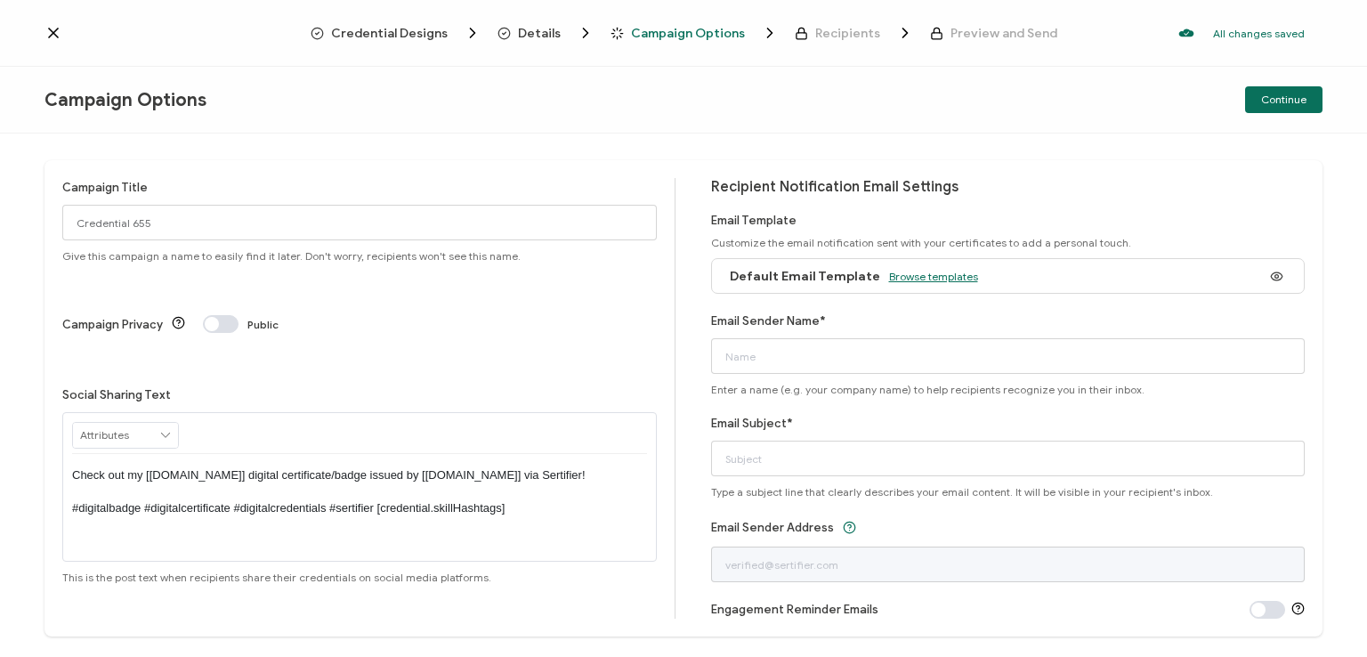
click at [915, 279] on span "Browse templates" at bounding box center [933, 276] width 89 height 13
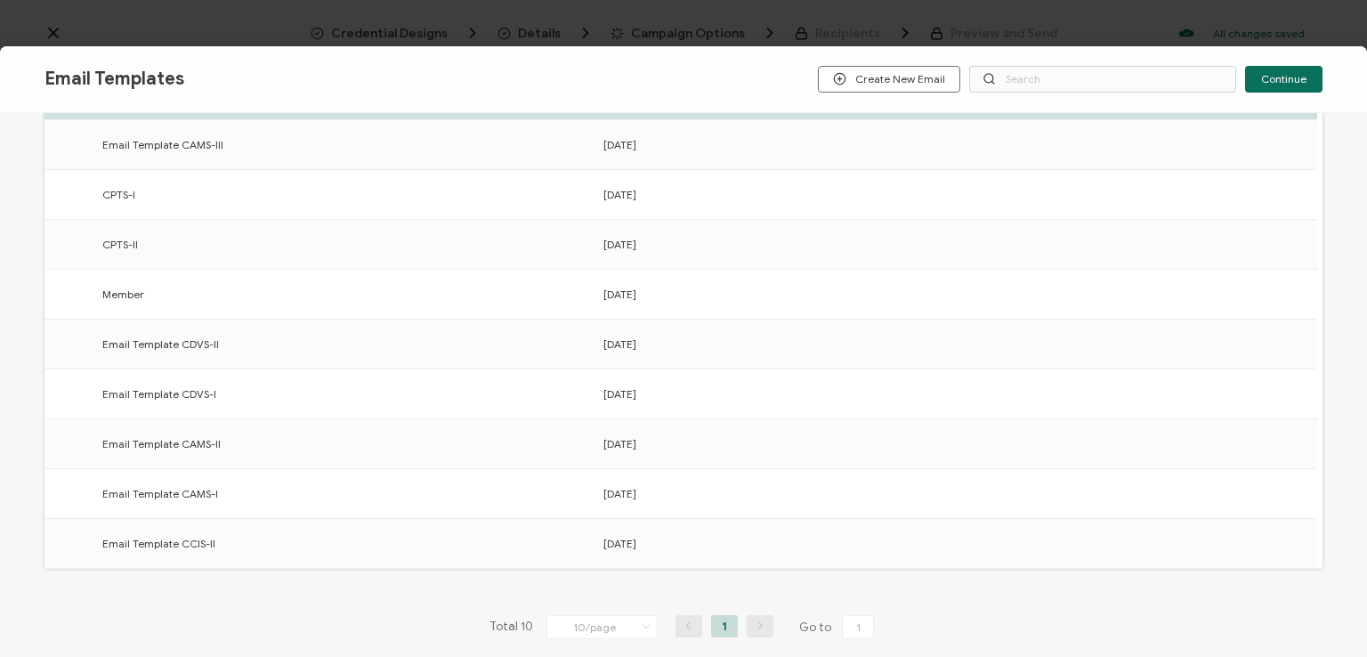
scroll to position [277, 0]
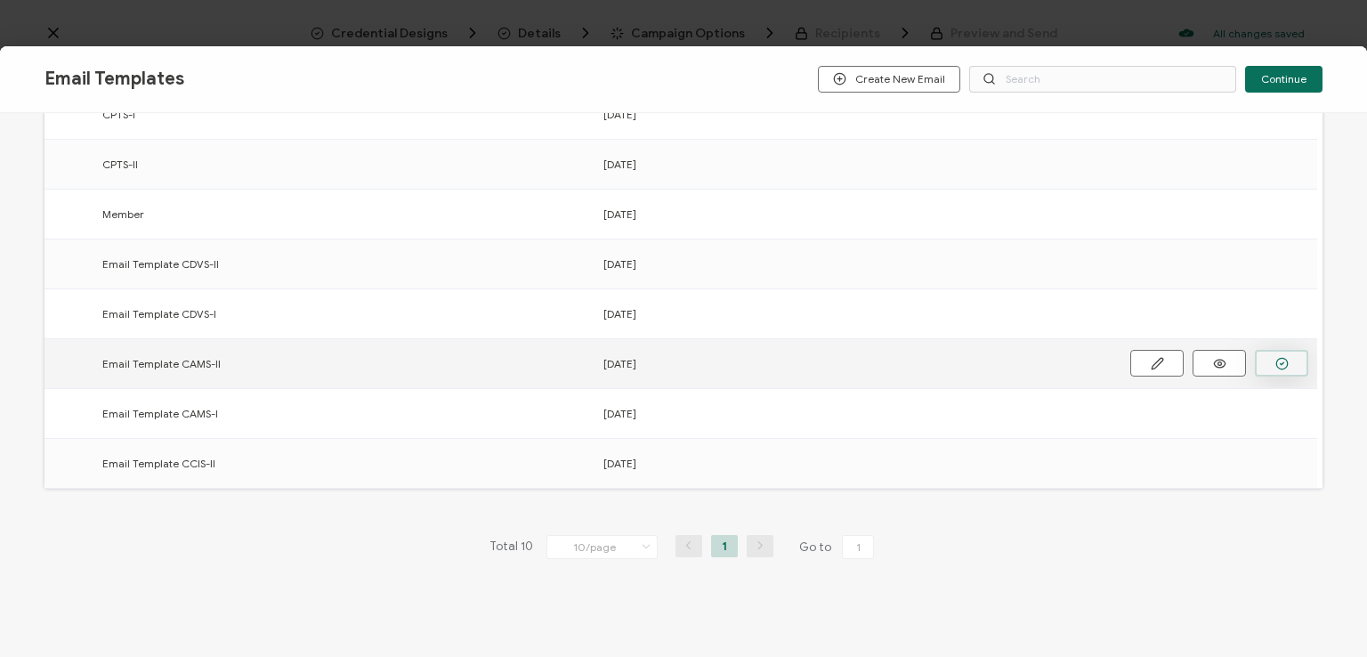
click at [0, 0] on button "button" at bounding box center [0, 0] width 0 height 0
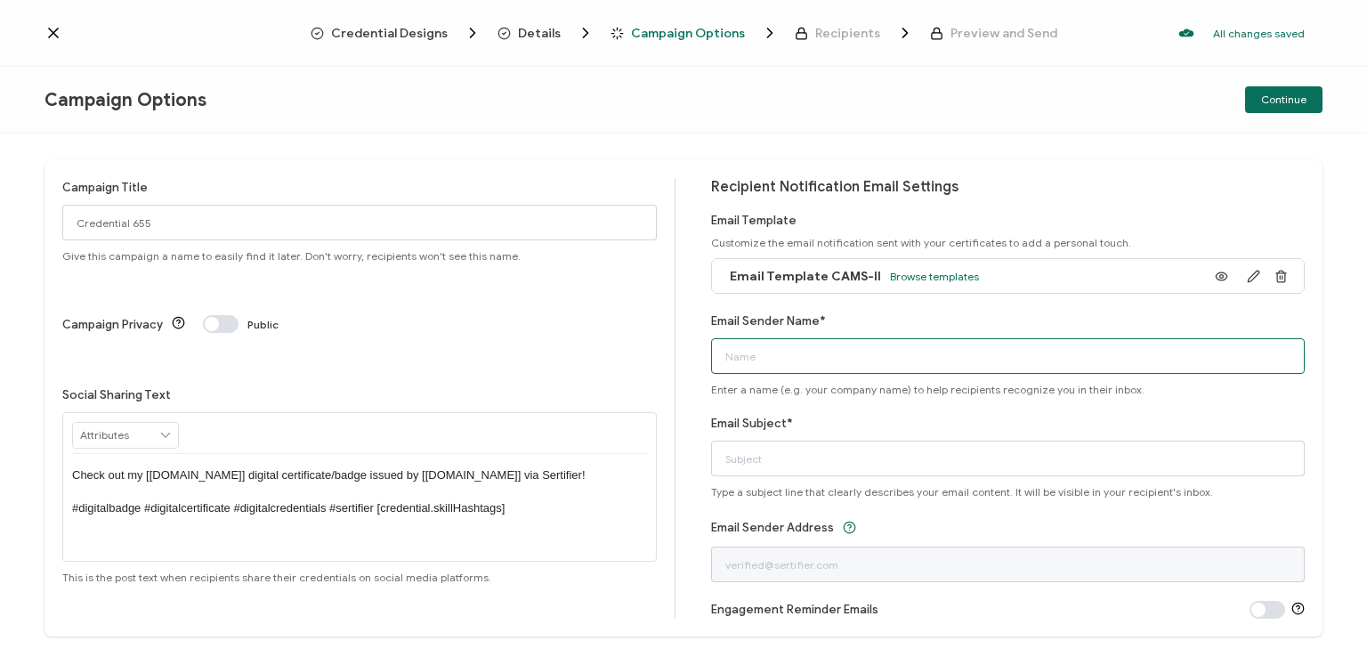
click at [895, 350] on input "Email Sender Name*" at bounding box center [1008, 356] width 595 height 36
type input "National [MEDICAL_DATA] Association"
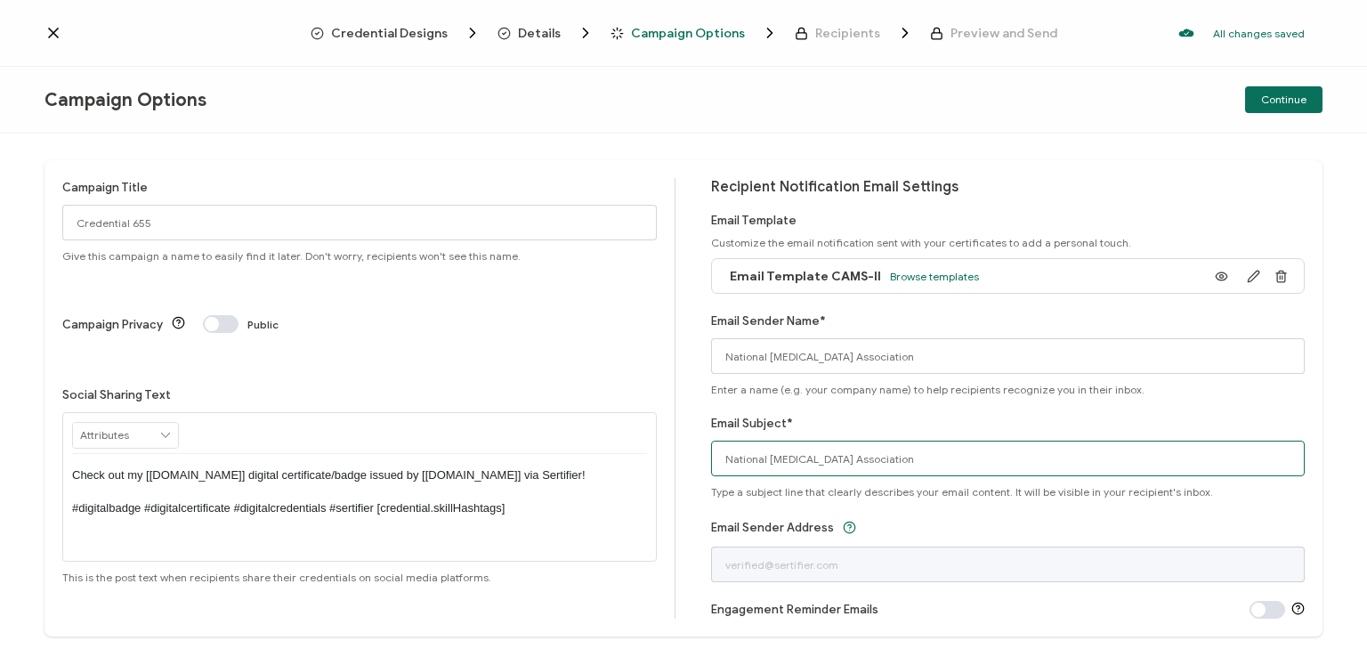
drag, startPoint x: 932, startPoint y: 457, endPoint x: 680, endPoint y: 498, distance: 255.2
click at [680, 498] on div "Campaign Title Credential 655 Give this campaign a name to easily find it later…" at bounding box center [684, 398] width 1278 height 476
type input "CAMS-II digital certificate"
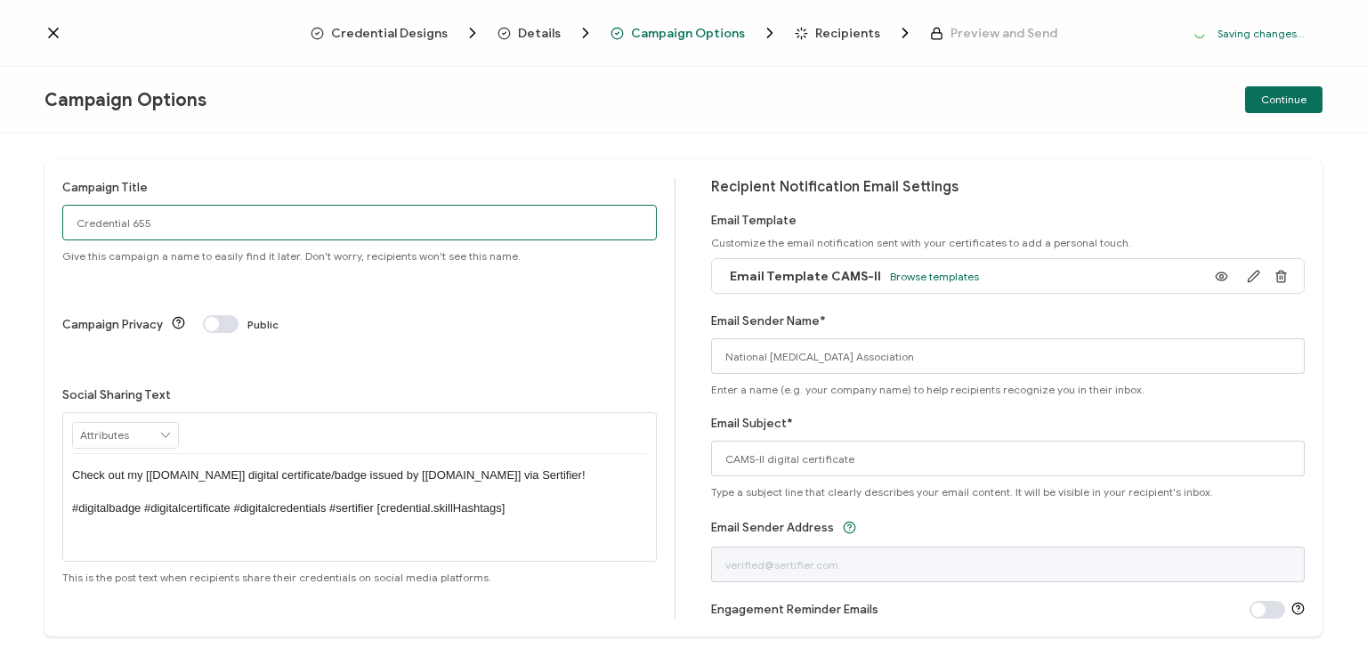
drag, startPoint x: 158, startPoint y: 227, endPoint x: 57, endPoint y: 229, distance: 100.6
click at [57, 229] on div "Campaign Title Credential 655 Give this campaign a name to easily find it later…" at bounding box center [684, 398] width 1278 height 476
type input "CAMS-II 10 - [DATE]"
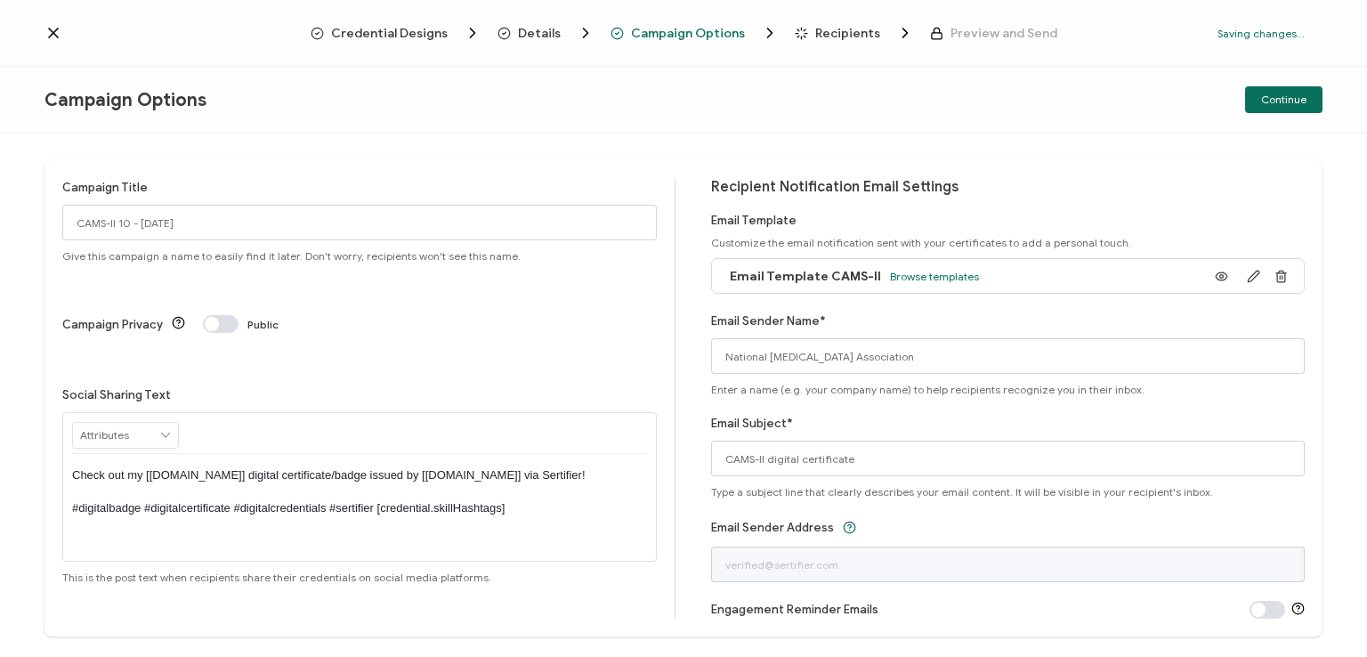
click at [352, 467] on p "Check out my [[DOMAIN_NAME]] digital certificate/badge issued by [[DOMAIN_NAME]…" at bounding box center [359, 491] width 575 height 49
click at [885, 76] on div "Campaign Options Continue" at bounding box center [683, 100] width 1367 height 67
click at [923, 90] on div "Continue" at bounding box center [1109, 99] width 426 height 27
click at [1279, 94] on span "Continue" at bounding box center [1283, 99] width 45 height 11
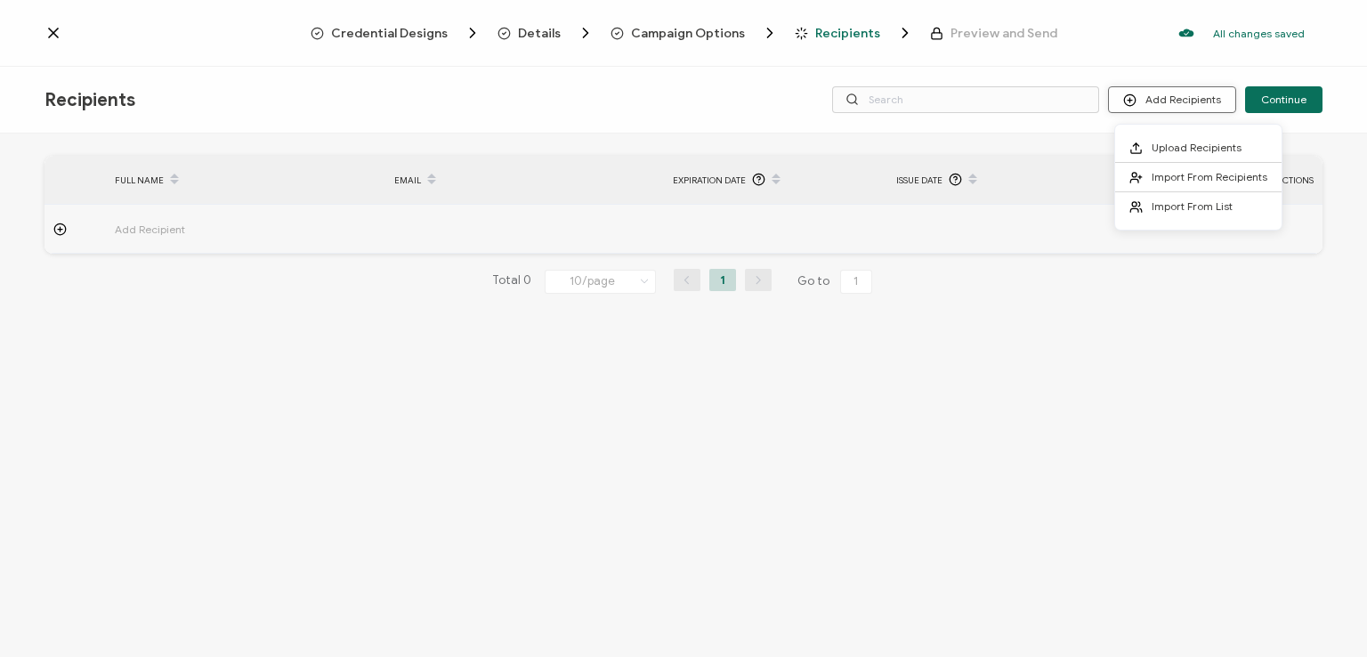
click at [1204, 101] on button "Add Recipients" at bounding box center [1172, 99] width 128 height 27
click at [1181, 174] on span "Import From Recipients" at bounding box center [1210, 176] width 116 height 13
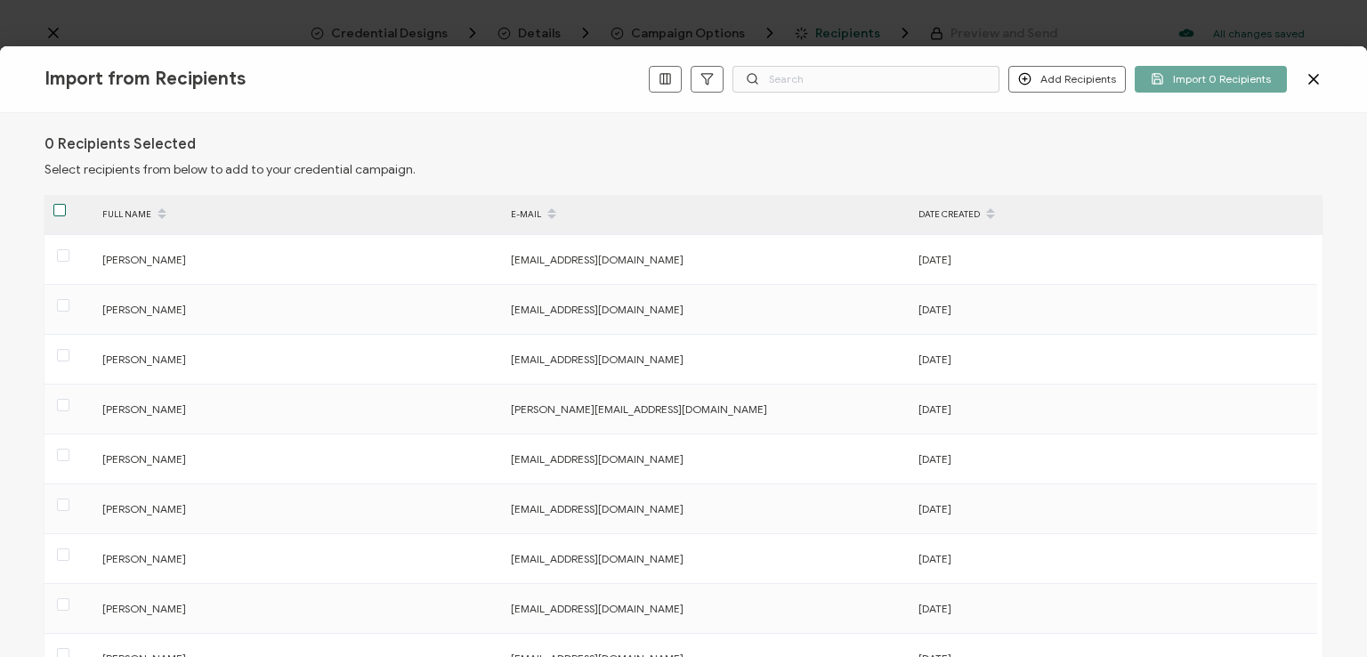
click at [56, 211] on span at bounding box center [59, 210] width 12 height 12
click at [66, 204] on input "checkbox" at bounding box center [66, 204] width 0 height 0
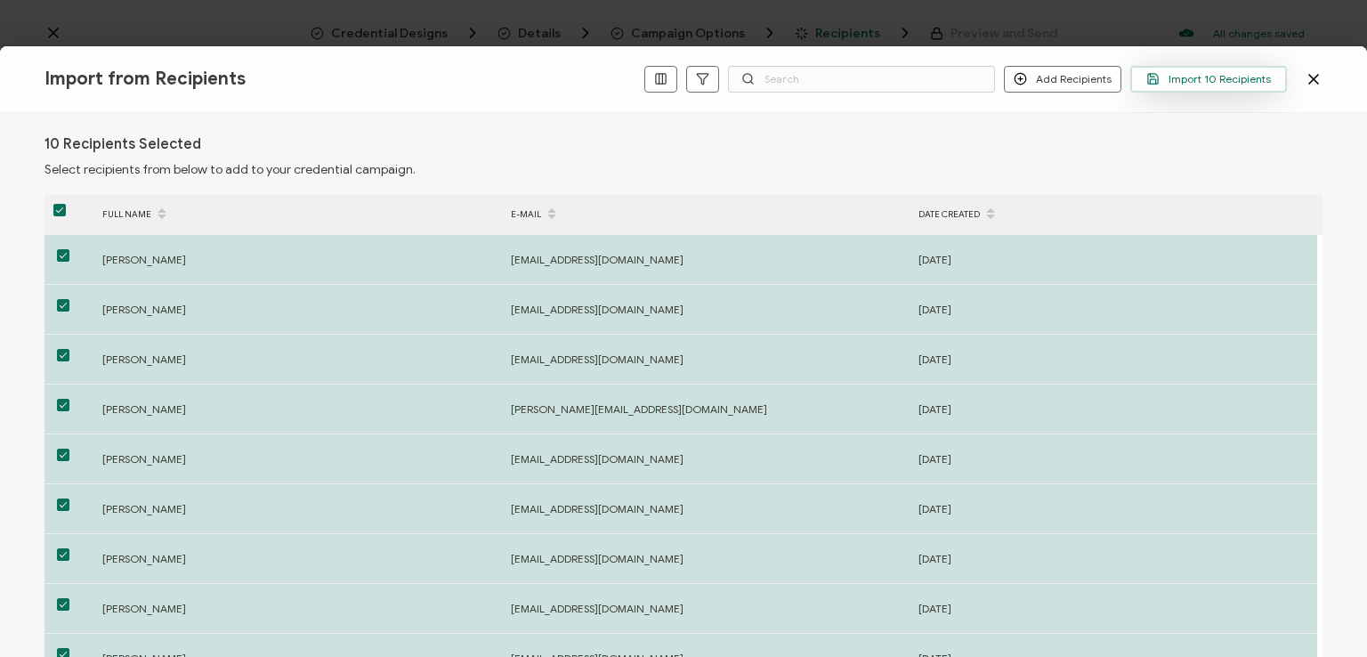
click at [1195, 77] on span "Import 10 Recipients" at bounding box center [1208, 78] width 125 height 13
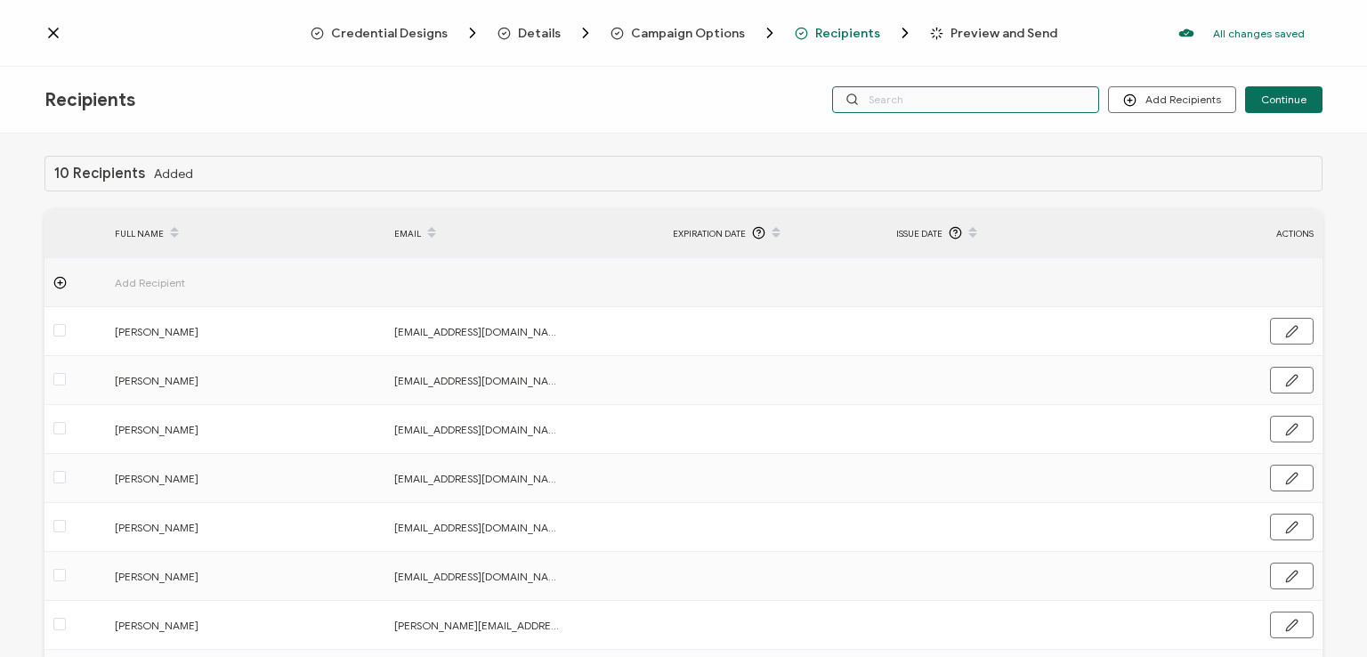
click at [968, 101] on input "text" at bounding box center [965, 99] width 267 height 27
click at [958, 65] on div "Credential Designs Details Campaign Options Recipients Preview and Send All cha…" at bounding box center [683, 33] width 1367 height 67
click at [948, 124] on div "Recipients Add Recipients Upload Recipients Import From Recipients Import From …" at bounding box center [683, 100] width 1367 height 67
click at [944, 111] on input "text" at bounding box center [965, 99] width 267 height 27
click at [944, 128] on div "Recipients Add Recipients Upload Recipients Import From Recipients Import From …" at bounding box center [683, 100] width 1367 height 67
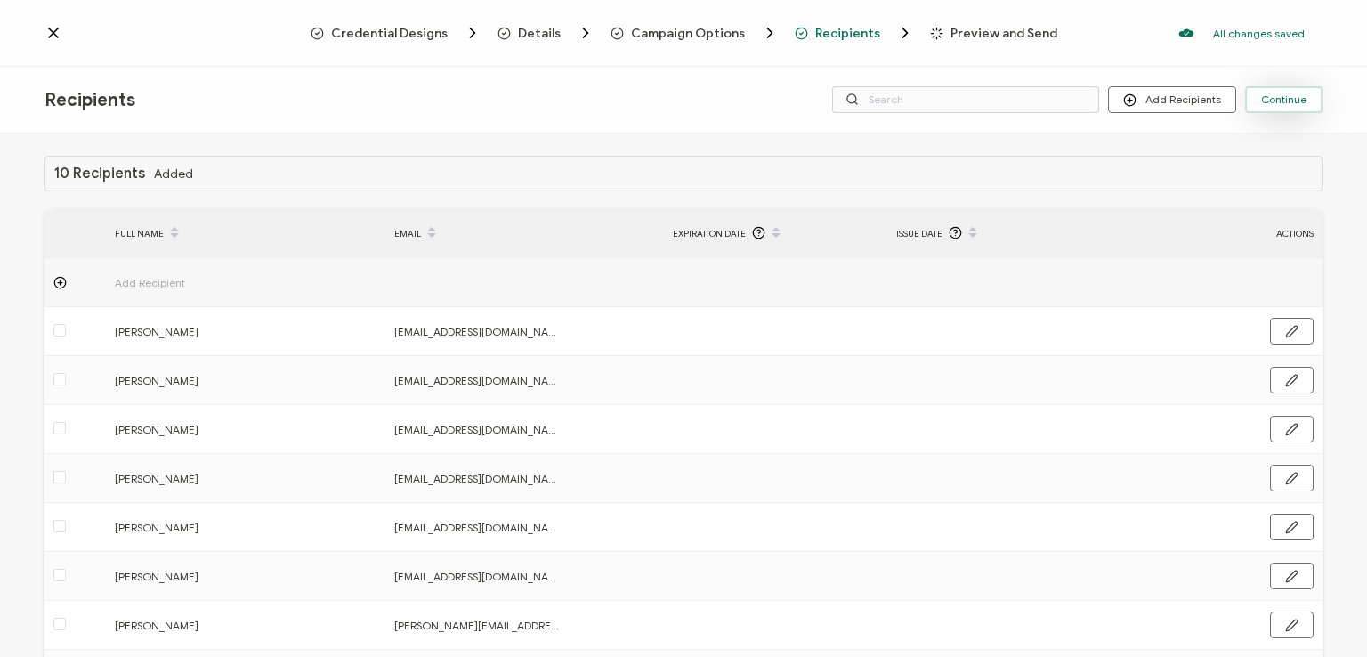
click at [1281, 97] on span "Continue" at bounding box center [1283, 99] width 45 height 11
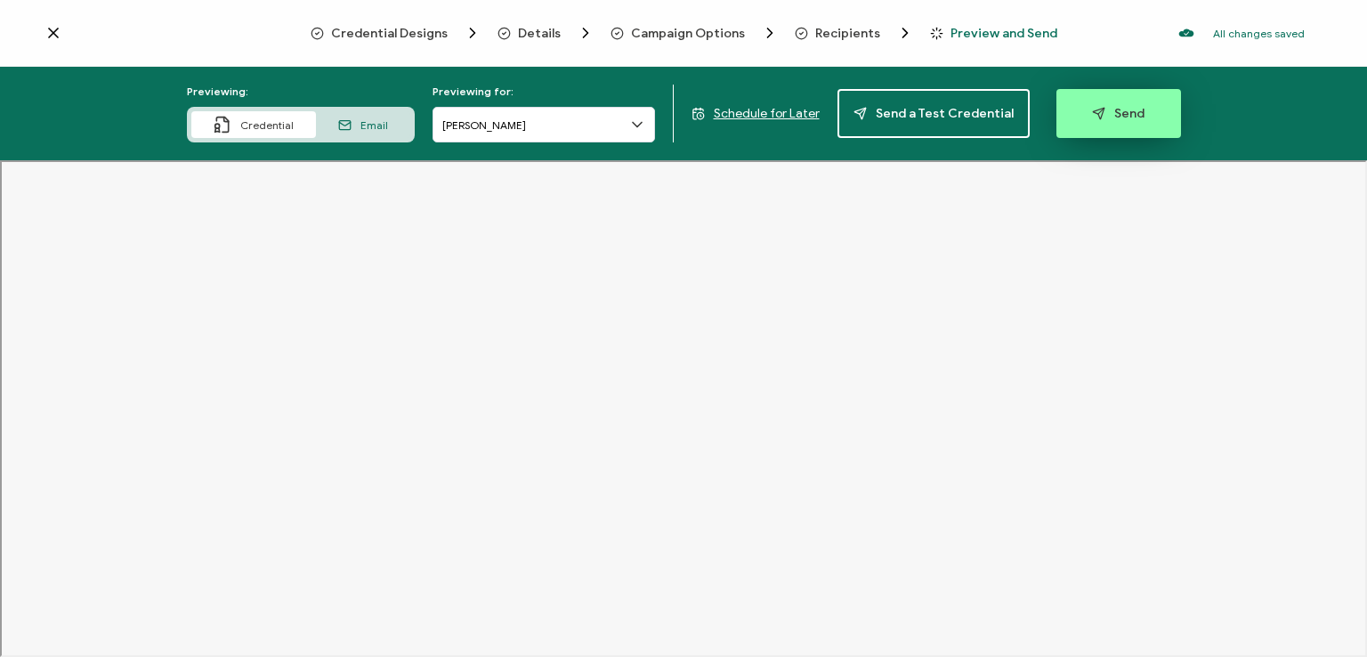
click at [1094, 111] on icon "button" at bounding box center [1099, 114] width 12 height 12
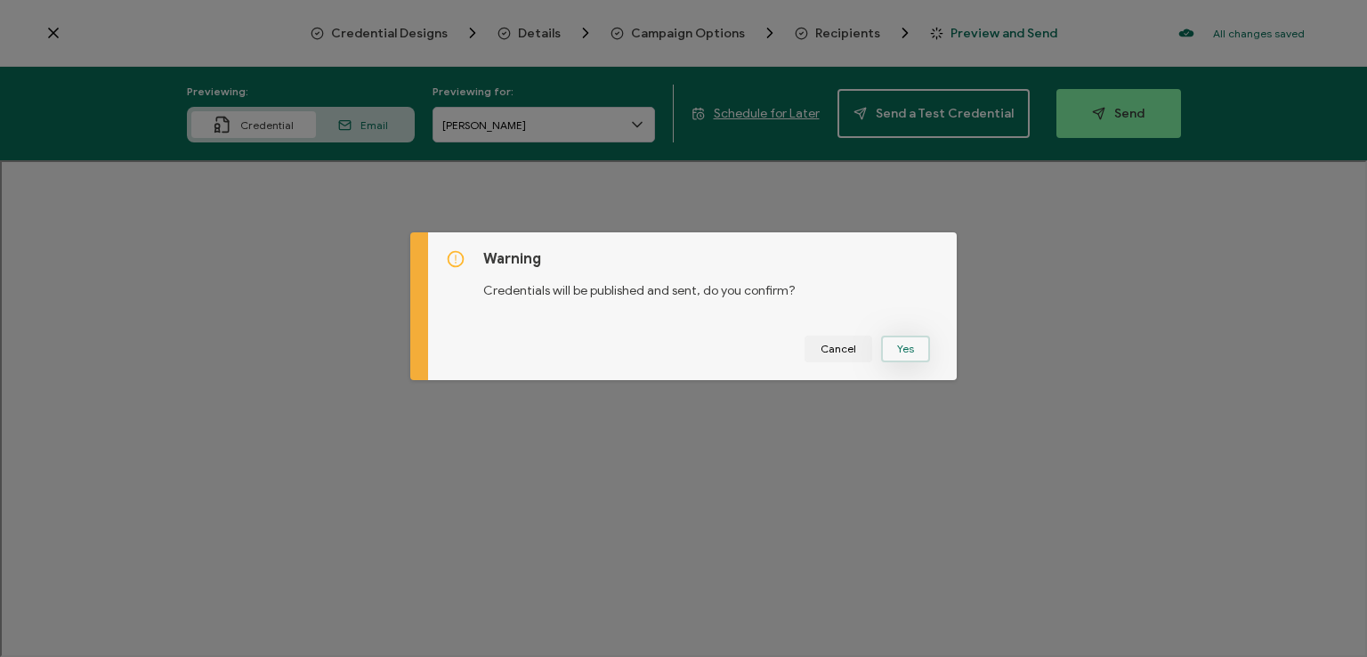
click at [895, 349] on button "Yes" at bounding box center [905, 349] width 49 height 27
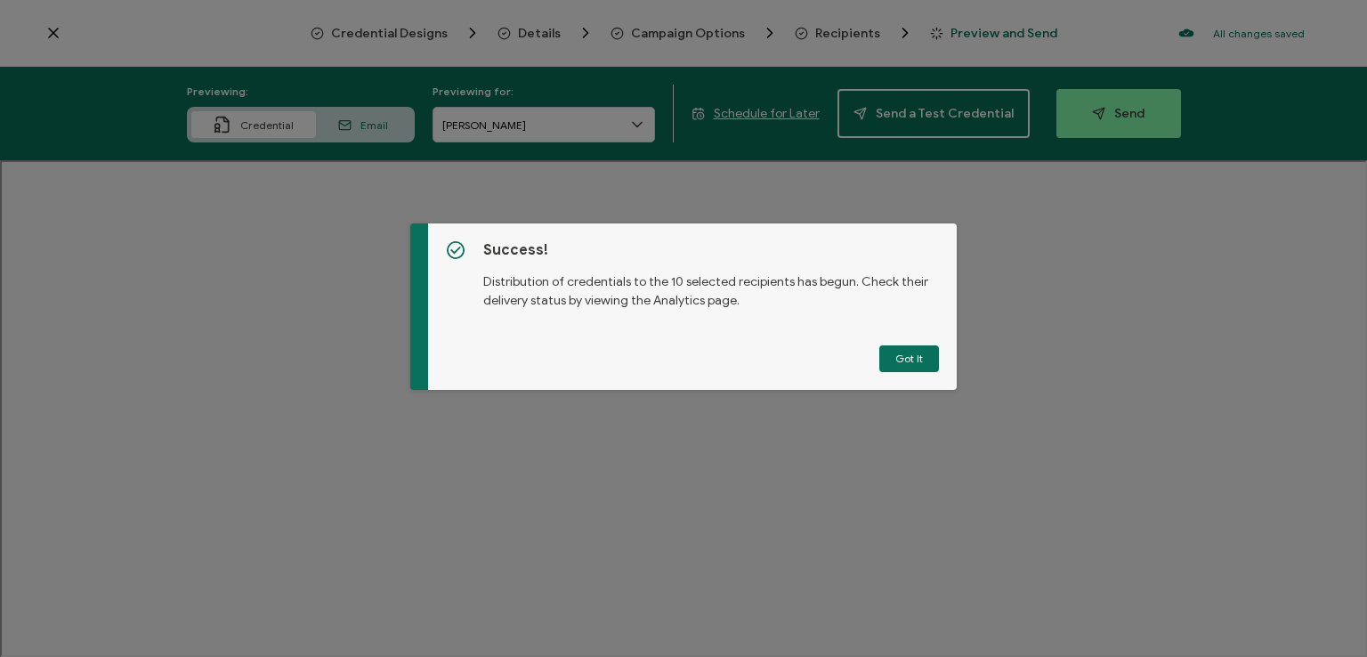
click at [895, 349] on button "Got It" at bounding box center [909, 358] width 60 height 27
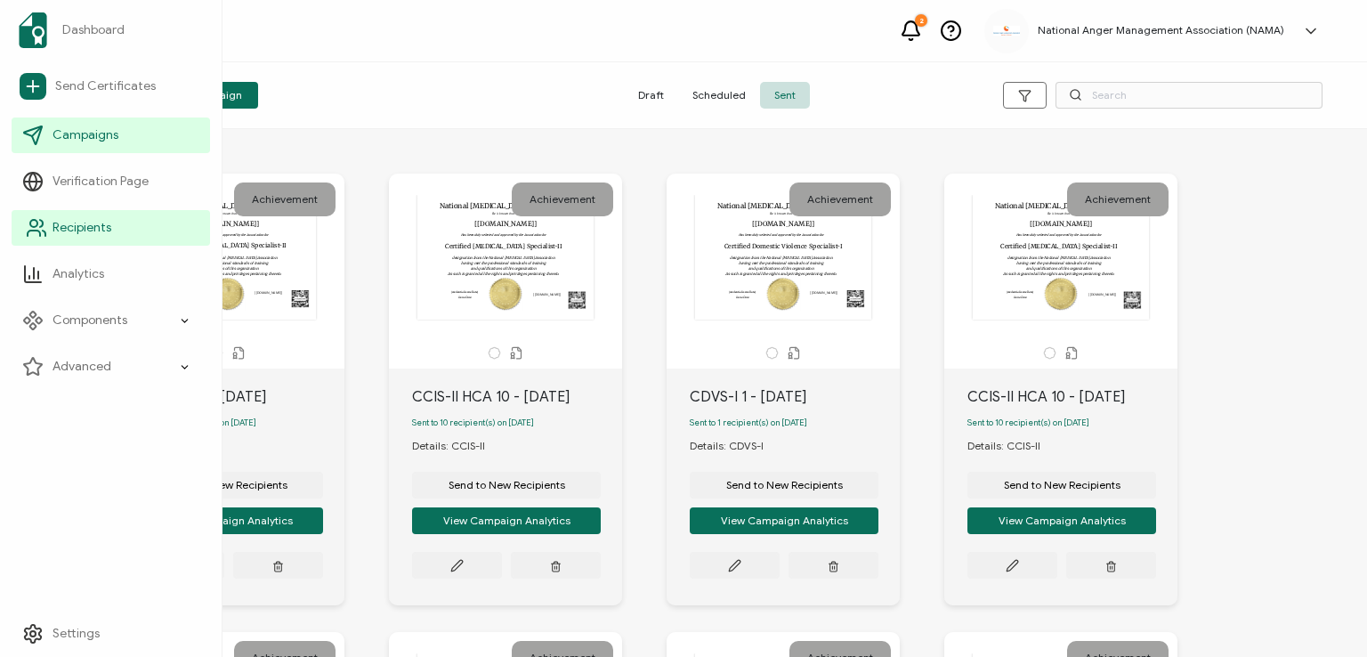
click at [59, 223] on span "Recipients" at bounding box center [82, 228] width 59 height 18
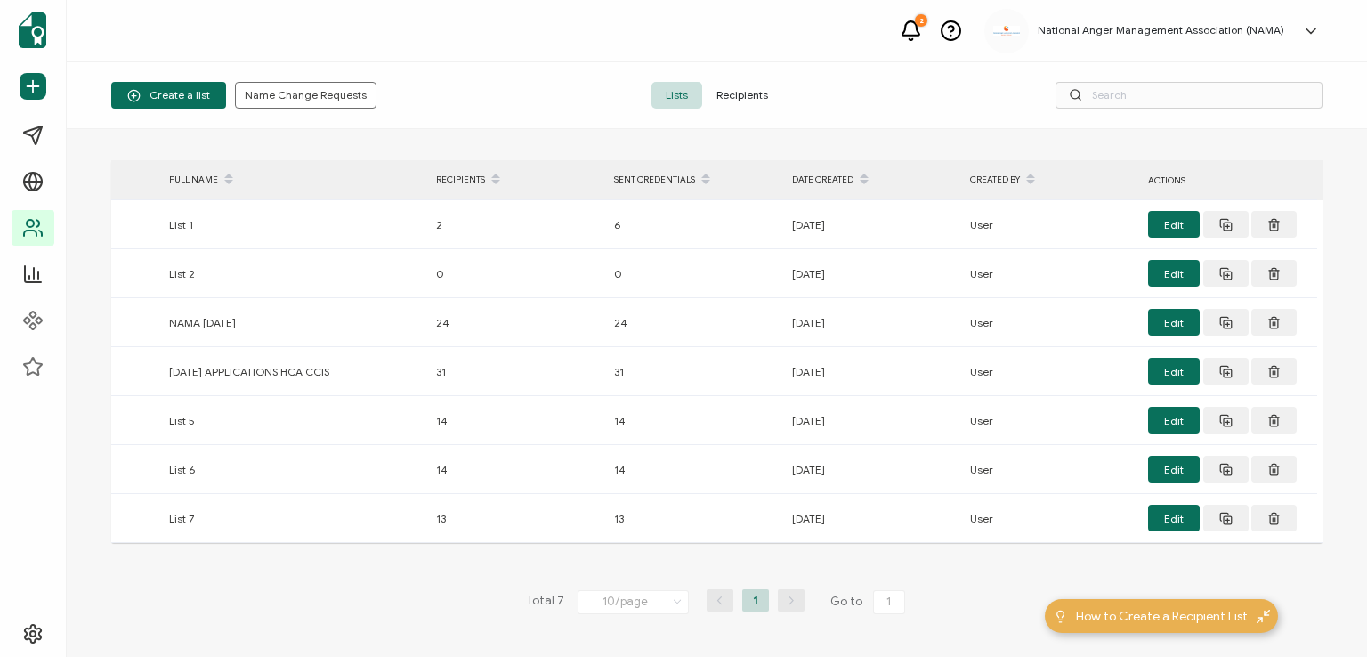
click at [736, 90] on span "Recipients" at bounding box center [742, 95] width 80 height 27
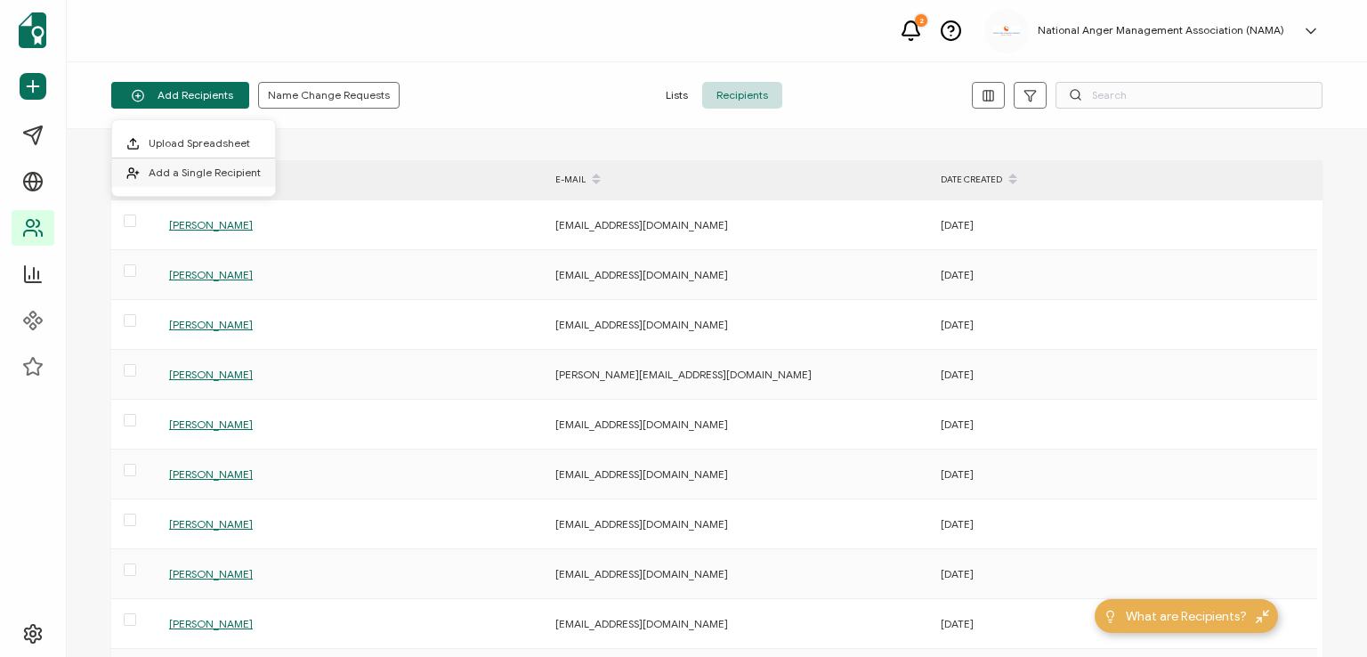
click at [183, 170] on span "Add a Single Recipient" at bounding box center [205, 172] width 112 height 13
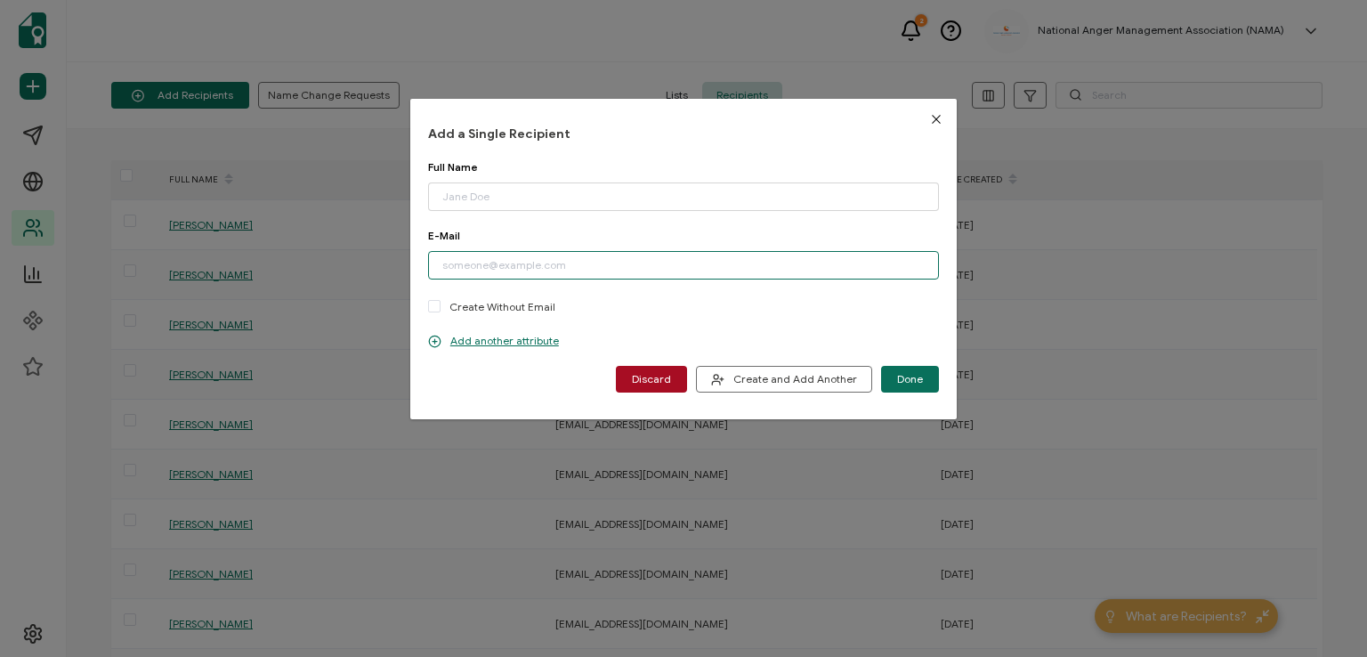
paste input "[EMAIL_ADDRESS][DOMAIN_NAME]"
type input "[EMAIL_ADDRESS][DOMAIN_NAME]"
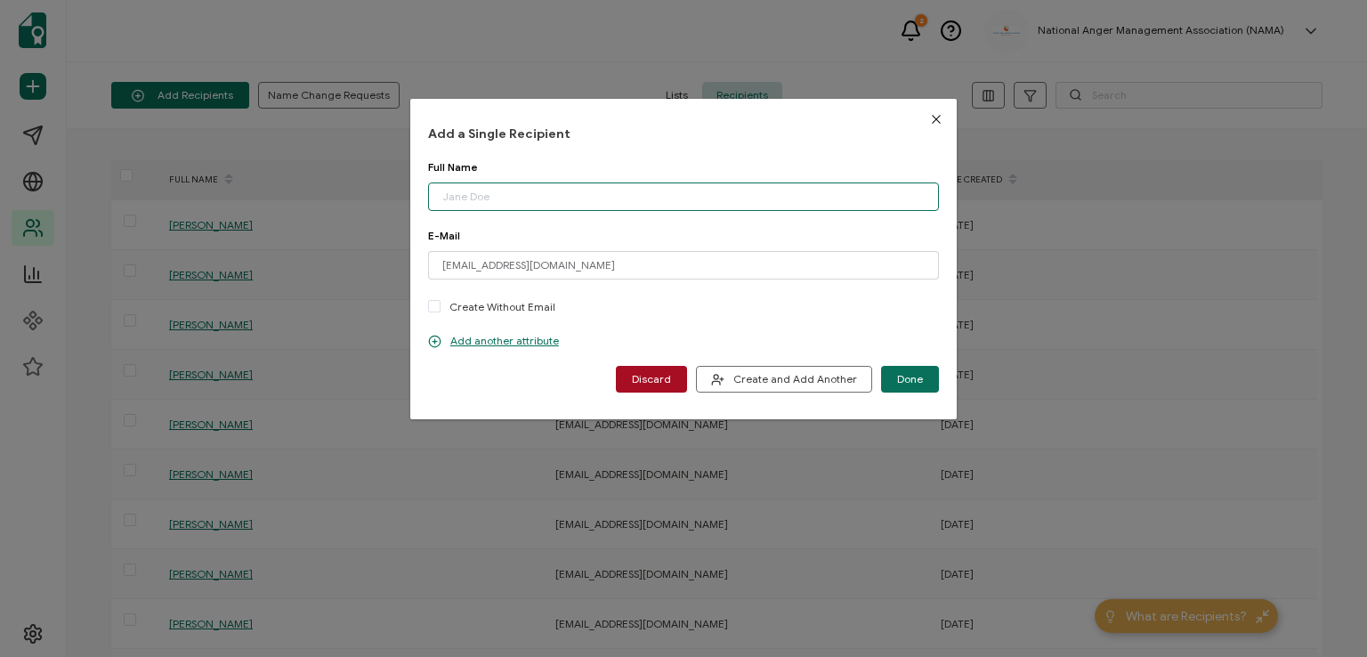
paste input "[PERSON_NAME]"
type input "[PERSON_NAME]"
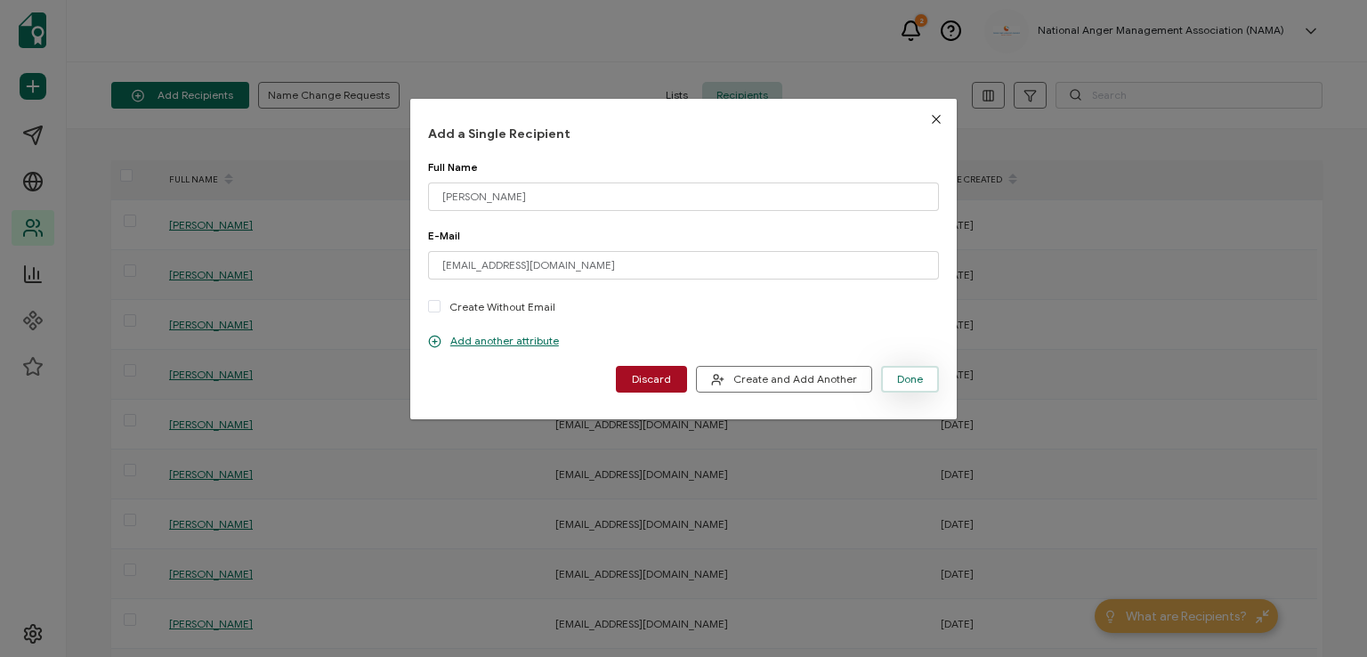
click at [903, 375] on span "Done" at bounding box center [910, 379] width 26 height 11
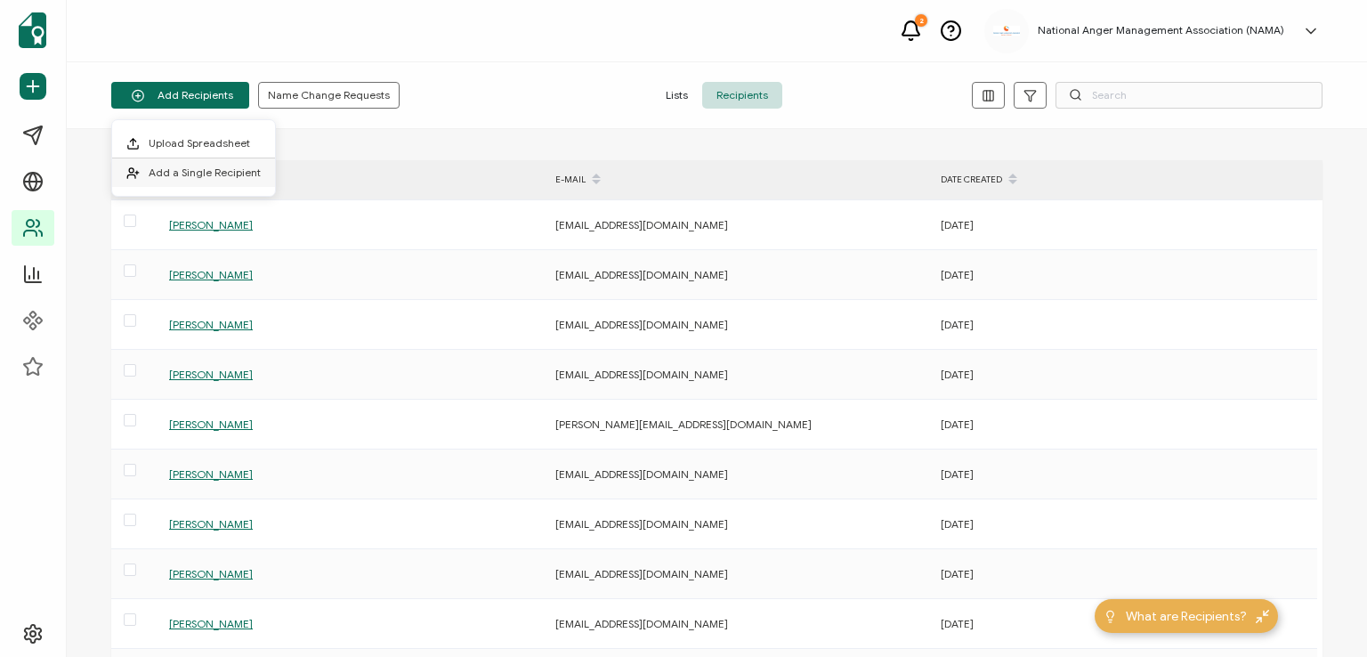
click at [216, 172] on span "Add a Single Recipient" at bounding box center [205, 172] width 112 height 13
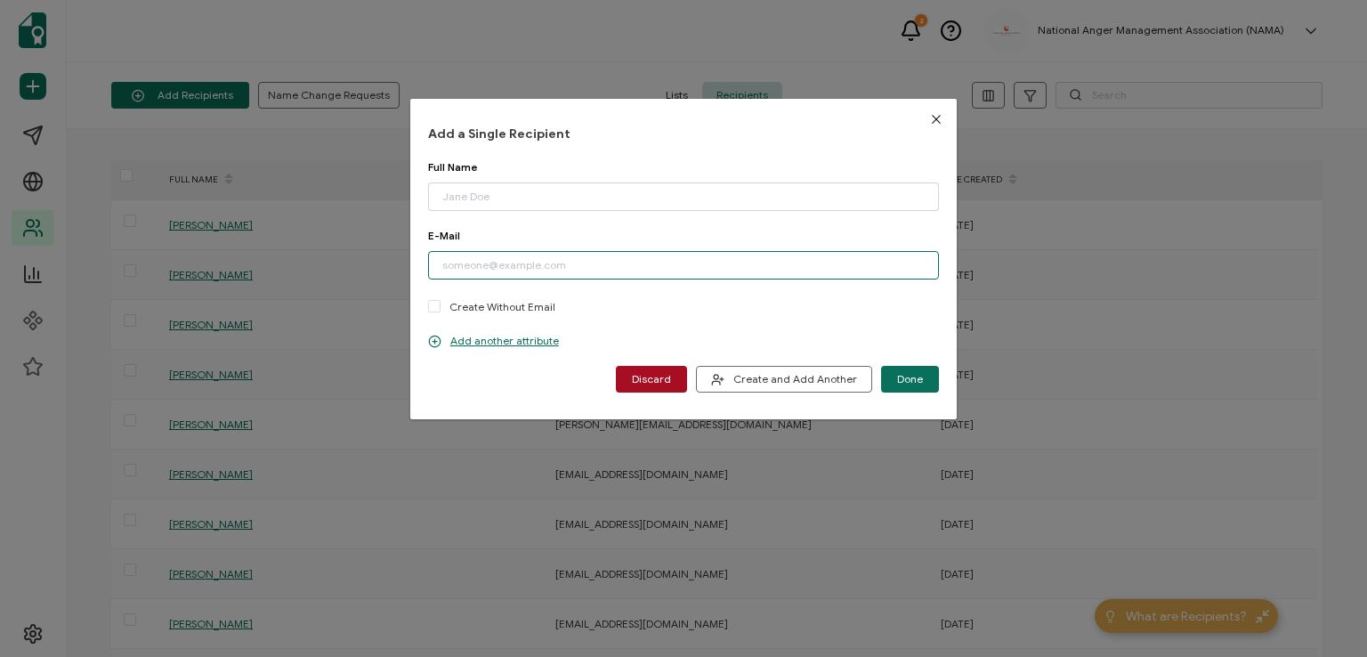
paste input "[PERSON_NAME][EMAIL_ADDRESS][DOMAIN_NAME]"
type input "[PERSON_NAME][EMAIL_ADDRESS][DOMAIN_NAME]"
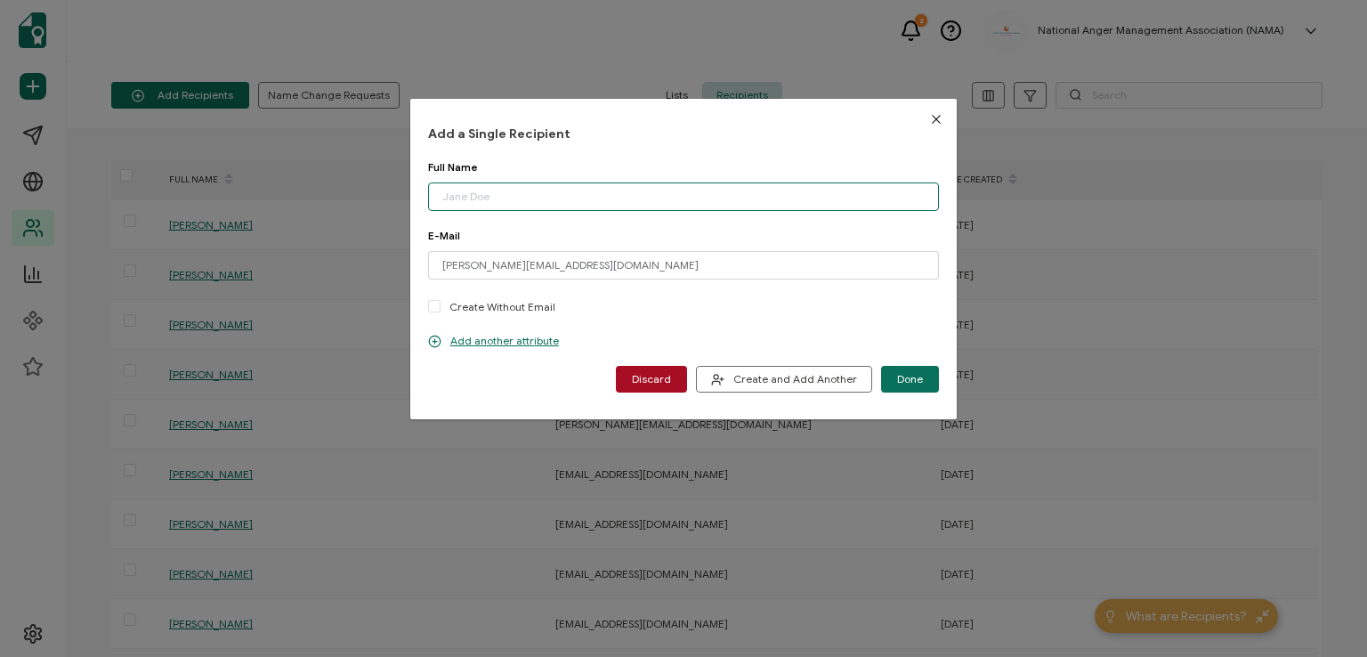
paste input "[PERSON_NAME]"
type input "[PERSON_NAME]"
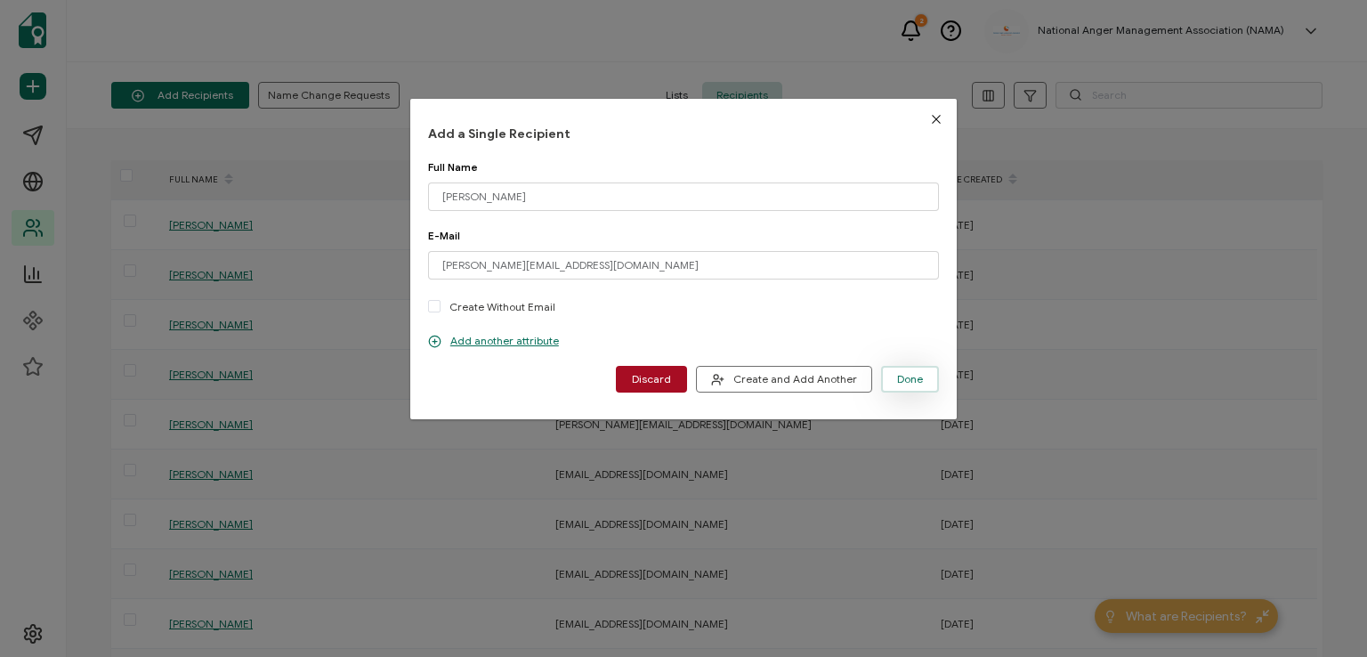
click at [897, 375] on span "Done" at bounding box center [910, 379] width 26 height 11
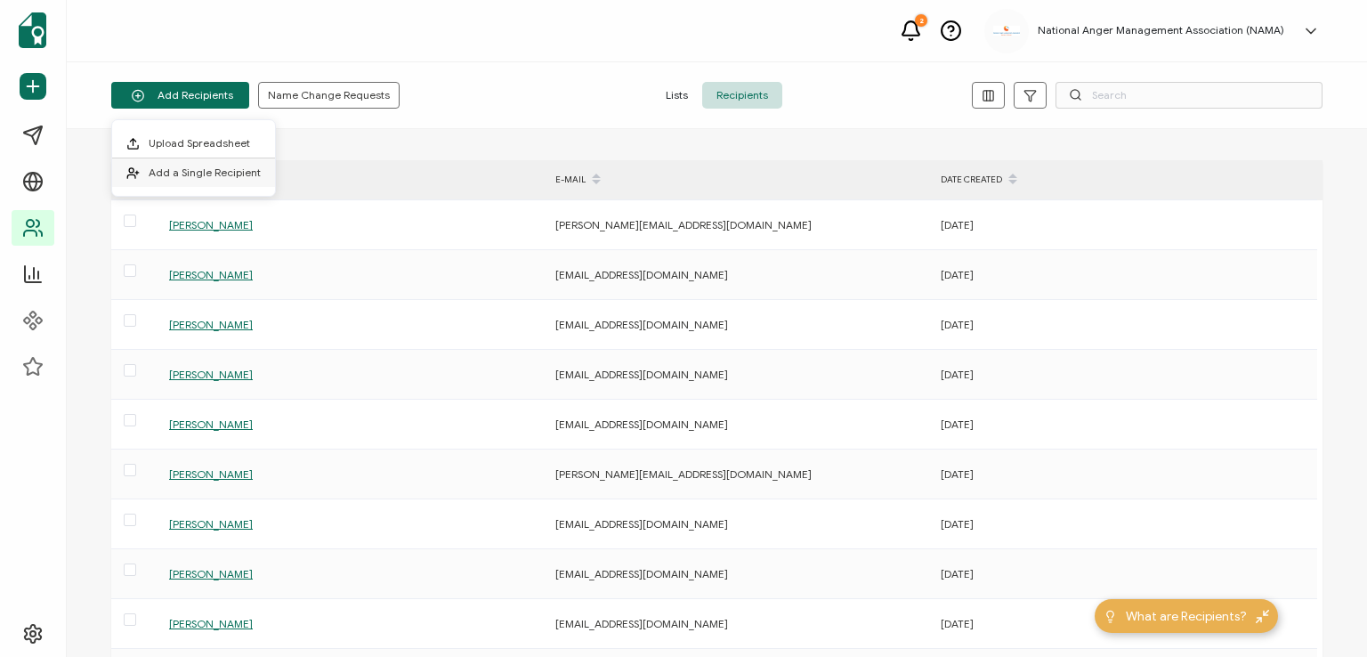
click at [191, 166] on span "Add a Single Recipient" at bounding box center [205, 172] width 112 height 13
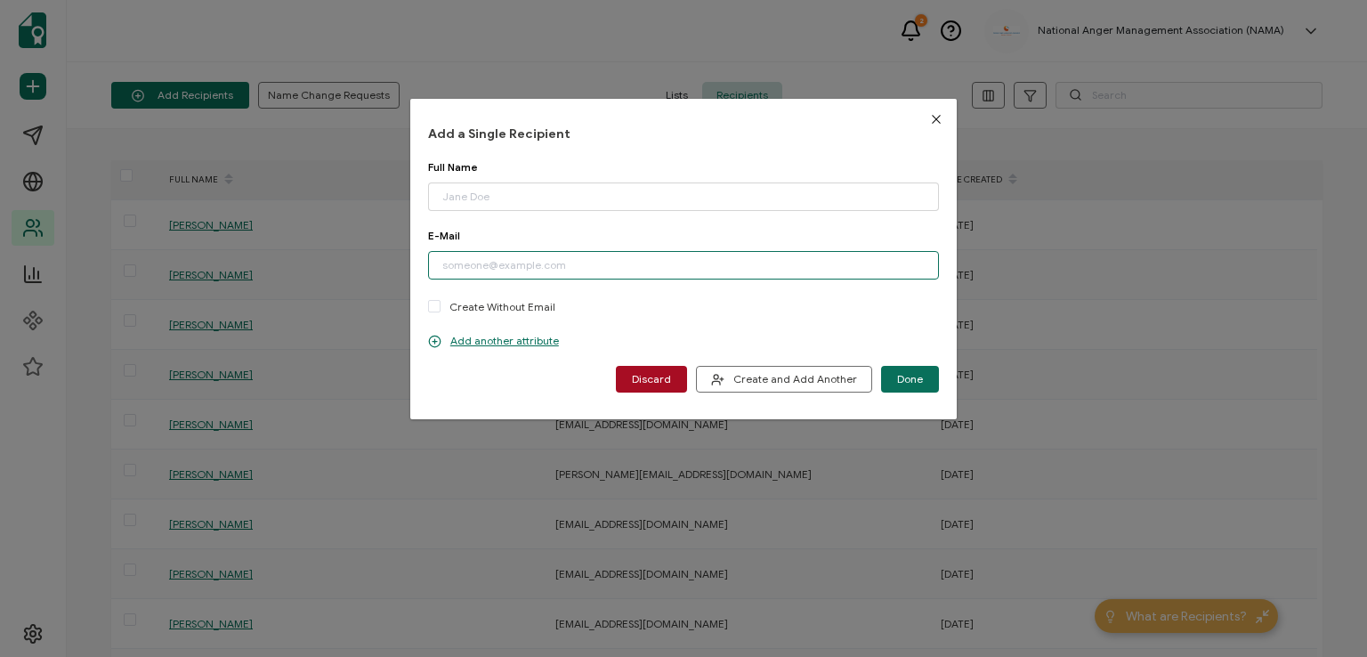
paste input "[PERSON_NAME][EMAIL_ADDRESS][DOMAIN_NAME]"
type input "[PERSON_NAME][EMAIL_ADDRESS][DOMAIN_NAME]"
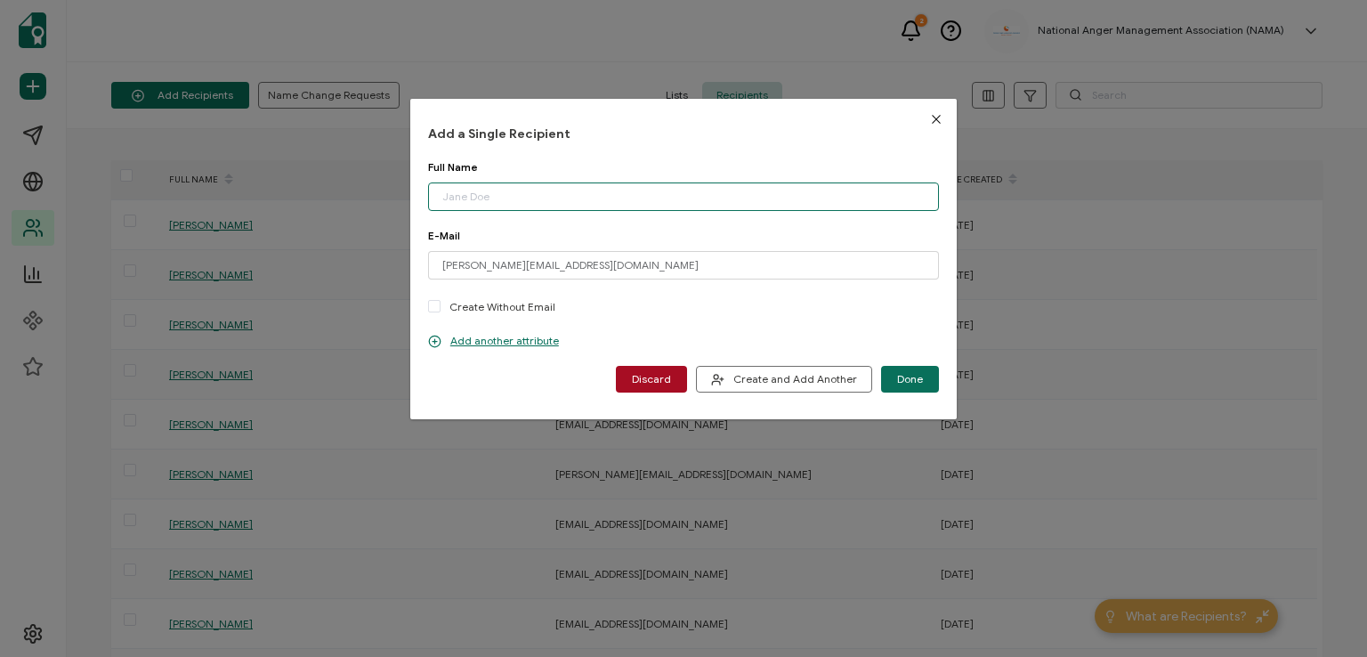
paste input "[PERSON_NAME]"
type input "[PERSON_NAME]"
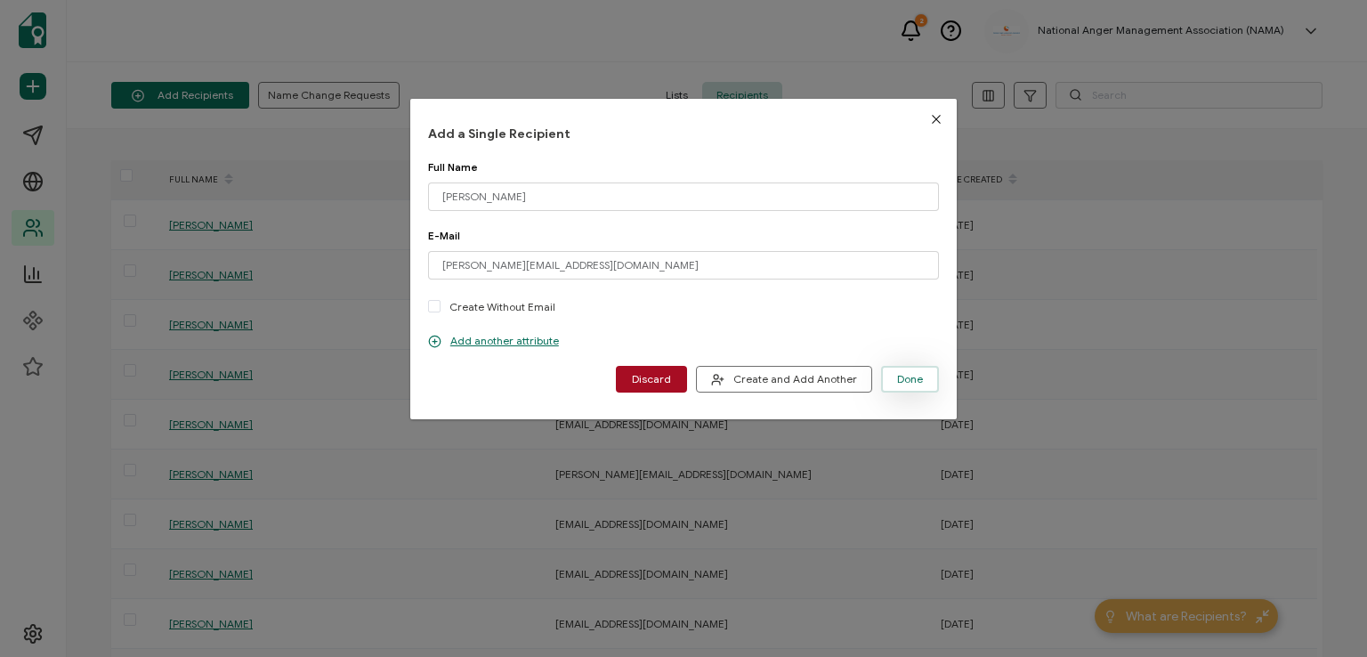
click at [901, 378] on span "Done" at bounding box center [910, 379] width 26 height 11
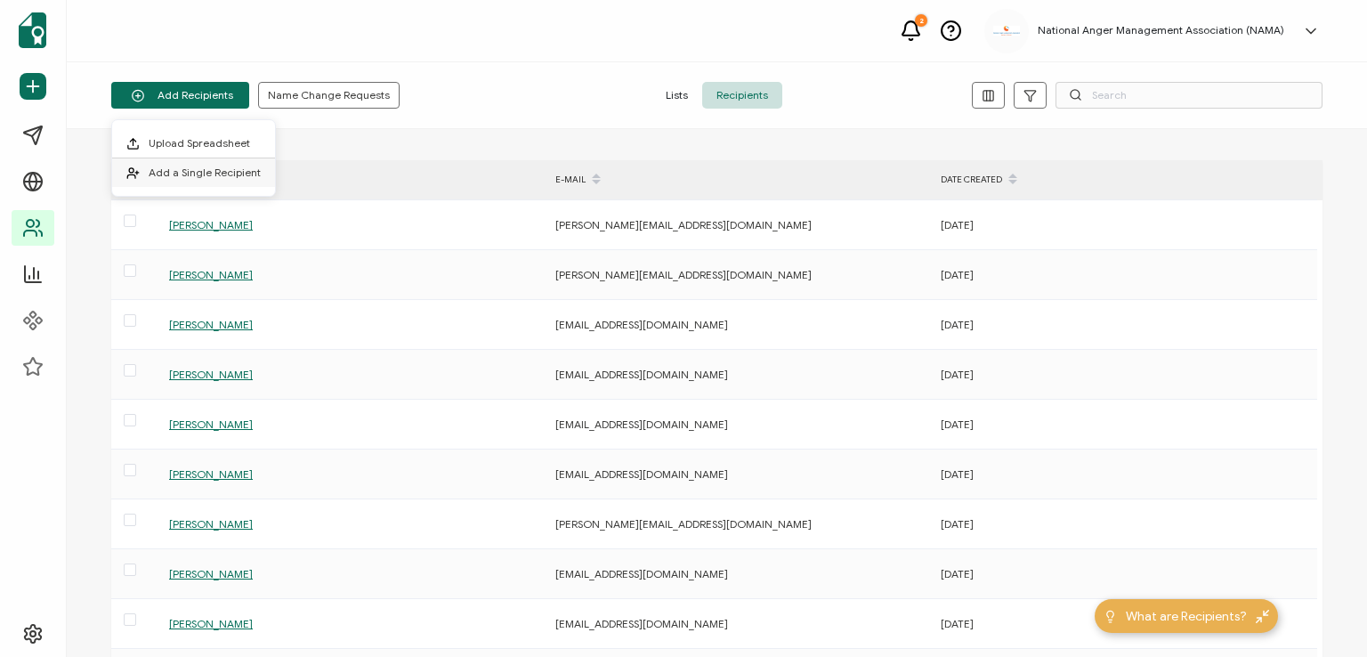
click at [196, 167] on span "Add a Single Recipient" at bounding box center [205, 172] width 112 height 13
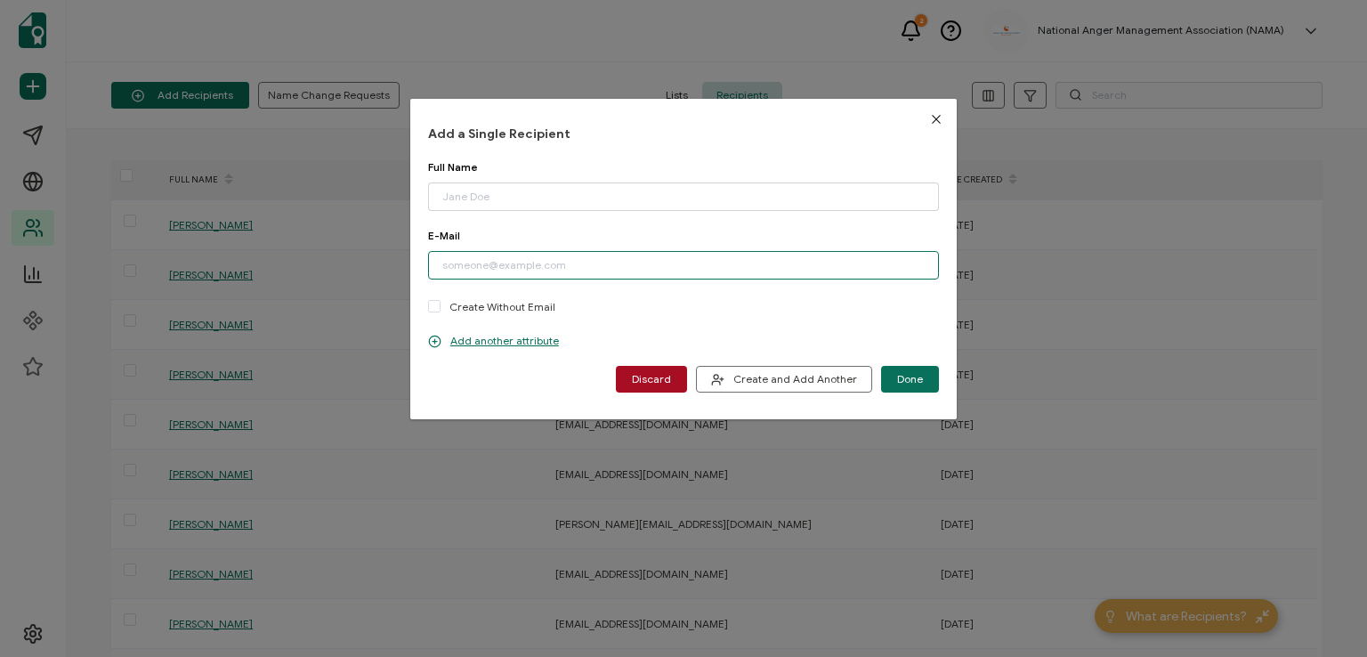
paste input "[EMAIL_ADDRESS][DOMAIN_NAME]"
type input "[EMAIL_ADDRESS][DOMAIN_NAME]"
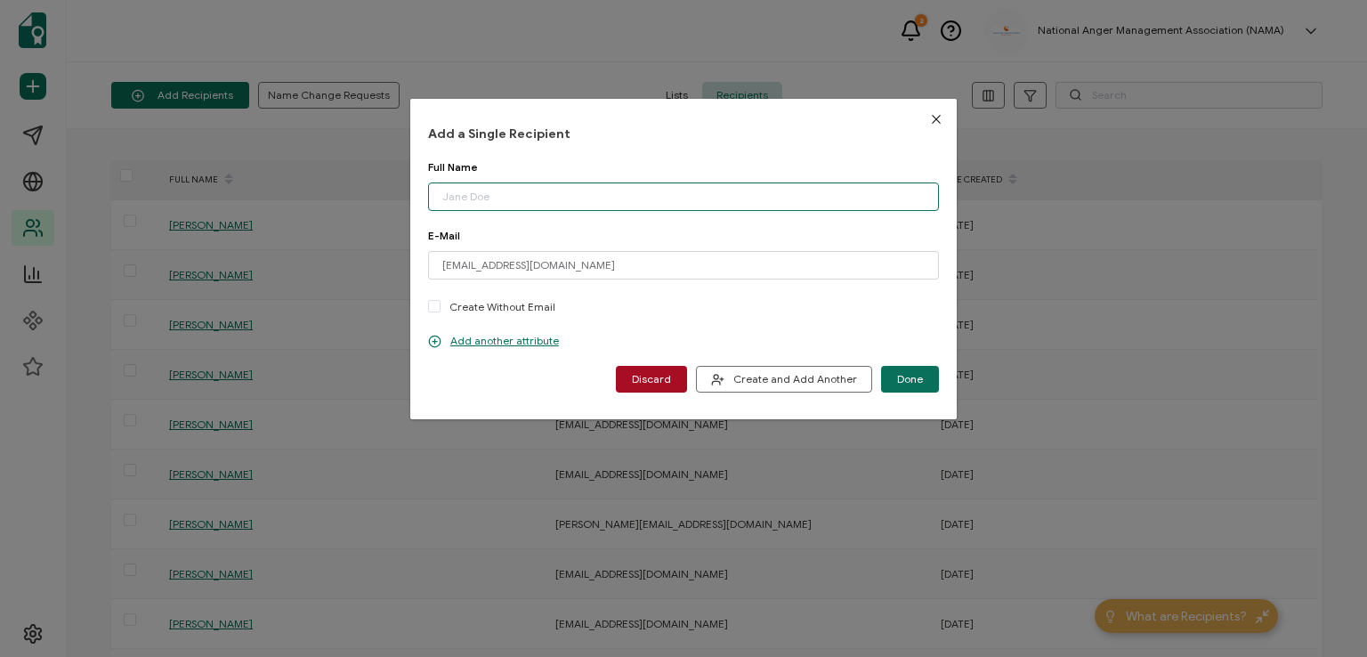
paste input "[PERSON_NAME]"
type input "[PERSON_NAME]"
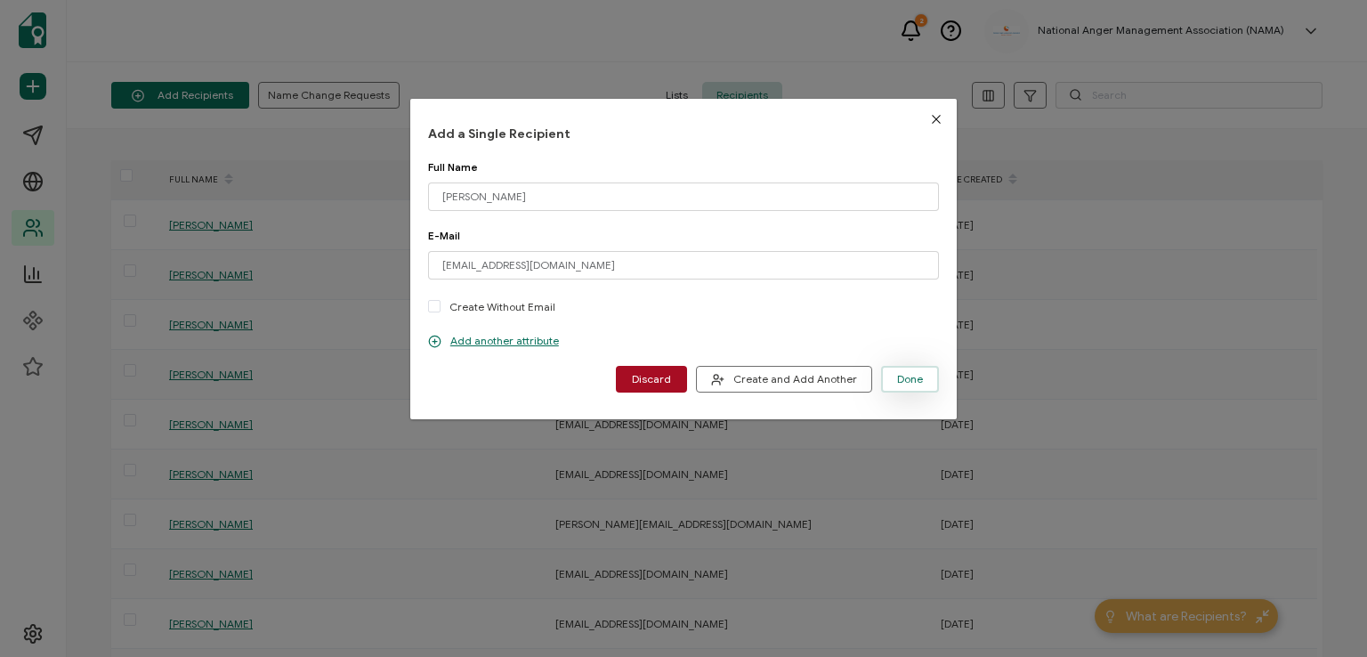
click at [894, 368] on button "Done" at bounding box center [910, 379] width 58 height 27
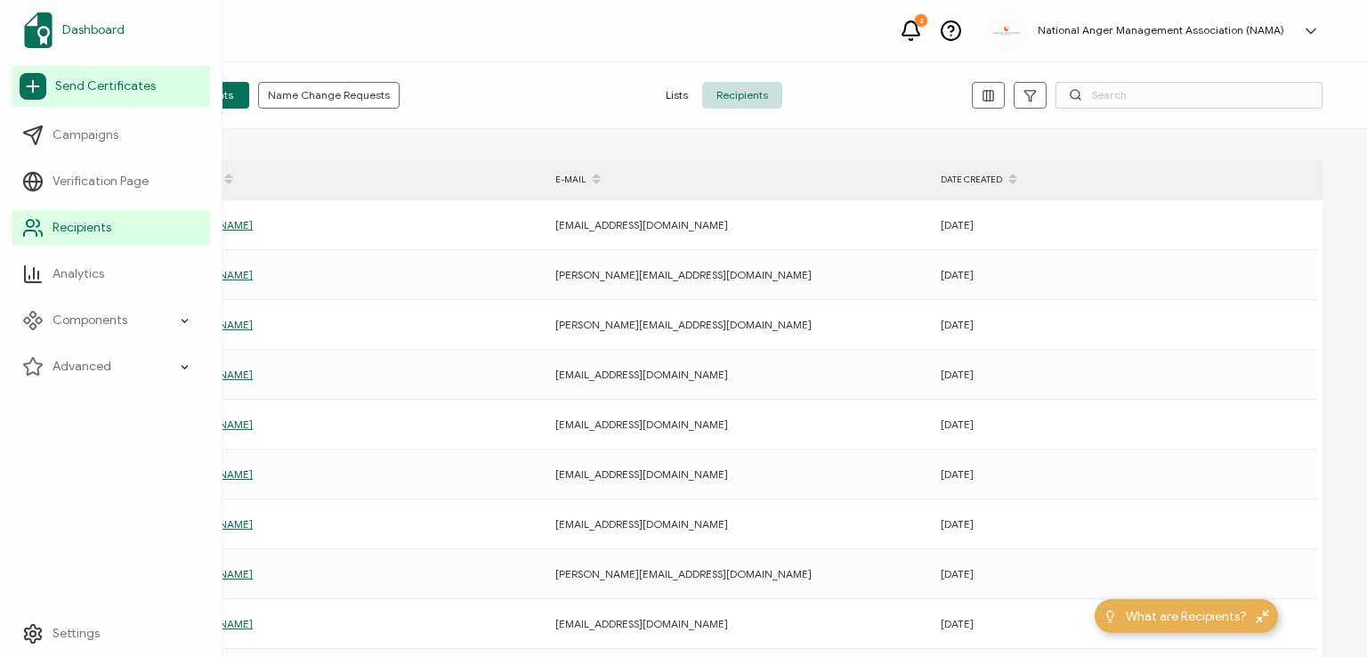
click at [85, 26] on span "Dashboard" at bounding box center [93, 30] width 62 height 18
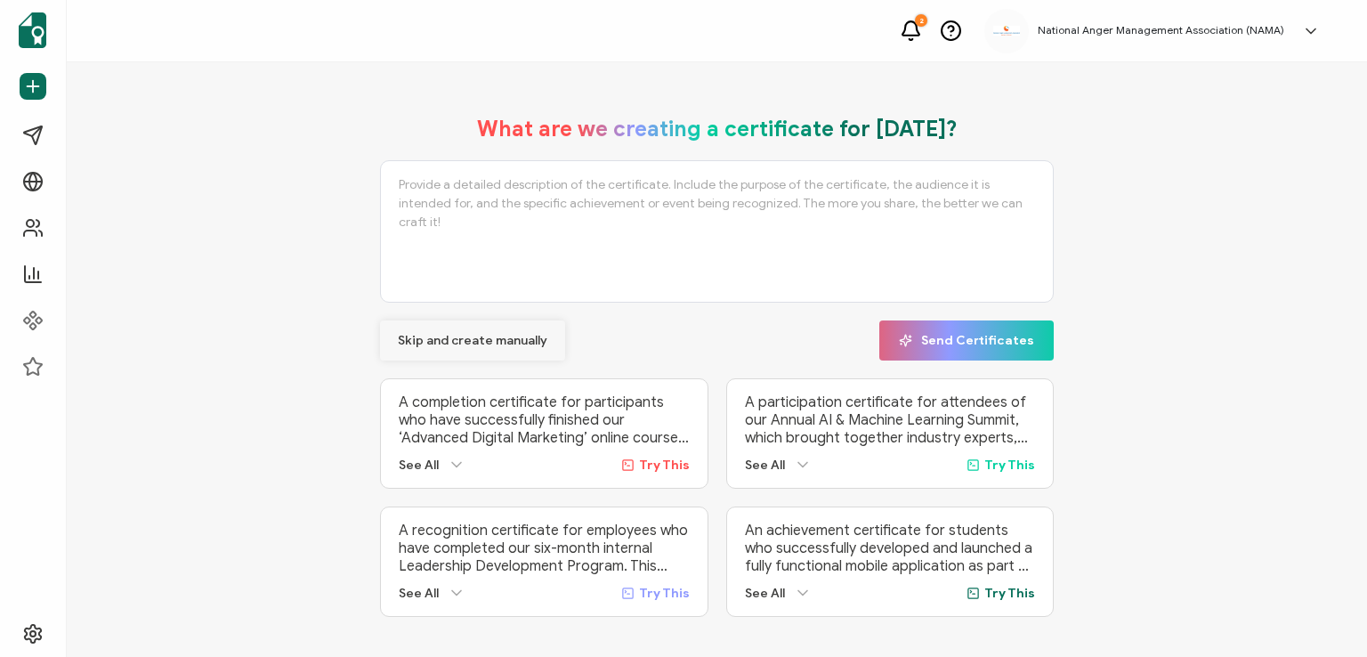
click at [462, 336] on span "Skip and create manually" at bounding box center [473, 341] width 150 height 12
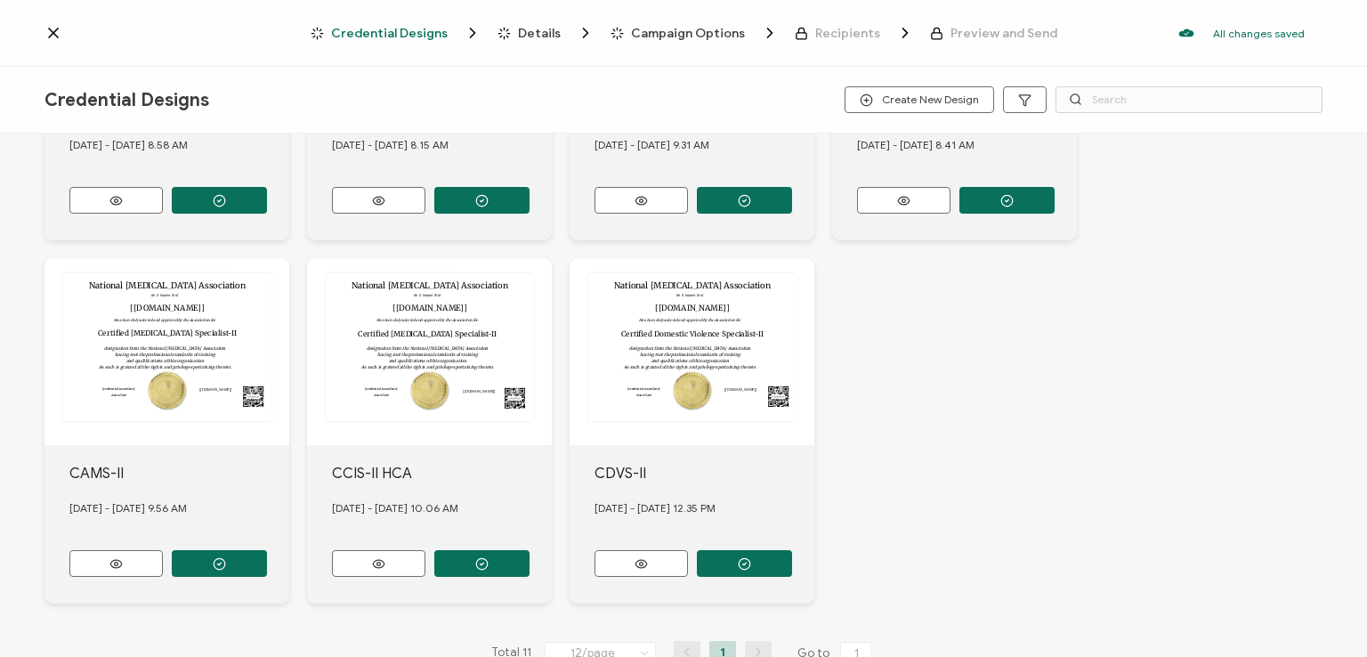
scroll to position [679, 0]
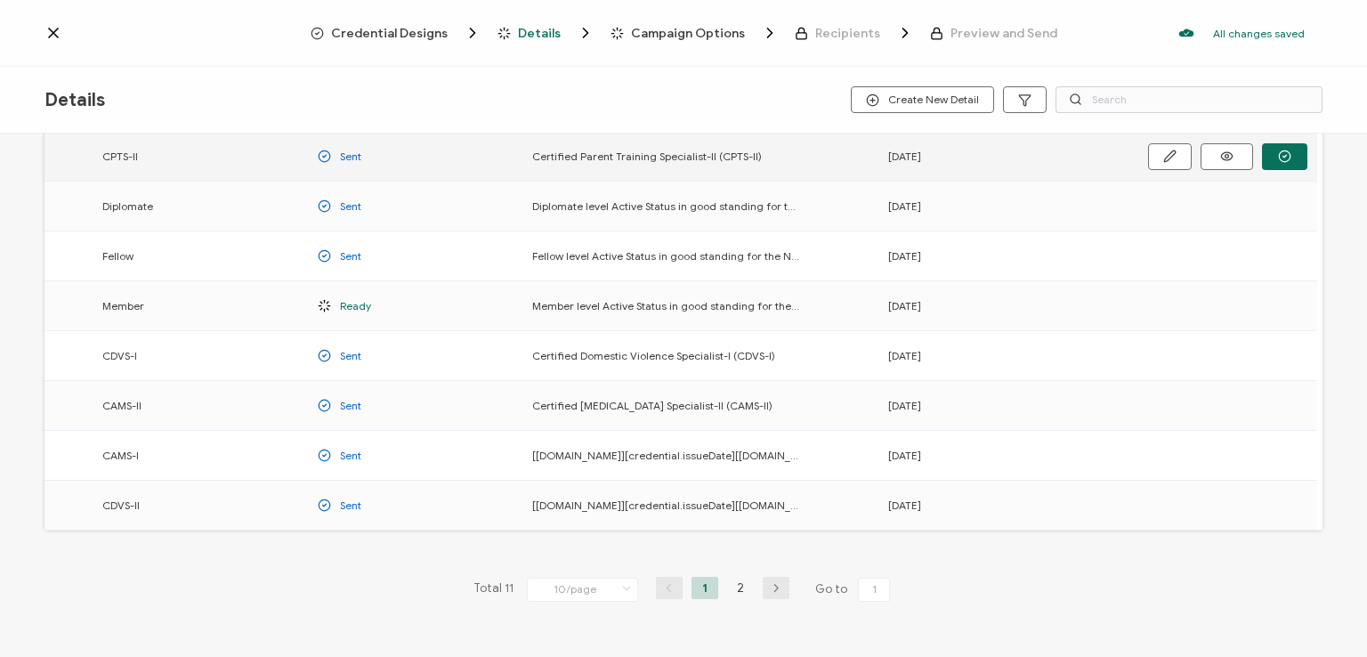
scroll to position [234, 0]
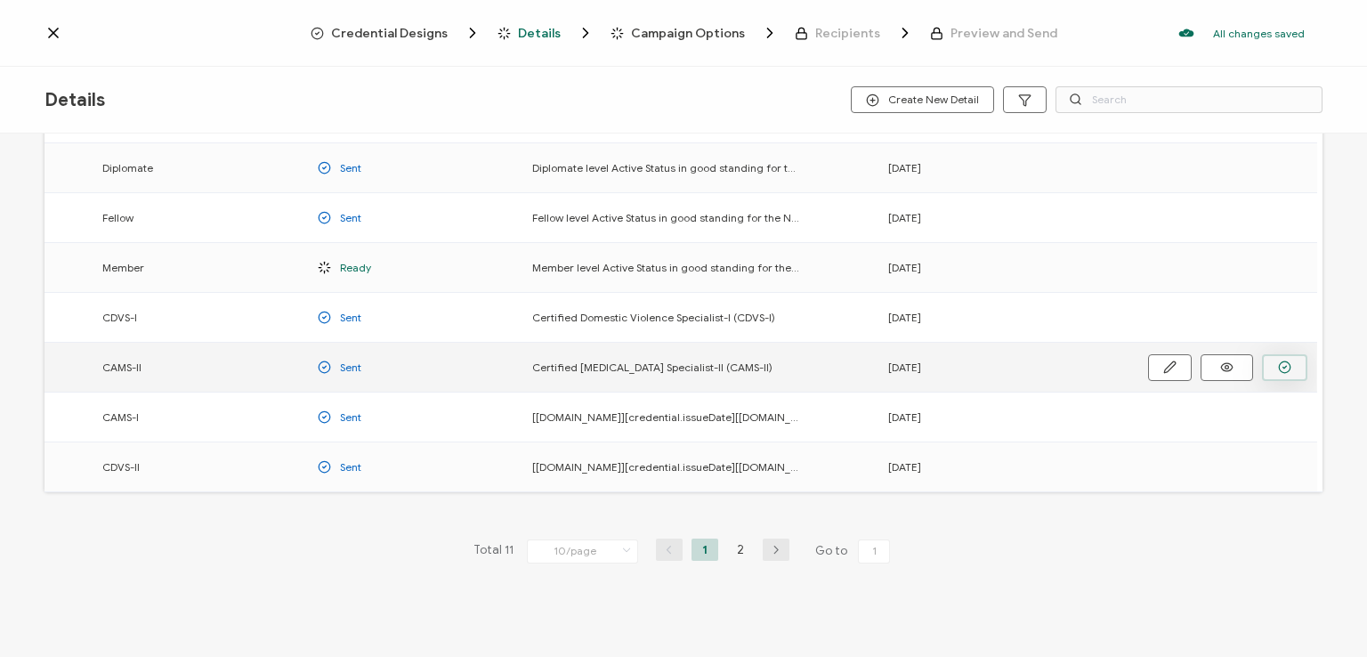
click at [0, 0] on button "button" at bounding box center [0, 0] width 0 height 0
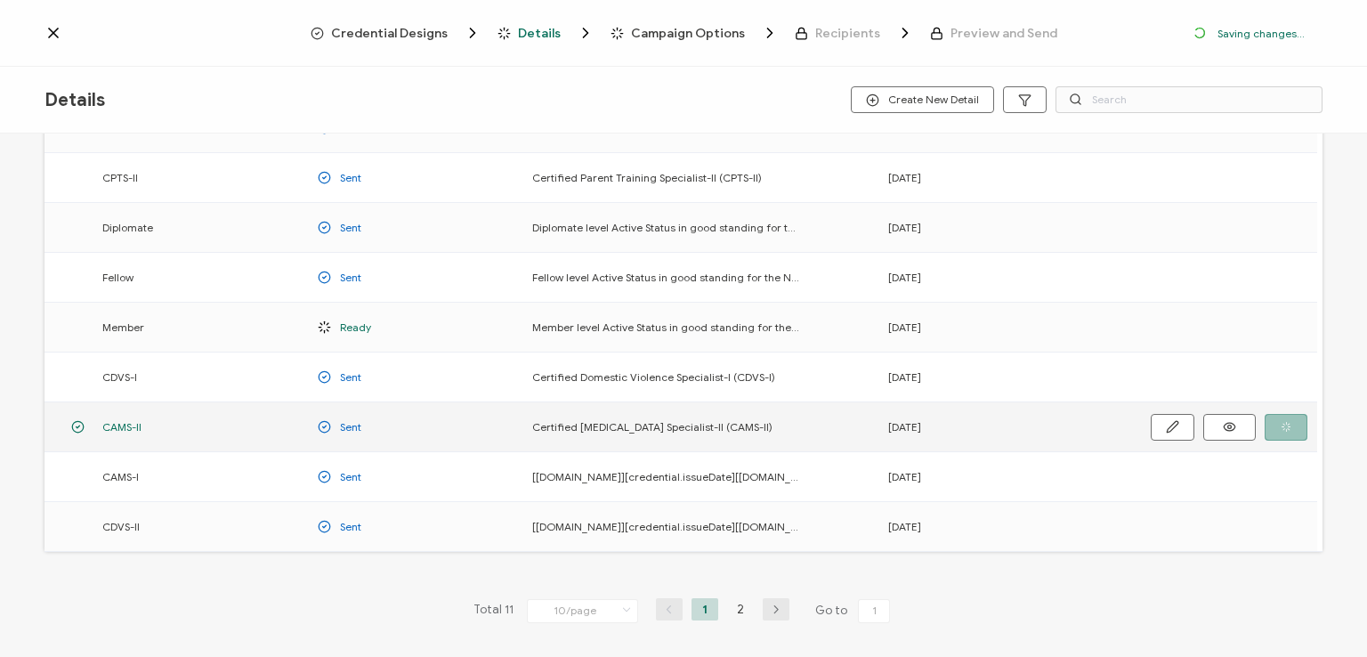
scroll to position [293, 0]
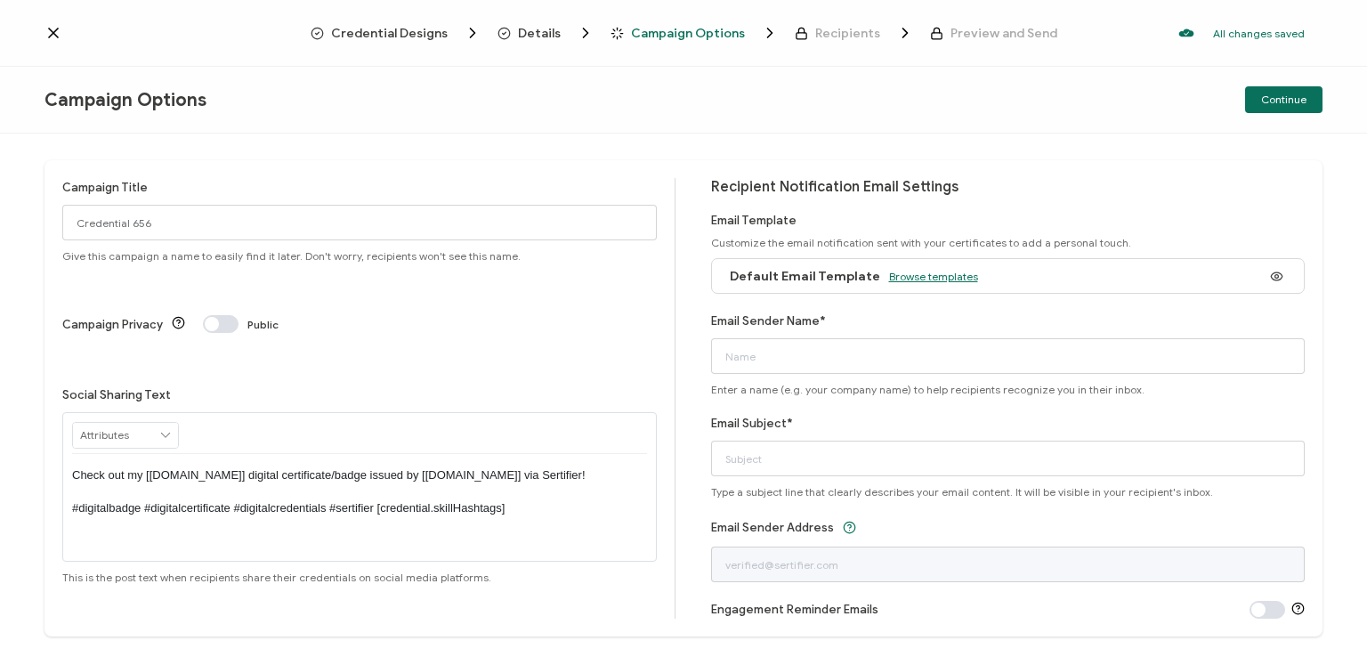
click at [926, 273] on span "Browse templates" at bounding box center [933, 276] width 89 height 13
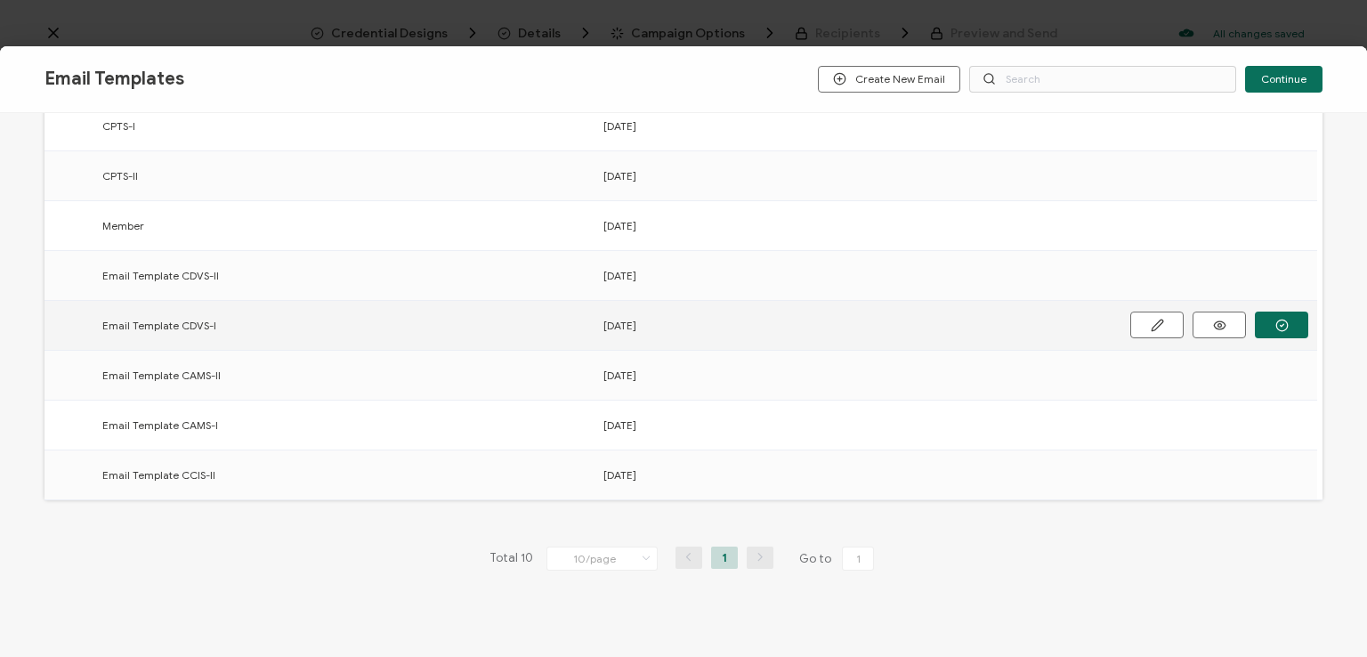
scroll to position [267, 0]
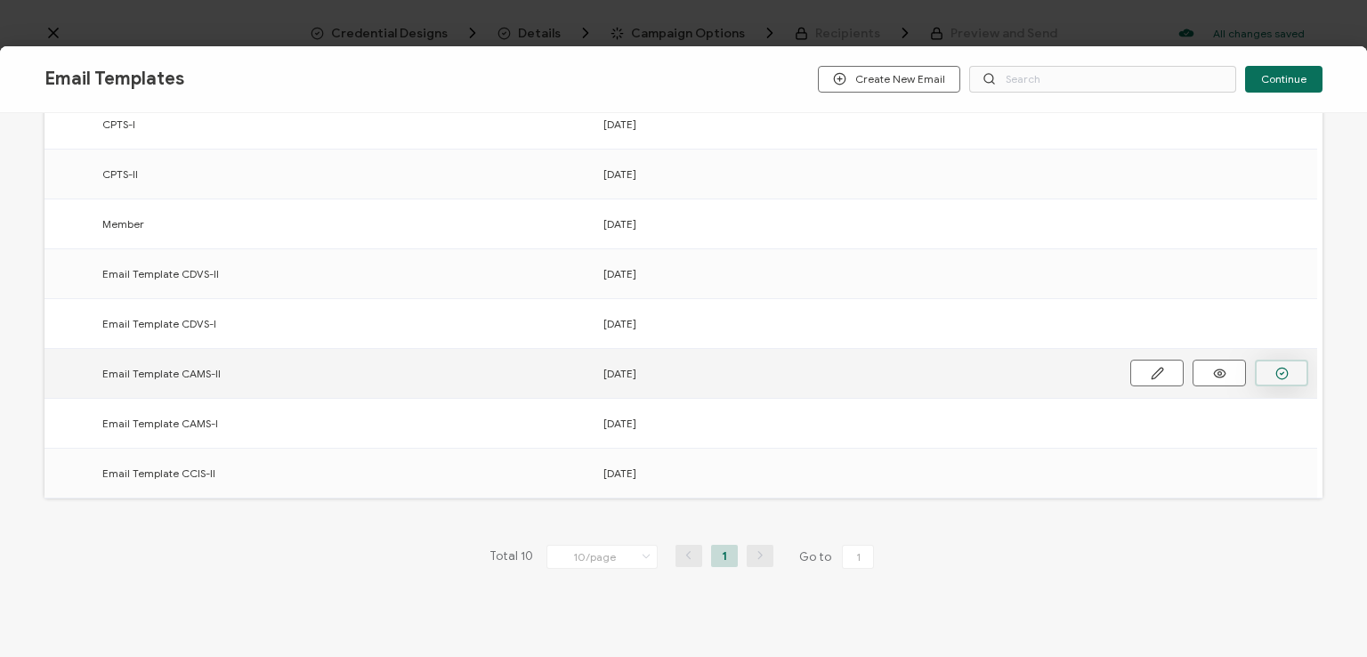
click at [0, 0] on circle "button" at bounding box center [0, 0] width 0 height 0
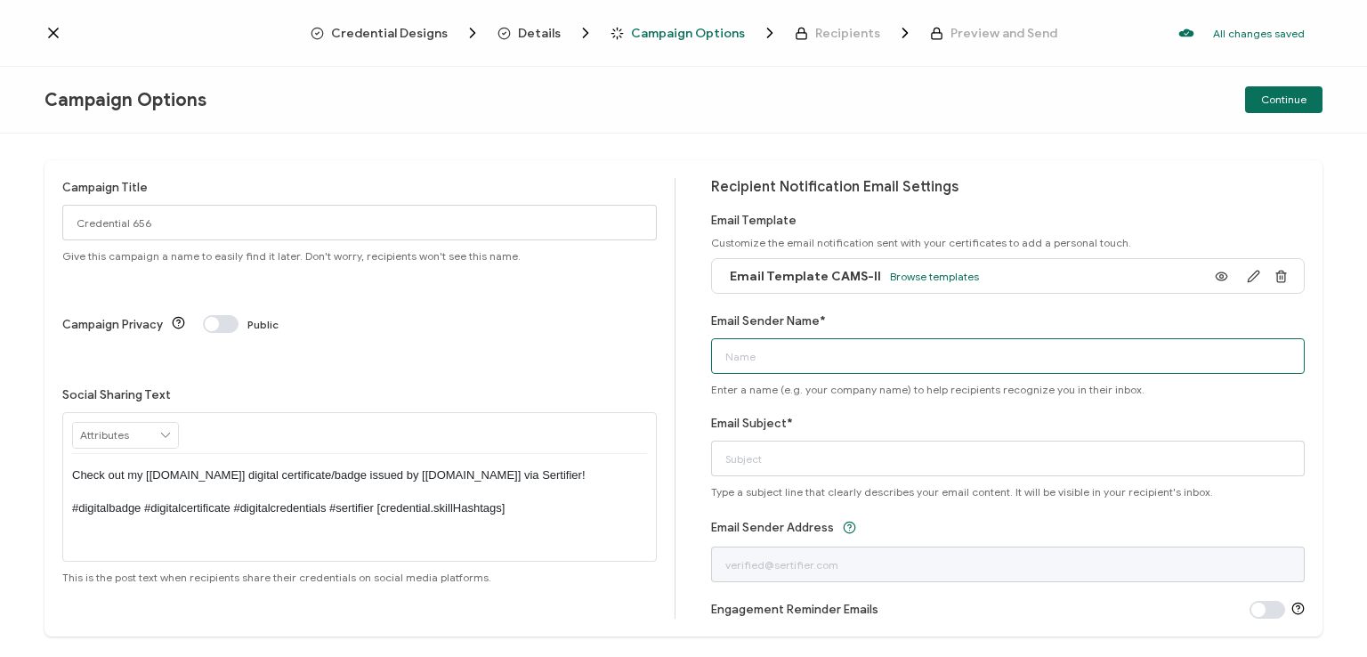
click at [947, 368] on input "Email Sender Name*" at bounding box center [1008, 356] width 595 height 36
type input "National [MEDICAL_DATA] Association"
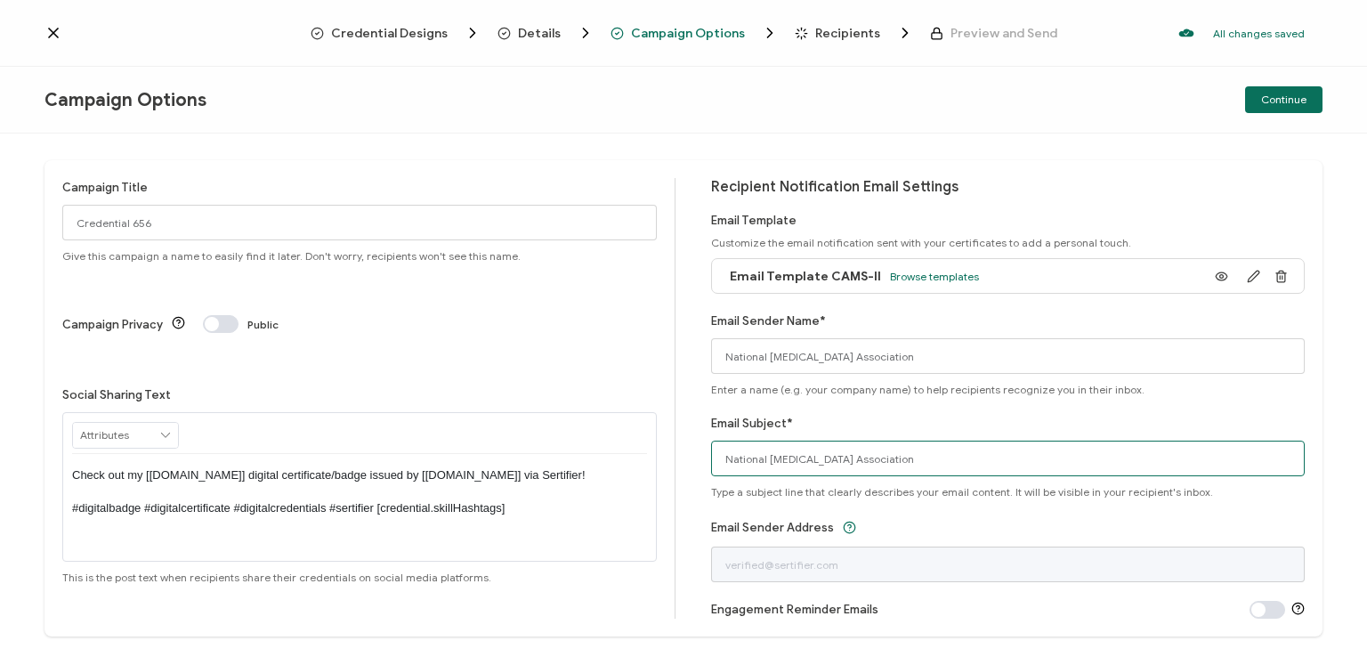
drag, startPoint x: 919, startPoint y: 458, endPoint x: 644, endPoint y: 456, distance: 275.9
click at [644, 456] on div "Campaign Title Credential 656 Give this campaign a name to easily find it later…" at bounding box center [684, 398] width 1278 height 476
type input "CAMS-II digital certificate"
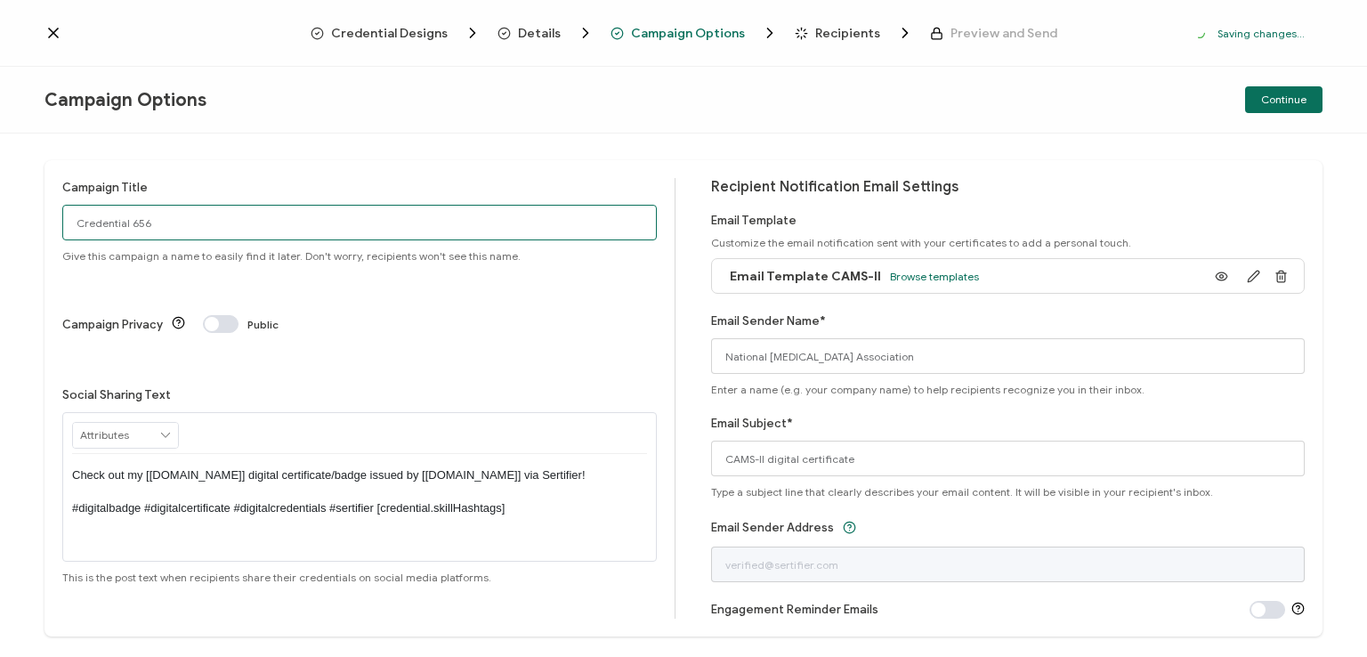
drag, startPoint x: 185, startPoint y: 222, endPoint x: 35, endPoint y: 202, distance: 151.7
click at [35, 202] on div "Campaign Title Credential 656 Give this campaign a name to easily find it later…" at bounding box center [683, 395] width 1367 height 523
type input "CAMS-II 4 - [DATE]"
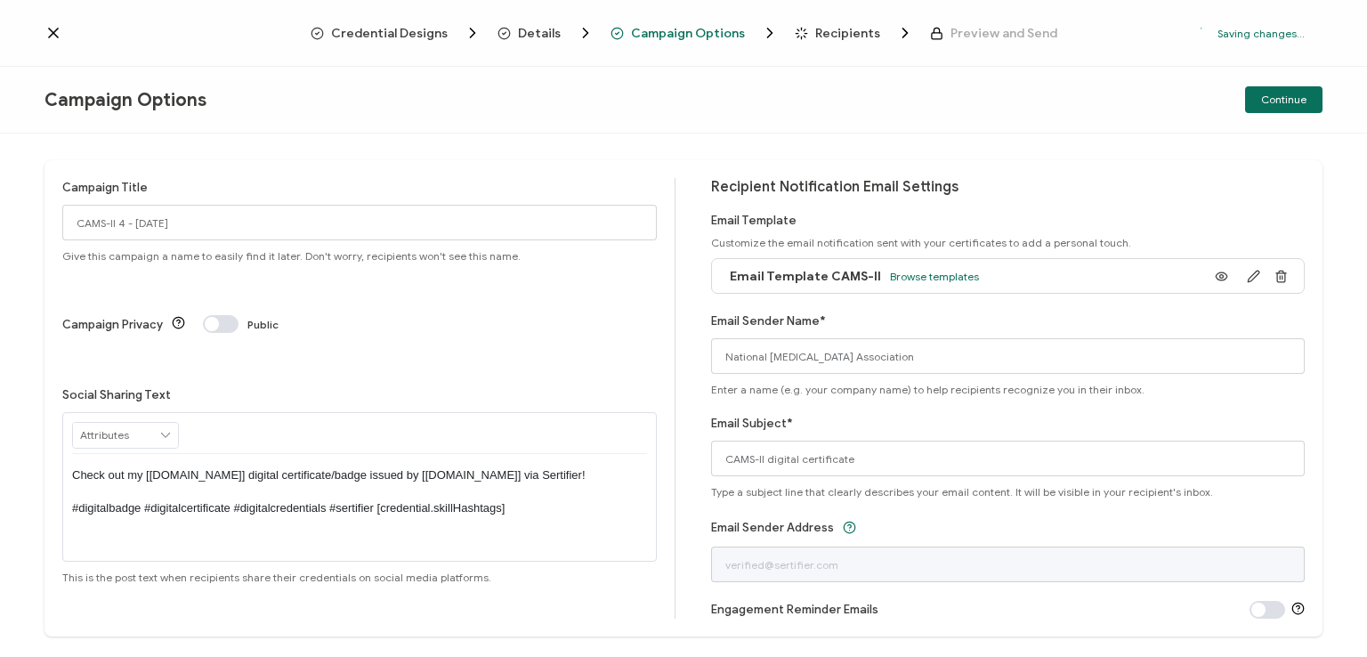
click at [356, 467] on p "Check out my [[DOMAIN_NAME]] digital certificate/badge issued by [[DOMAIN_NAME]…" at bounding box center [359, 491] width 575 height 49
click at [434, 90] on div "Campaign Options" at bounding box center [258, 100] width 426 height 22
click at [1283, 94] on span "Continue" at bounding box center [1283, 99] width 45 height 11
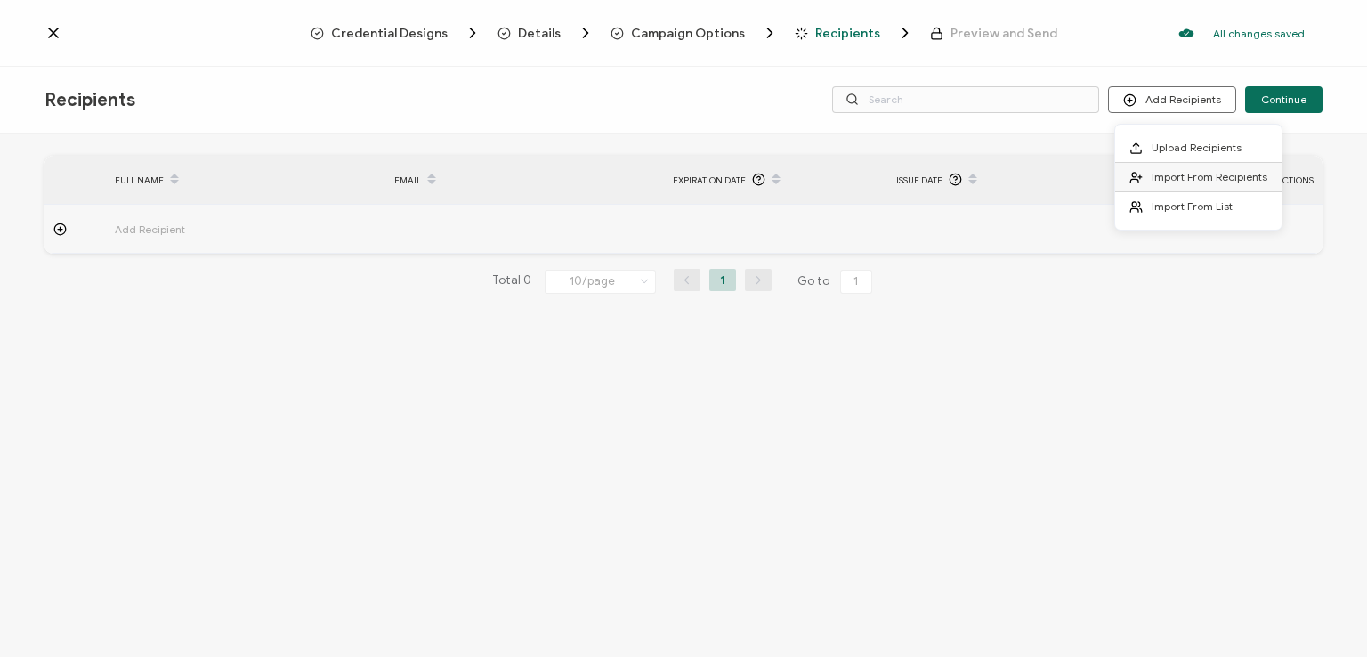
click at [1196, 166] on li "Import From Recipients" at bounding box center [1198, 177] width 166 height 29
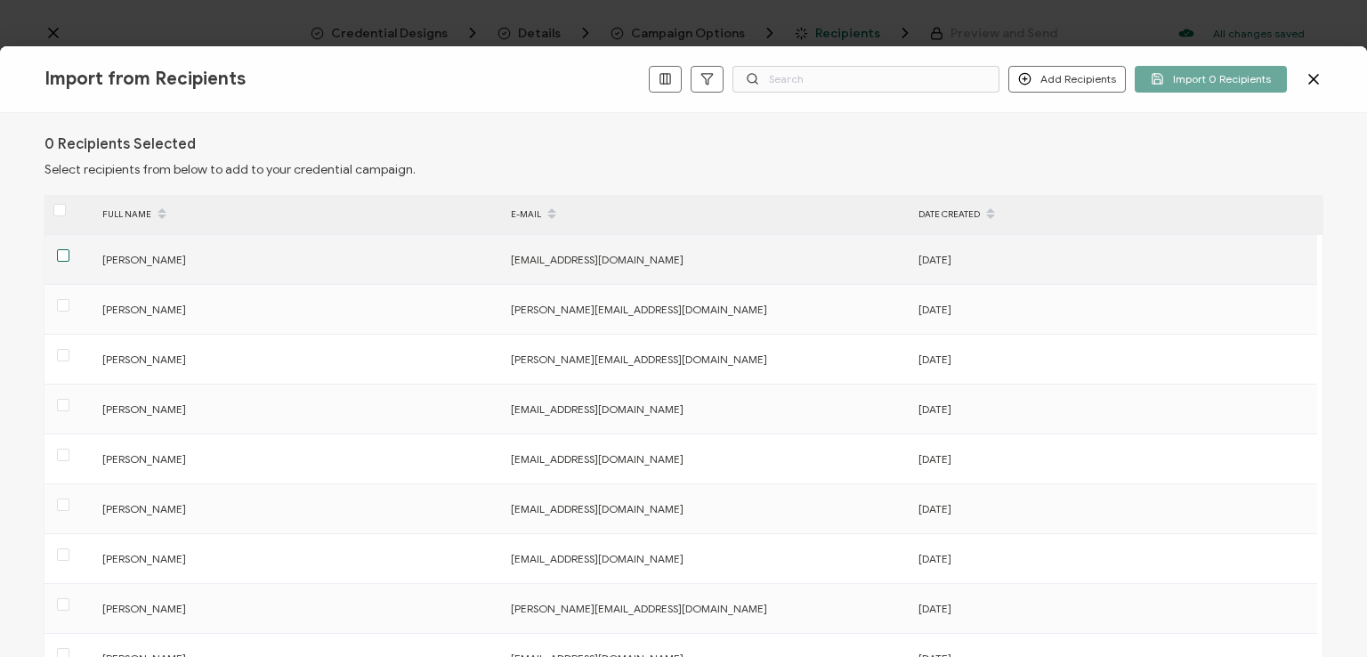
click at [66, 251] on span at bounding box center [63, 255] width 12 height 12
click at [69, 249] on input "checkbox" at bounding box center [69, 249] width 0 height 0
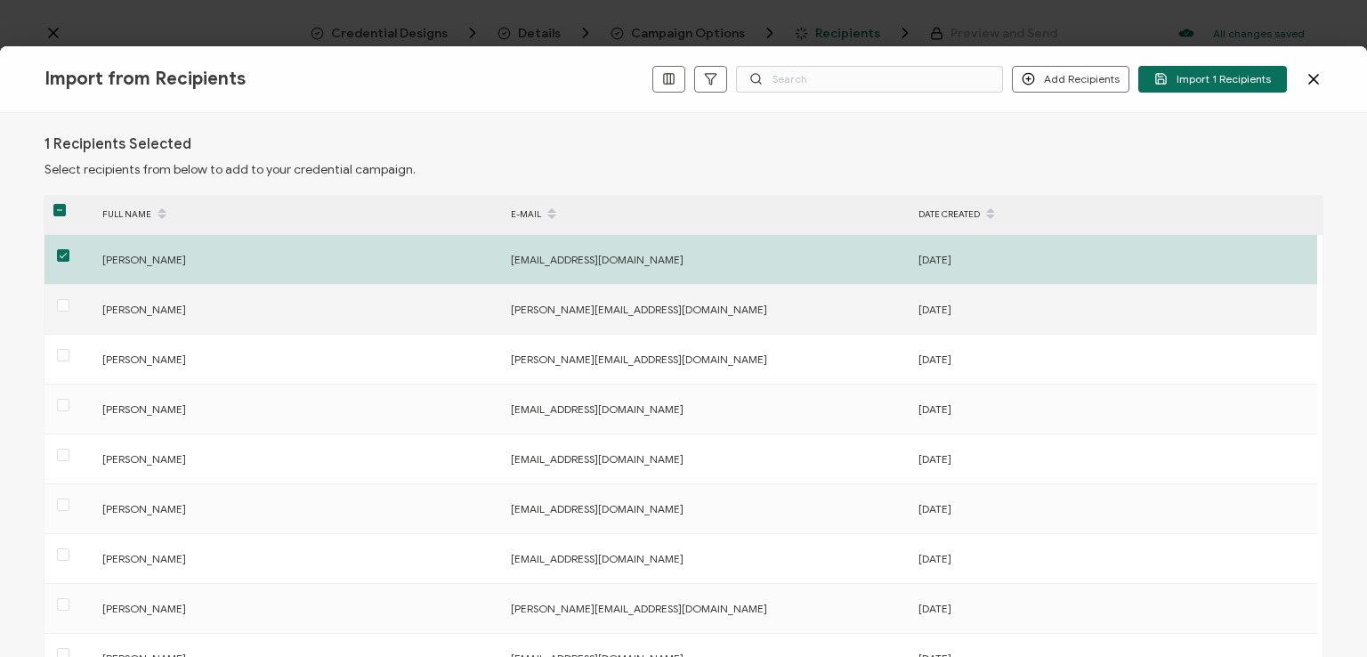
click at [64, 296] on label at bounding box center [63, 306] width 12 height 20
click at [69, 299] on input "checkbox" at bounding box center [69, 299] width 0 height 0
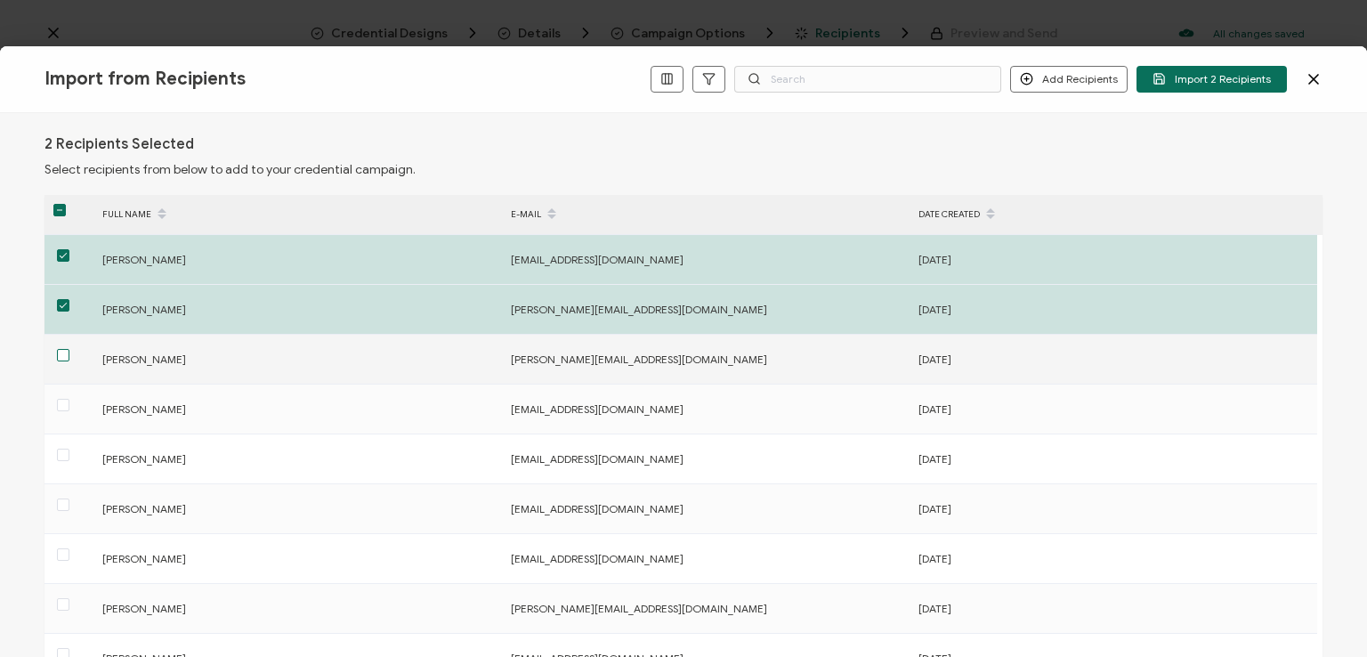
click at [61, 349] on span at bounding box center [63, 355] width 12 height 12
click at [69, 349] on input "checkbox" at bounding box center [69, 349] width 0 height 0
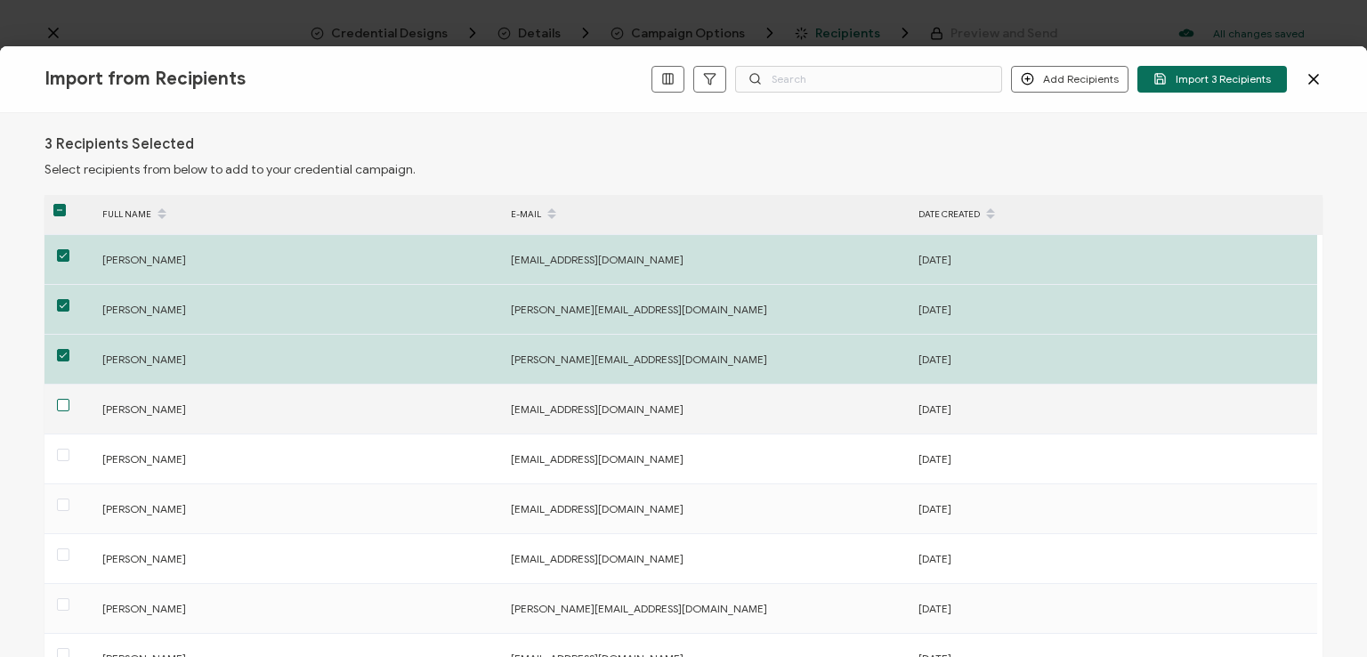
click at [61, 407] on span at bounding box center [63, 405] width 12 height 12
click at [69, 399] on input "checkbox" at bounding box center [69, 399] width 0 height 0
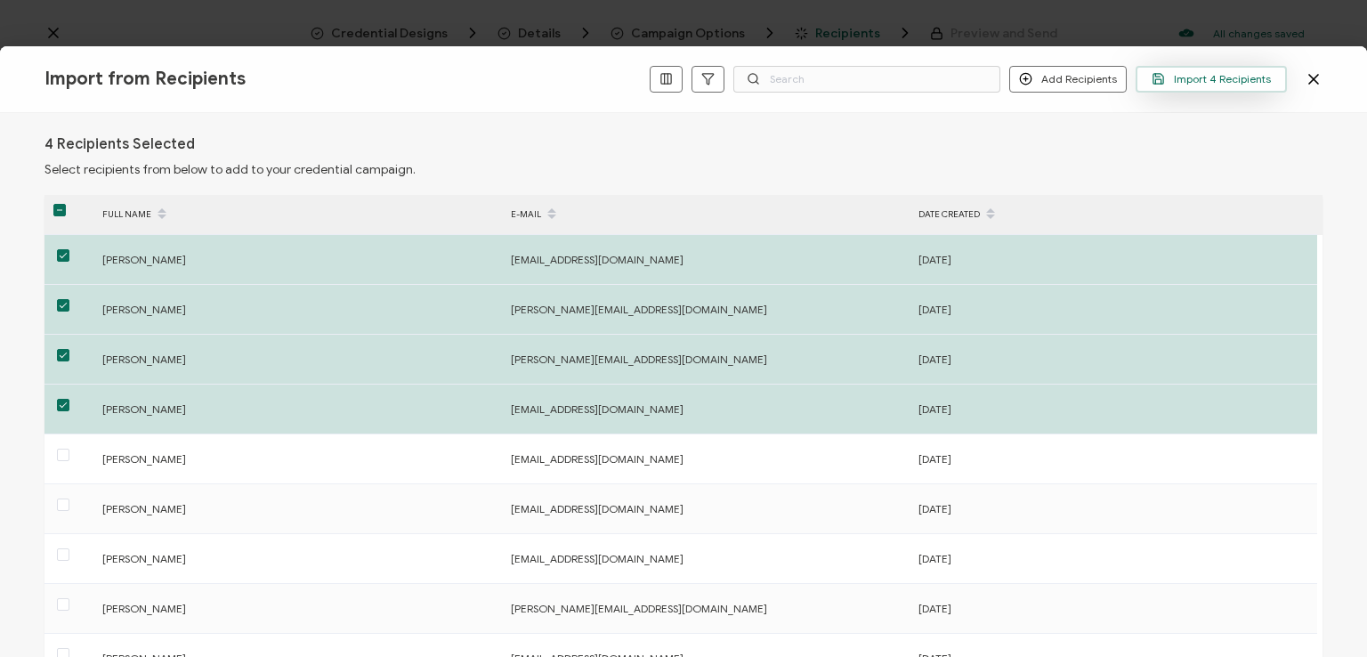
click at [1210, 78] on span "Import 4 Recipients" at bounding box center [1211, 78] width 119 height 13
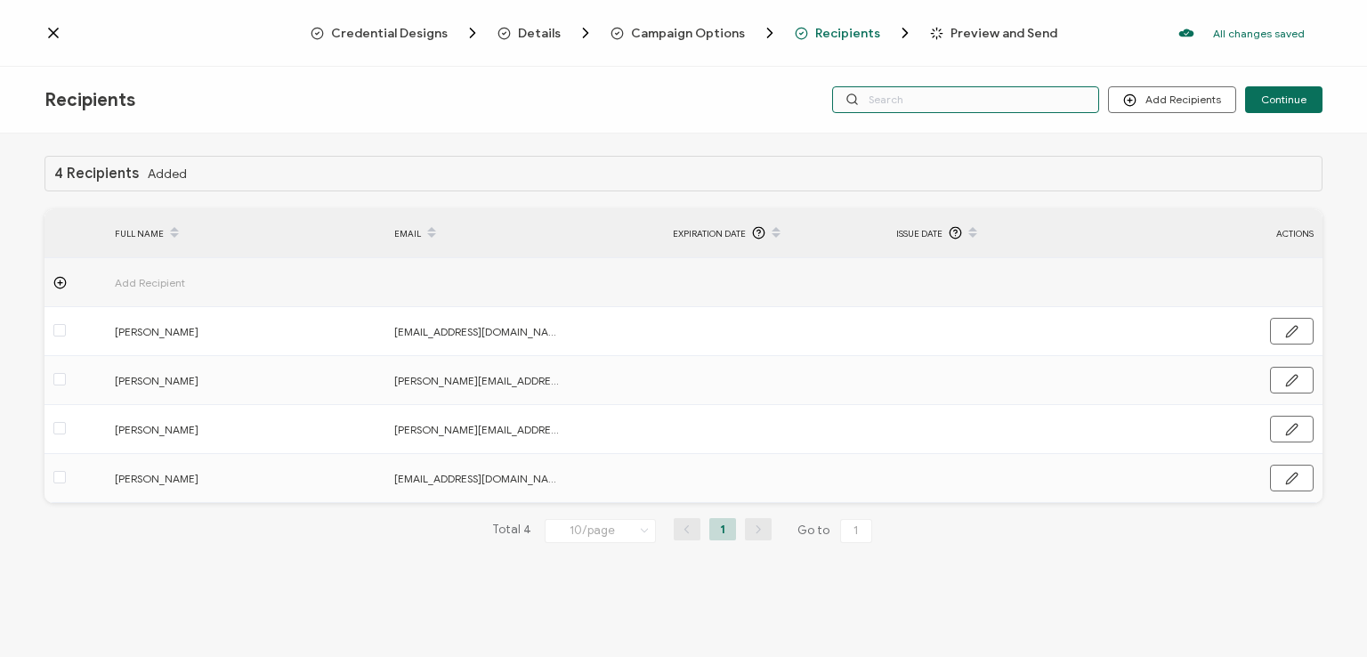
click at [1015, 94] on input "text" at bounding box center [965, 99] width 267 height 27
click at [1006, 71] on div "Recipients Add Recipients Upload Recipients Import From Recipients Import From …" at bounding box center [683, 100] width 1367 height 67
click at [999, 98] on input "text" at bounding box center [965, 99] width 267 height 27
click at [992, 134] on div "4 Recipients Added FULL NAME EMAIL Expiration Date Issue Date ACTIONS Add Recip…" at bounding box center [683, 398] width 1367 height 528
click at [1284, 98] on span "Continue" at bounding box center [1283, 99] width 45 height 11
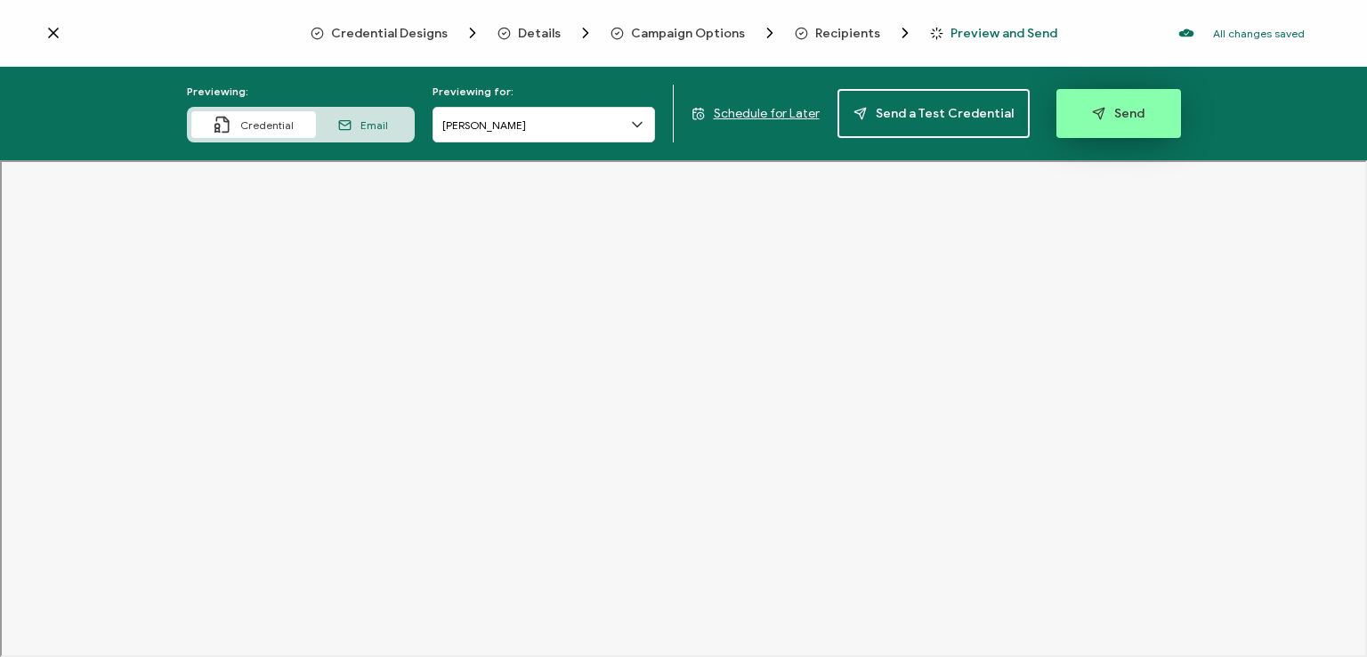
click at [1114, 109] on span "Send" at bounding box center [1118, 113] width 53 height 13
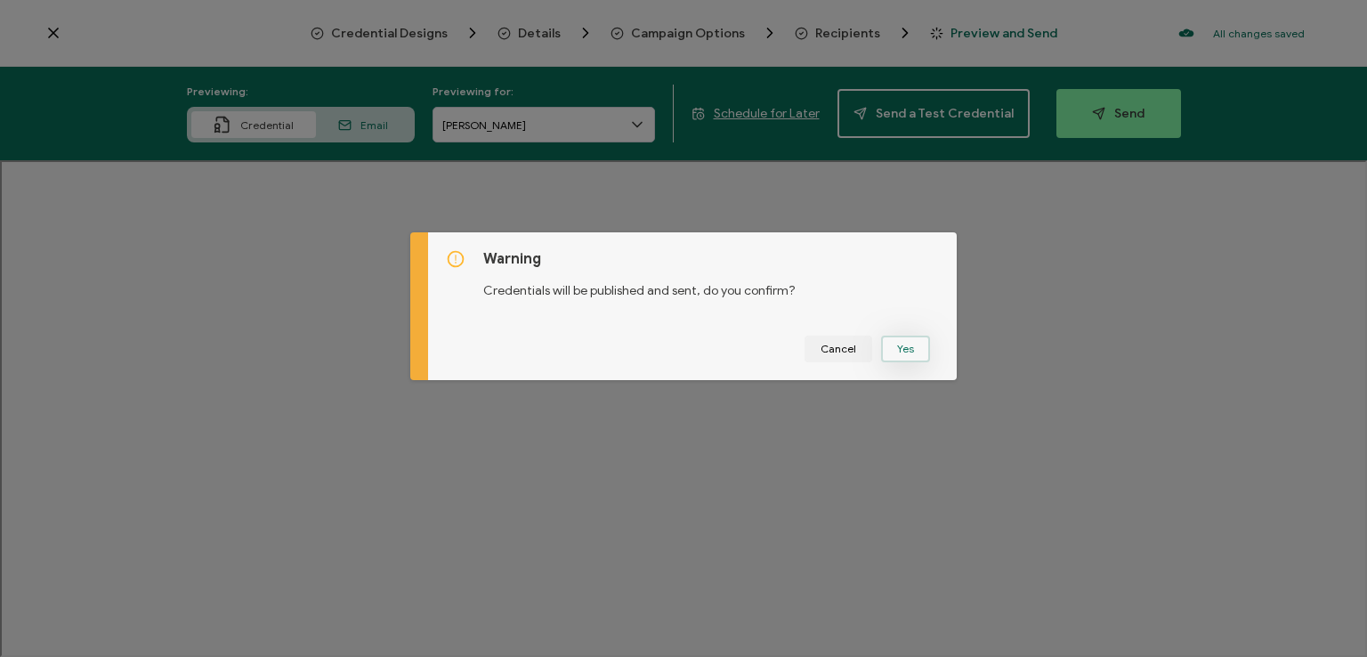
click at [911, 345] on button "Yes" at bounding box center [905, 349] width 49 height 27
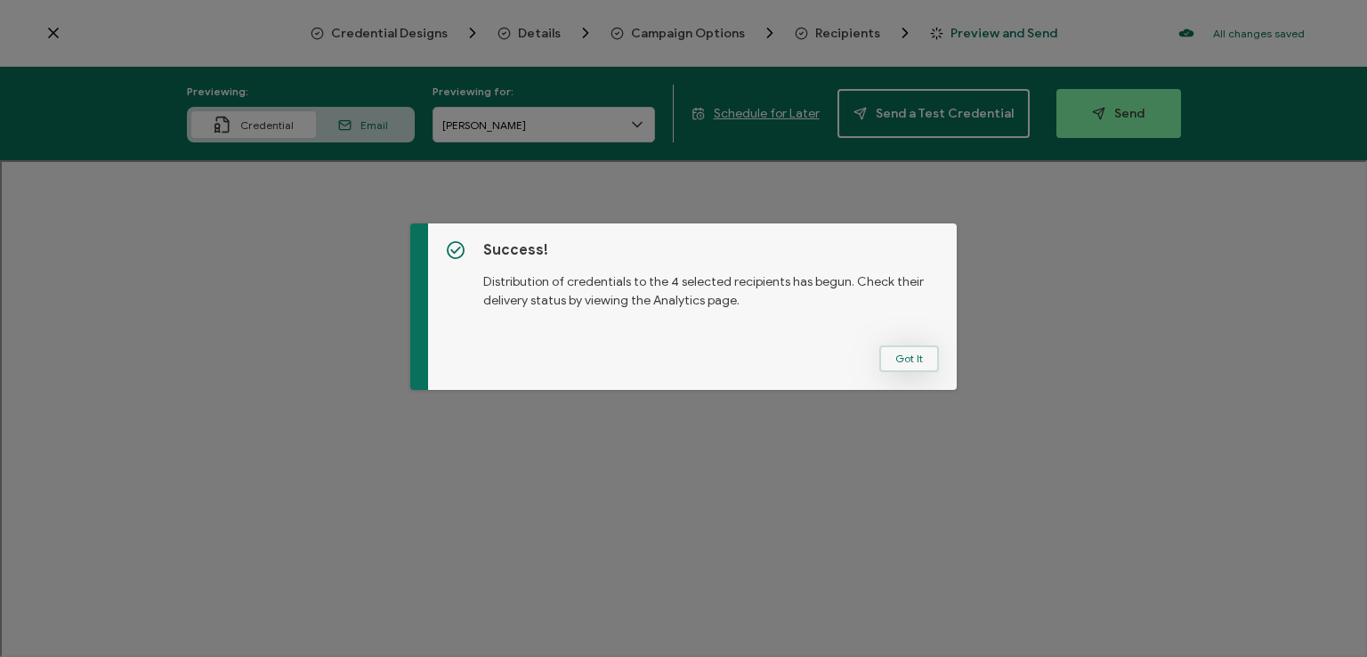
click at [911, 355] on button "Got It" at bounding box center [909, 358] width 60 height 27
